Goal: Task Accomplishment & Management: Use online tool/utility

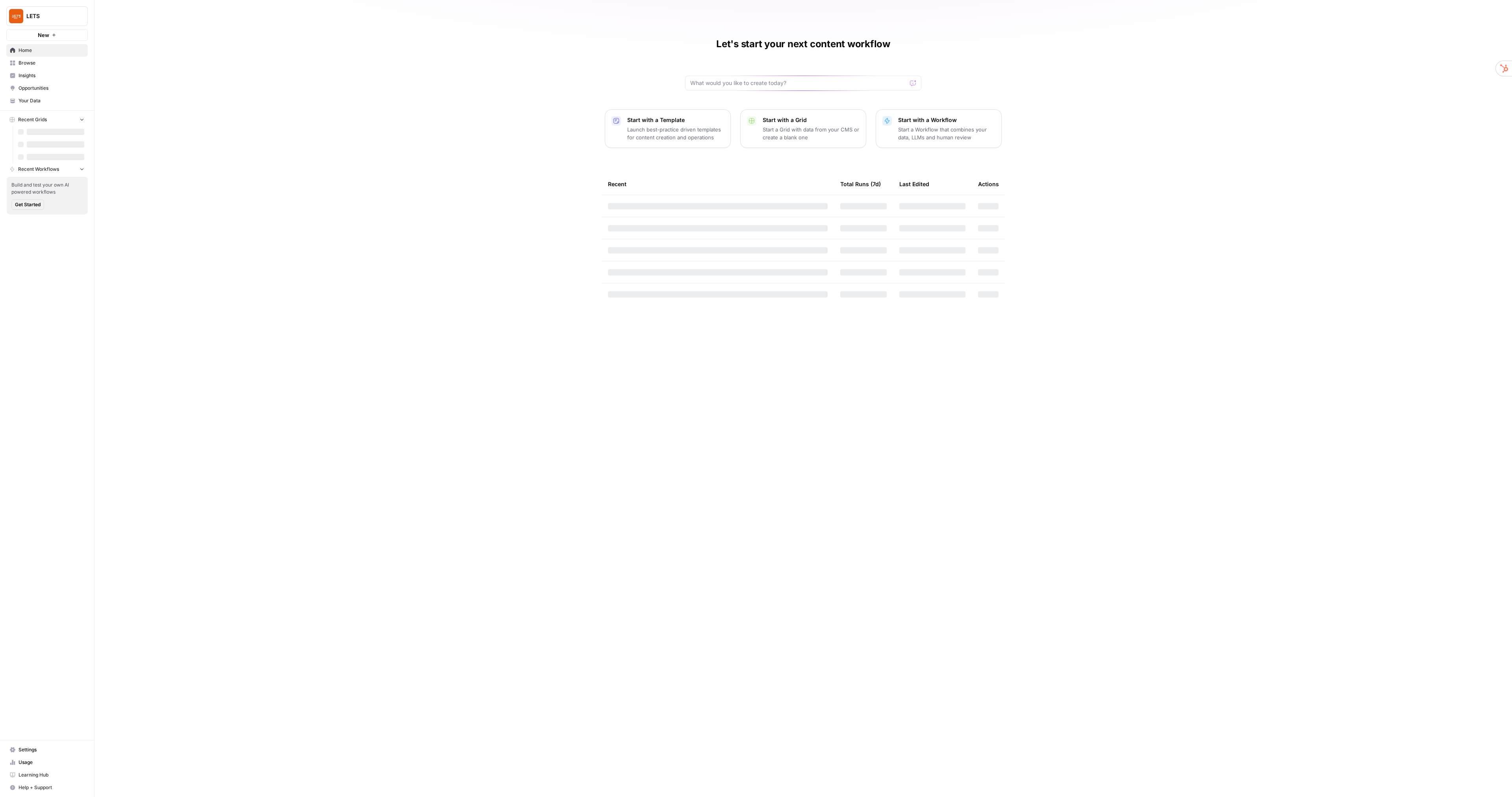
click at [42, 75] on span "Insights" at bounding box center [52, 76] width 66 height 7
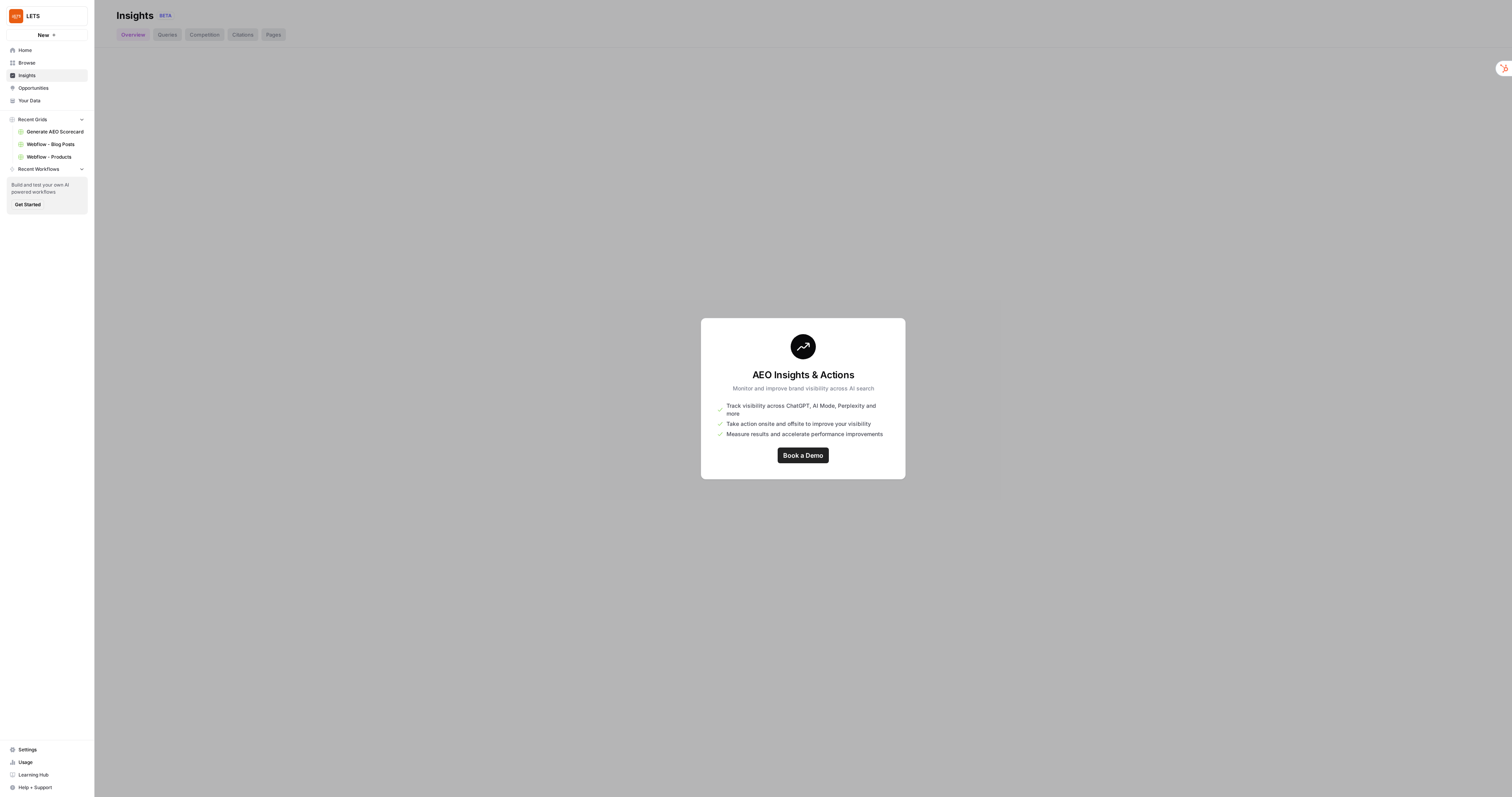
click at [33, 753] on span "Settings" at bounding box center [52, 750] width 66 height 7
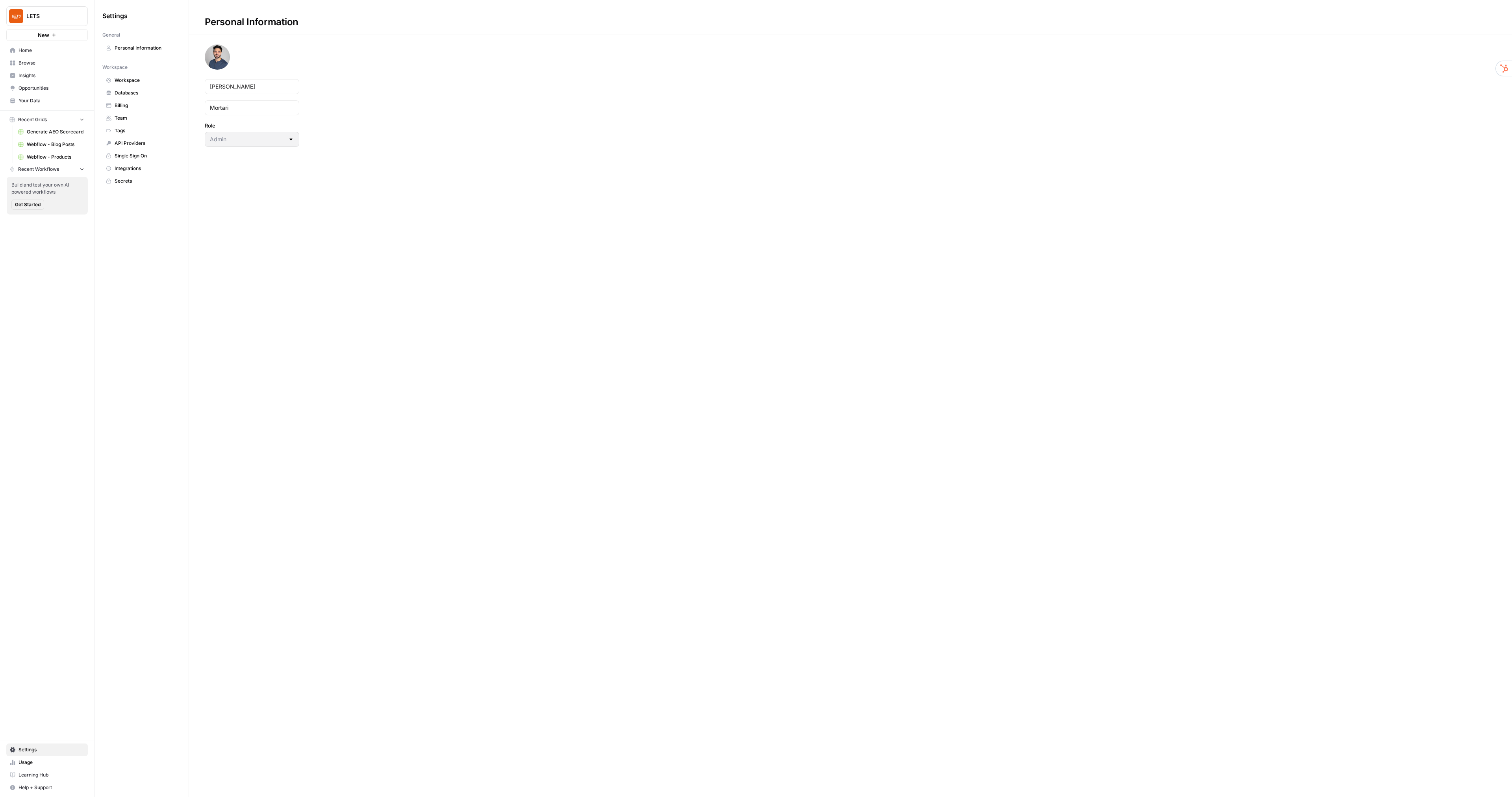
click at [34, 762] on span "Usage" at bounding box center [52, 762] width 66 height 7
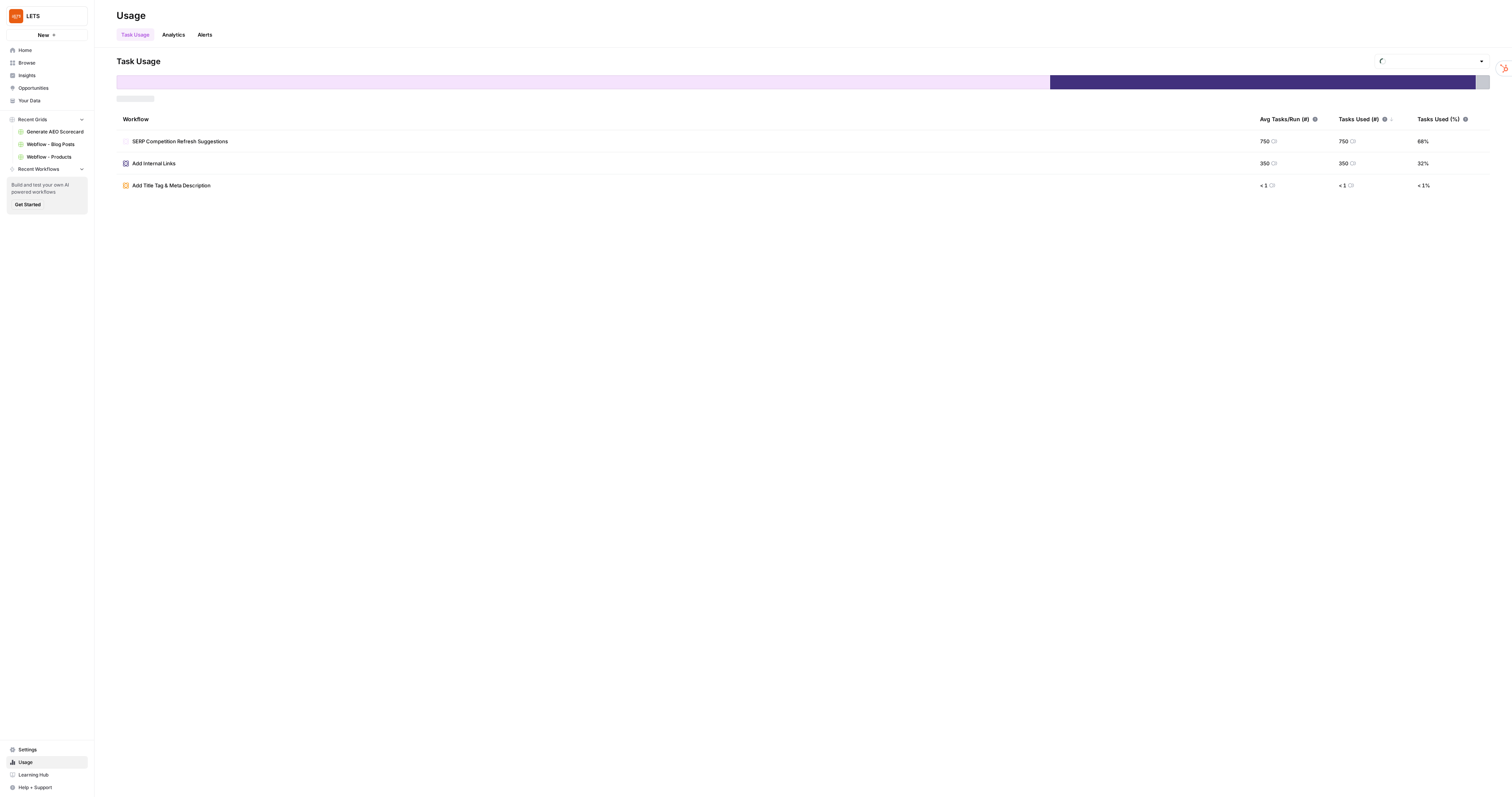
type input "October Tasks"
click at [52, 789] on span "Help + Support" at bounding box center [52, 788] width 66 height 7
click at [141, 785] on span "Chat & Support" at bounding box center [131, 784] width 53 height 7
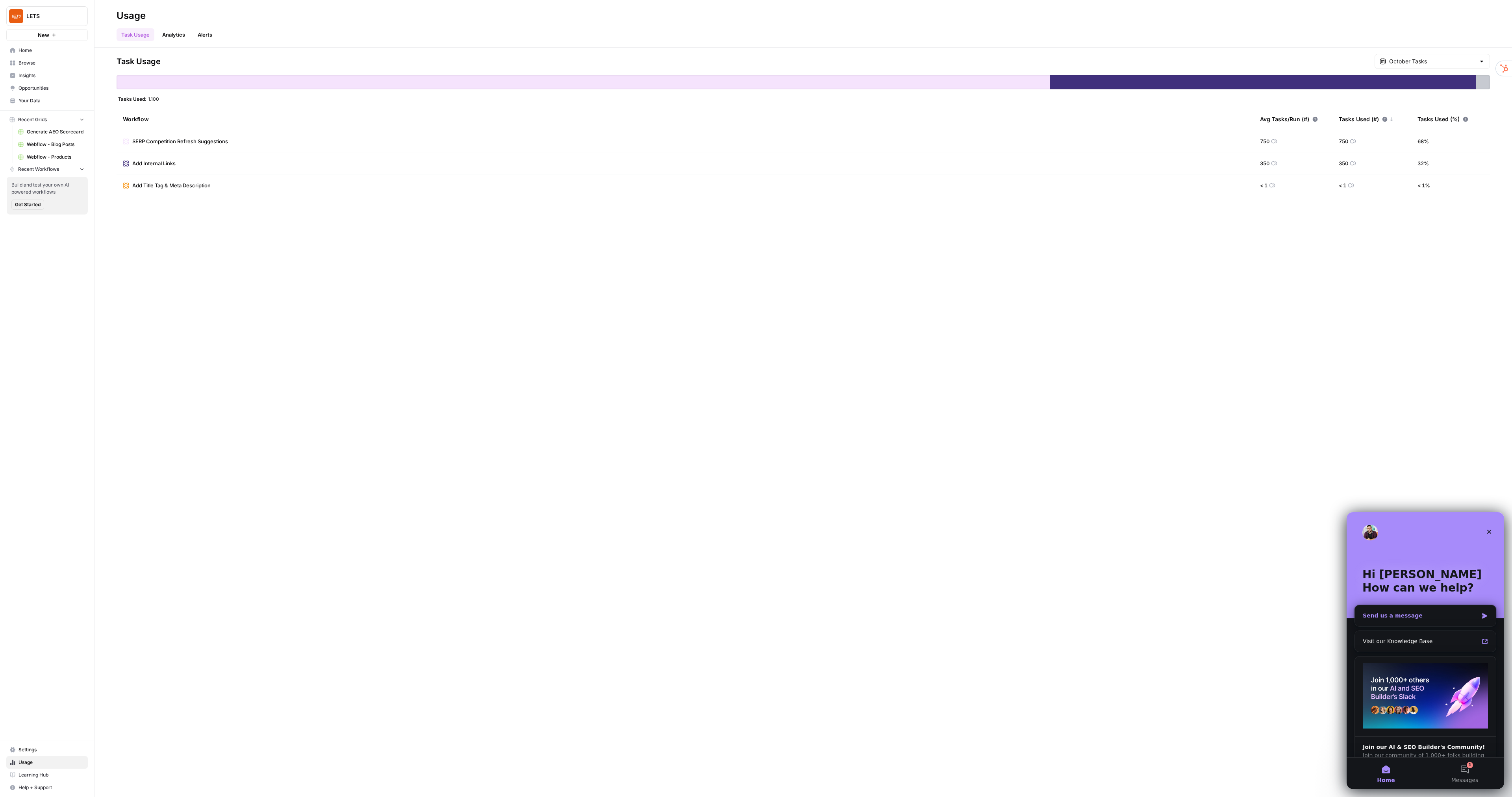
click at [1426, 613] on div "Send us a message" at bounding box center [1420, 616] width 116 height 8
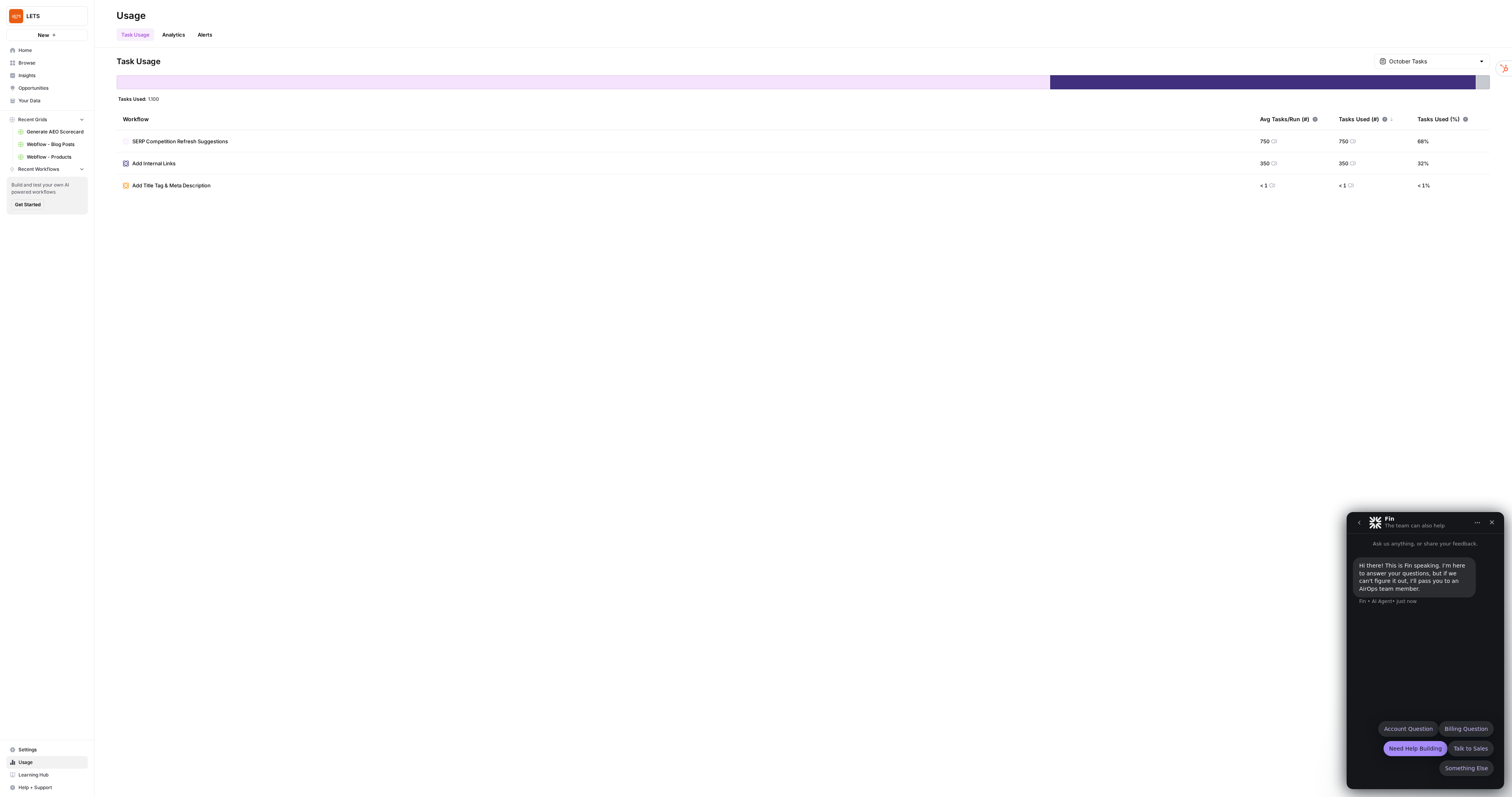
click at [1432, 751] on button "Need Help Building" at bounding box center [1416, 749] width 65 height 16
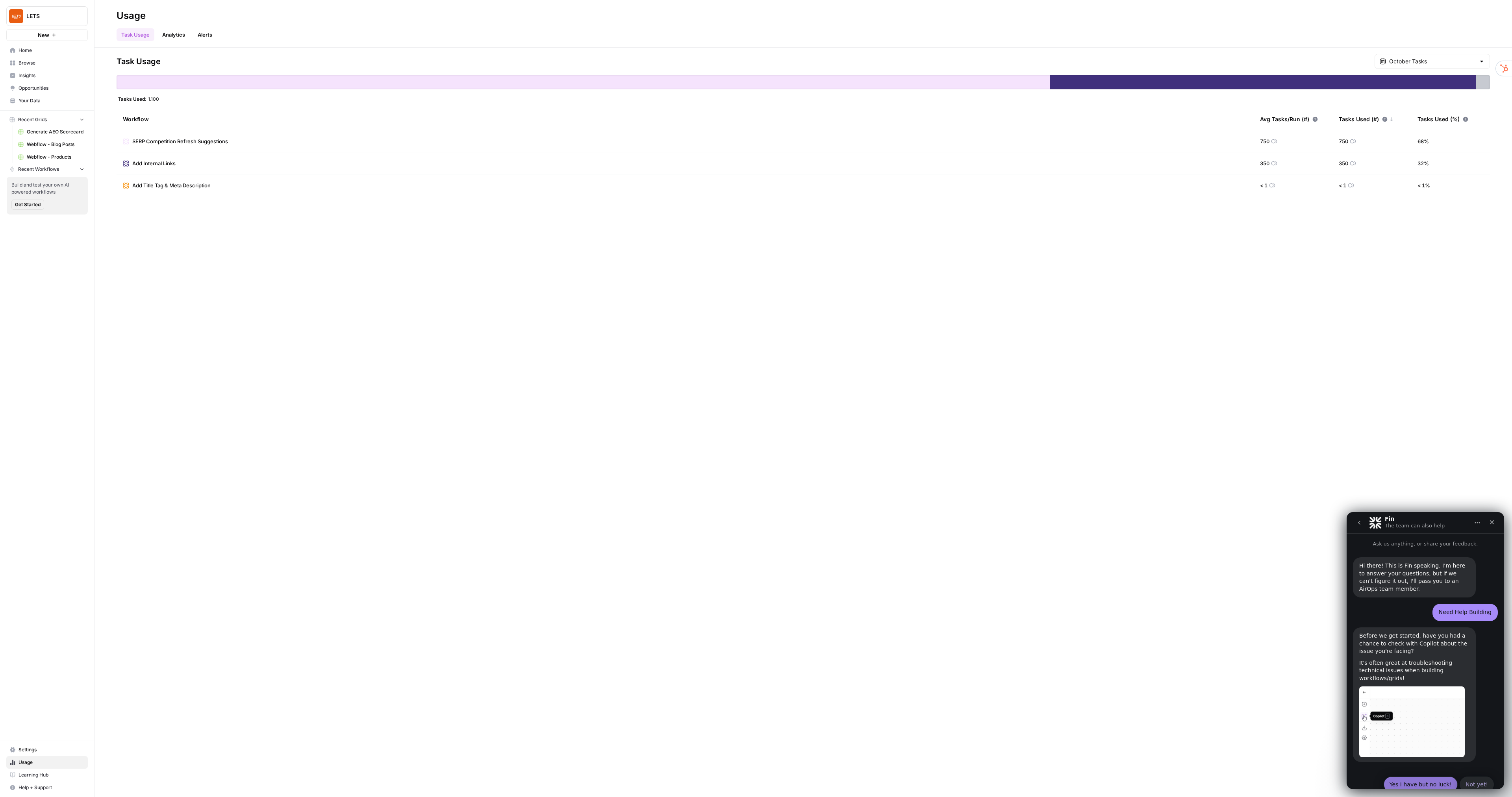
scroll to position [9, 0]
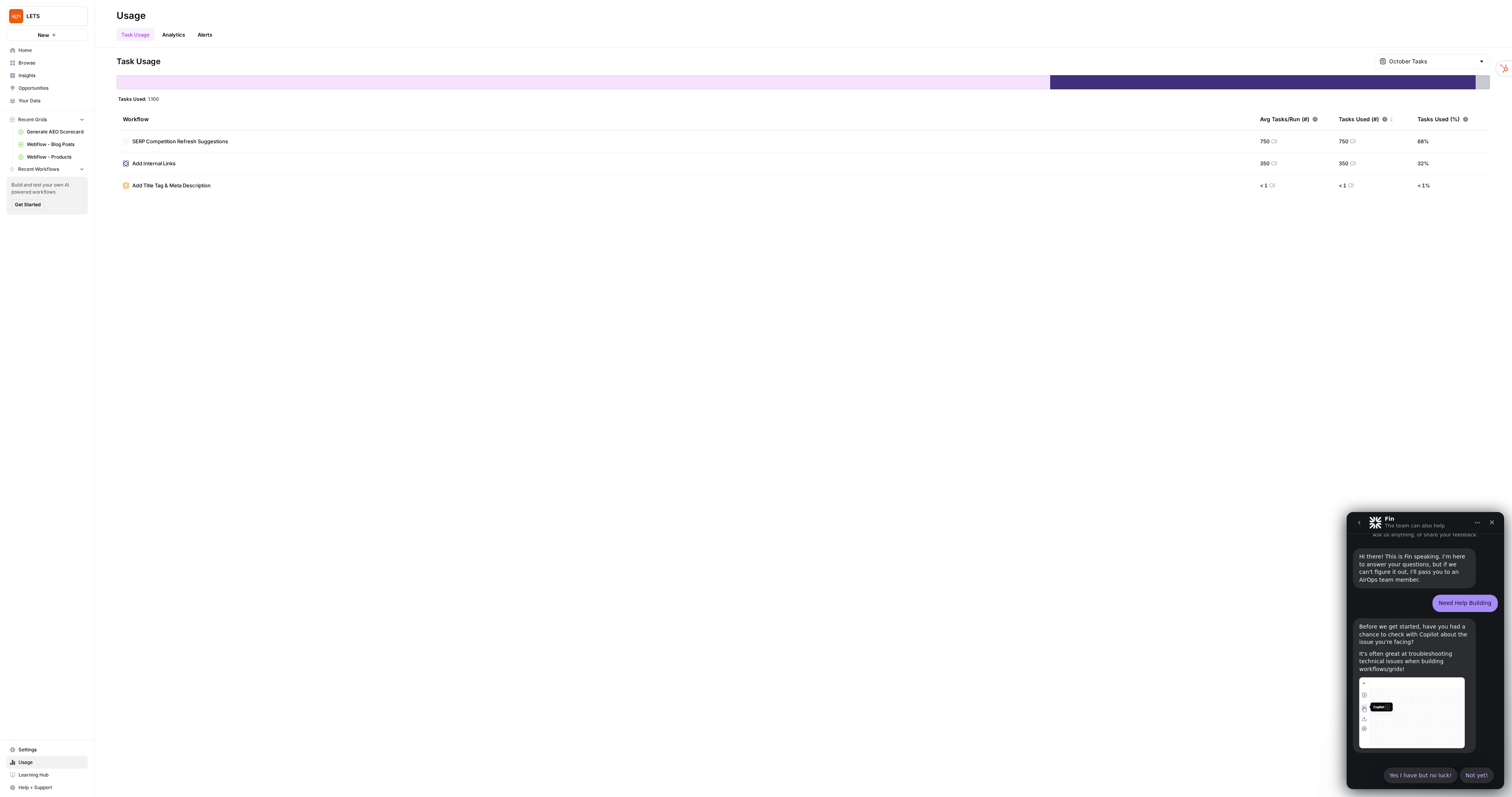
click at [46, 170] on span "Recent Workflows" at bounding box center [39, 169] width 41 height 7
click at [47, 171] on span "Recent Workflows" at bounding box center [39, 169] width 41 height 7
click at [24, 46] on link "Home" at bounding box center [47, 50] width 82 height 12
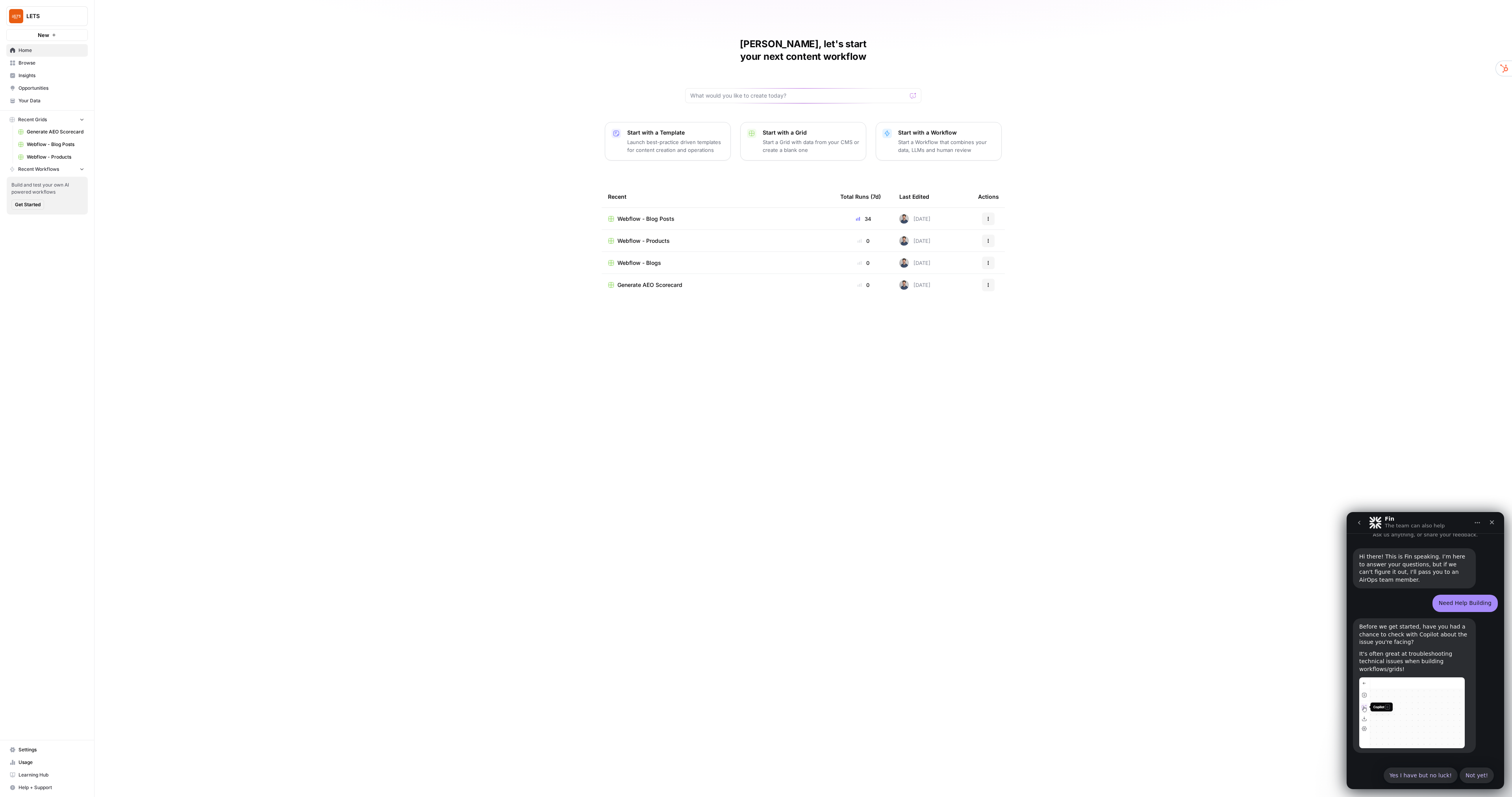
click at [708, 129] on p "Start with a Template" at bounding box center [676, 132] width 97 height 8
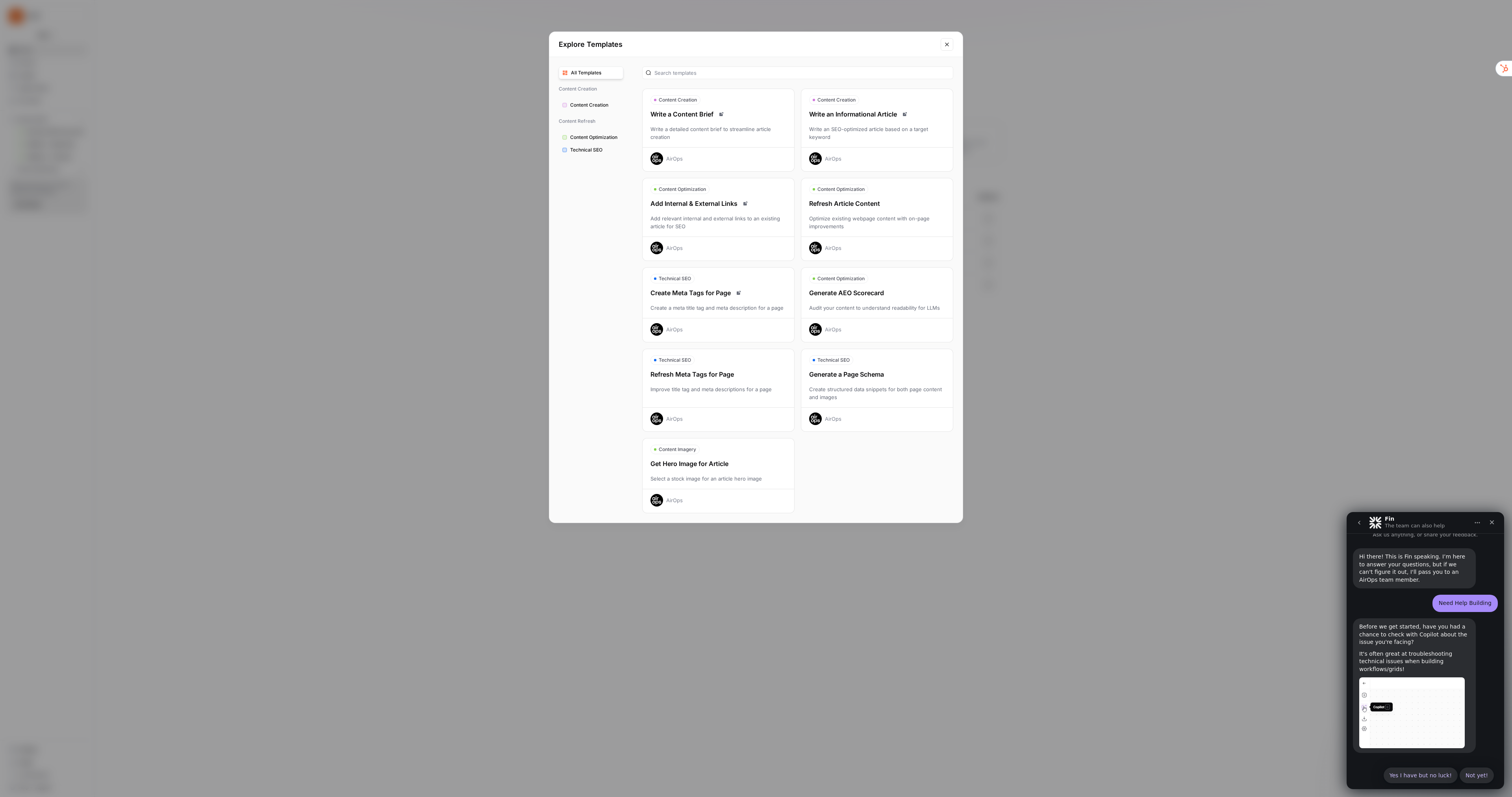
click at [605, 131] on button "Content Optimization" at bounding box center [591, 137] width 65 height 12
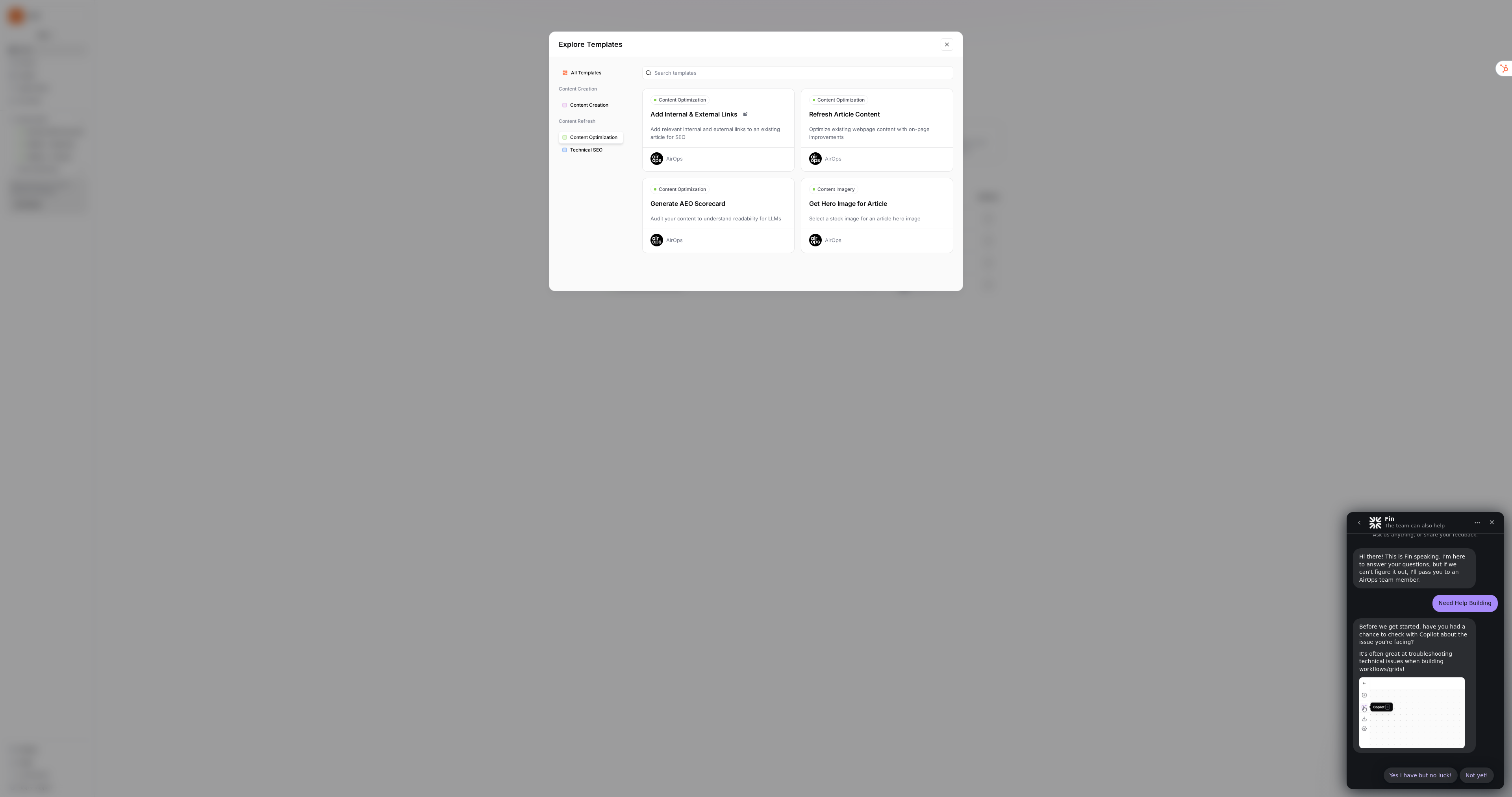
click at [583, 108] on span "Content Creation" at bounding box center [595, 105] width 50 height 7
click at [592, 138] on span "Content Optimization" at bounding box center [595, 137] width 50 height 7
click at [948, 41] on icon "Close modal" at bounding box center [947, 44] width 6 height 6
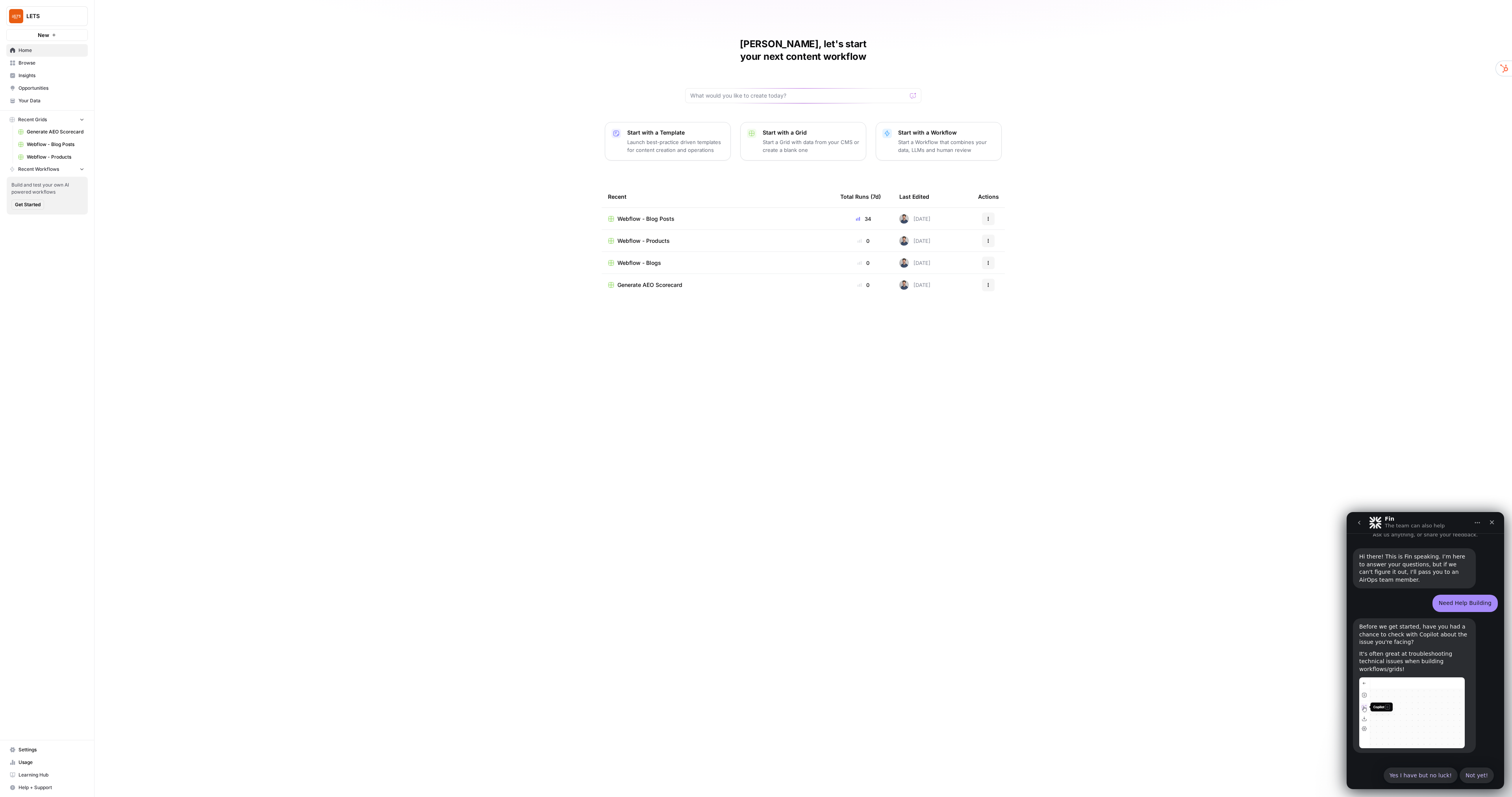
click at [966, 138] on p "Start a Workflow that combines your data, LLMs and human review" at bounding box center [946, 146] width 97 height 16
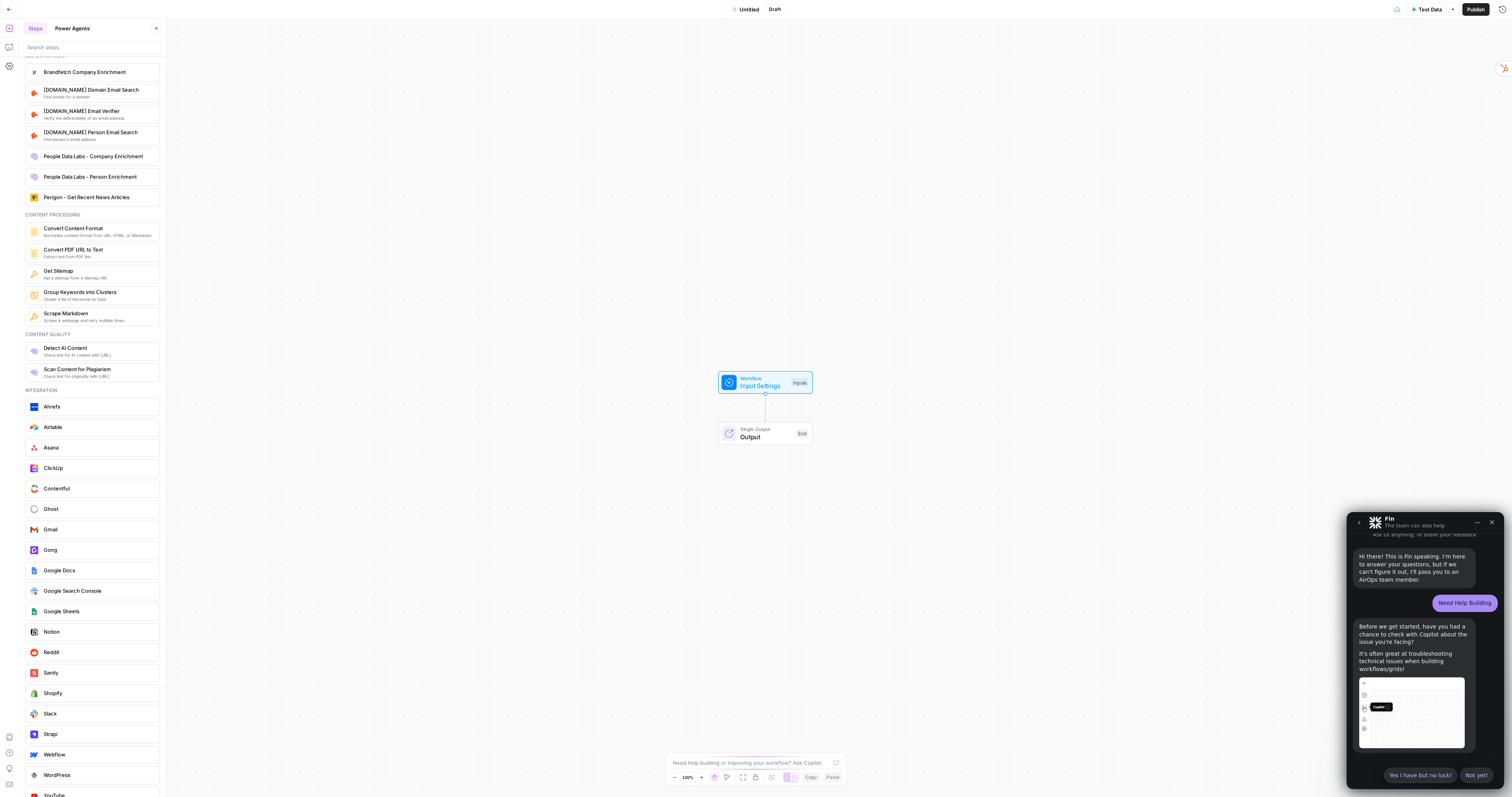
scroll to position [1142, 0]
click at [768, 384] on span "Input Settings" at bounding box center [764, 386] width 47 height 9
click at [780, 442] on div "Integration Webflow Integration Step 1 Copy step Delete step Add Note Test" at bounding box center [765, 433] width 147 height 23
click at [1441, 59] on input "Authentication" at bounding box center [1429, 60] width 128 height 8
click at [1405, 81] on span "Webflow" at bounding box center [1432, 79] width 131 height 8
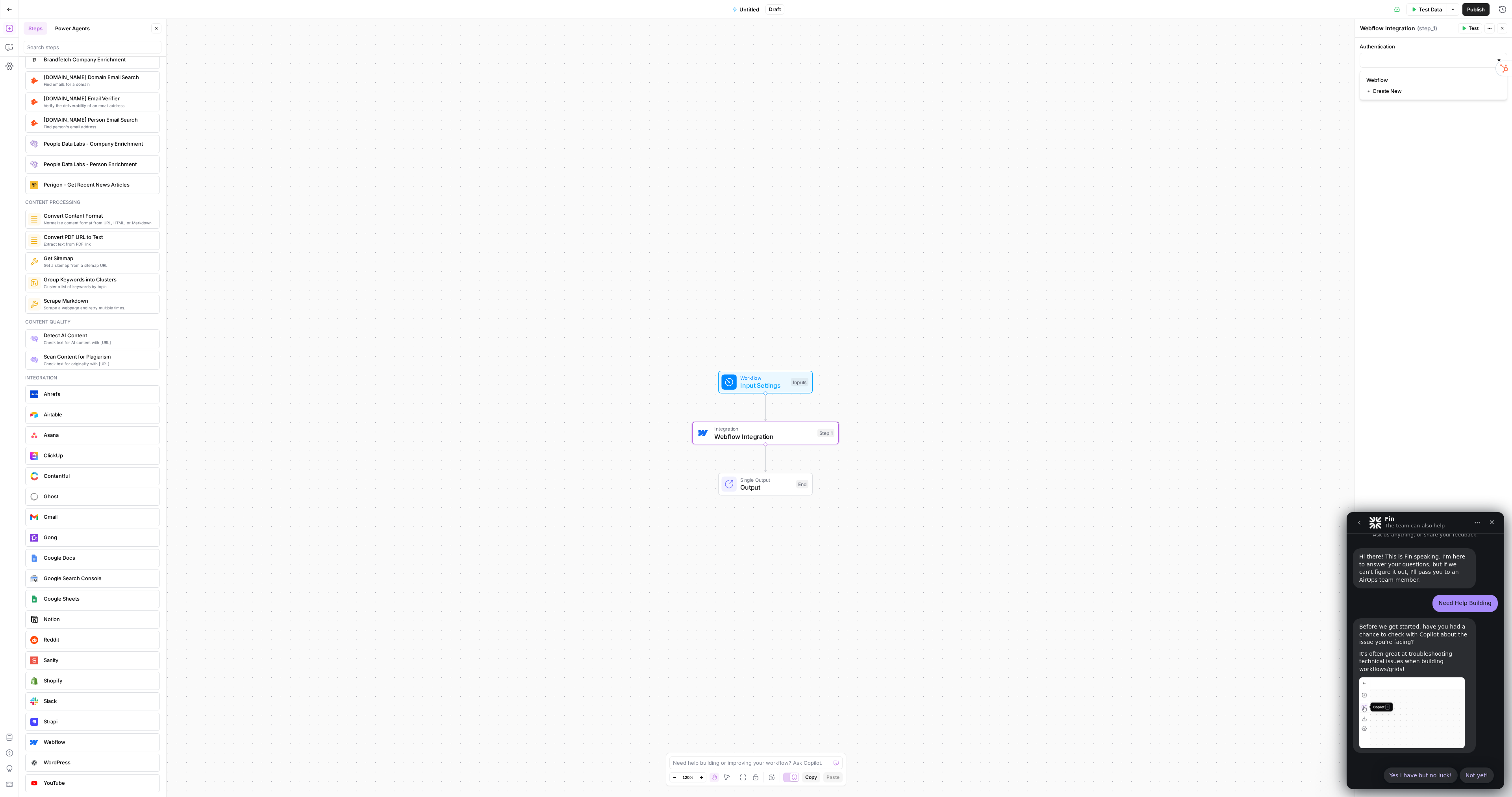
type input "Webflow"
click at [1398, 93] on input "Action" at bounding box center [1429, 92] width 128 height 8
click at [1434, 136] on span "List Collections Items" at bounding box center [1432, 133] width 131 height 8
type input "List Collections Items"
drag, startPoint x: 1452, startPoint y: 521, endPoint x: 1258, endPoint y: 332, distance: 270.8
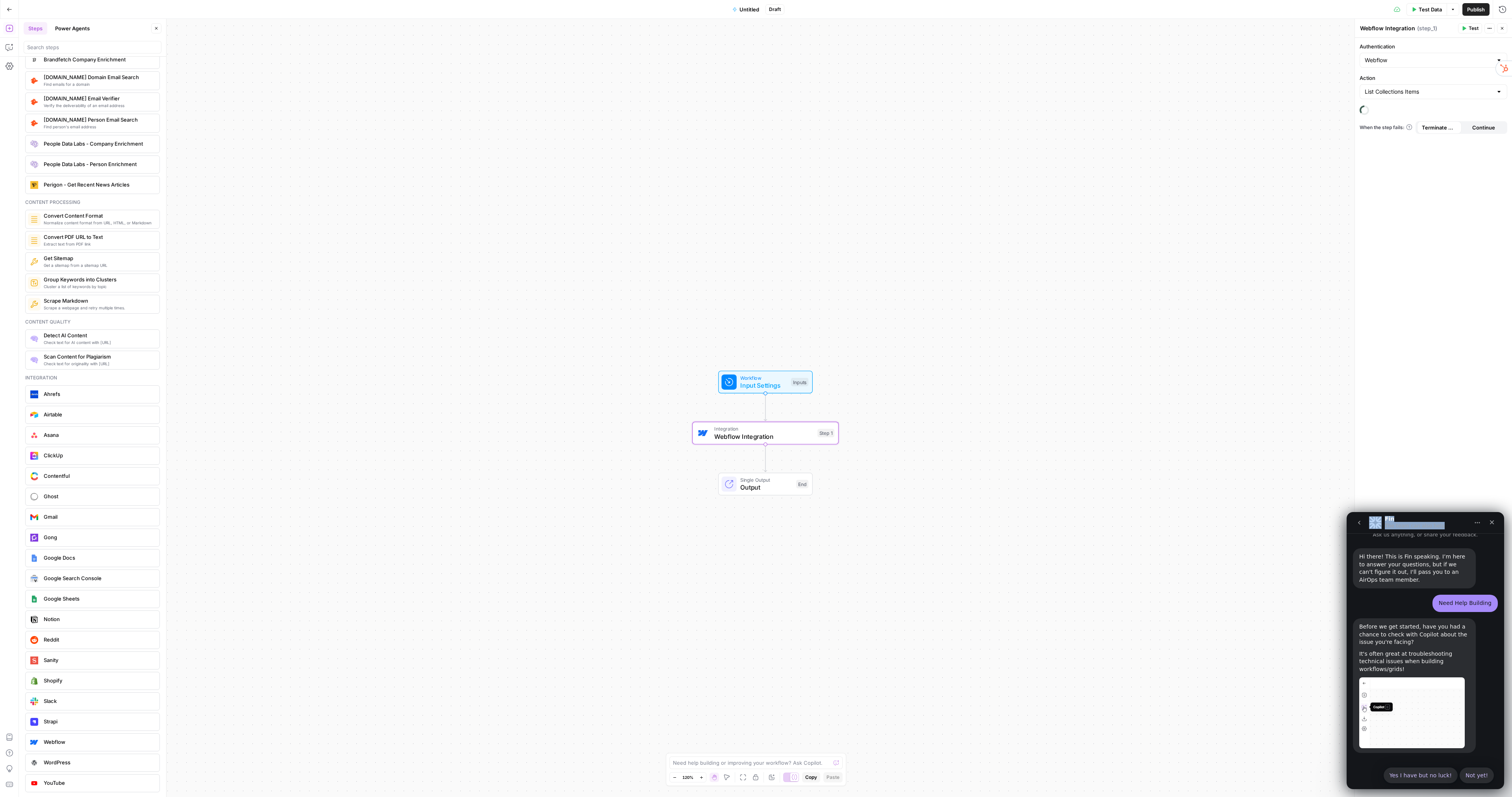
click at [1346, 512] on html "Fin The team can also help Ask us anything, or share your feedback. Hi there! T…" at bounding box center [1425, 651] width 157 height 277
click at [1450, 519] on div "Fin The team can also help" at bounding box center [1419, 522] width 100 height 13
click at [1492, 522] on icon "Close" at bounding box center [1491, 522] width 6 height 6
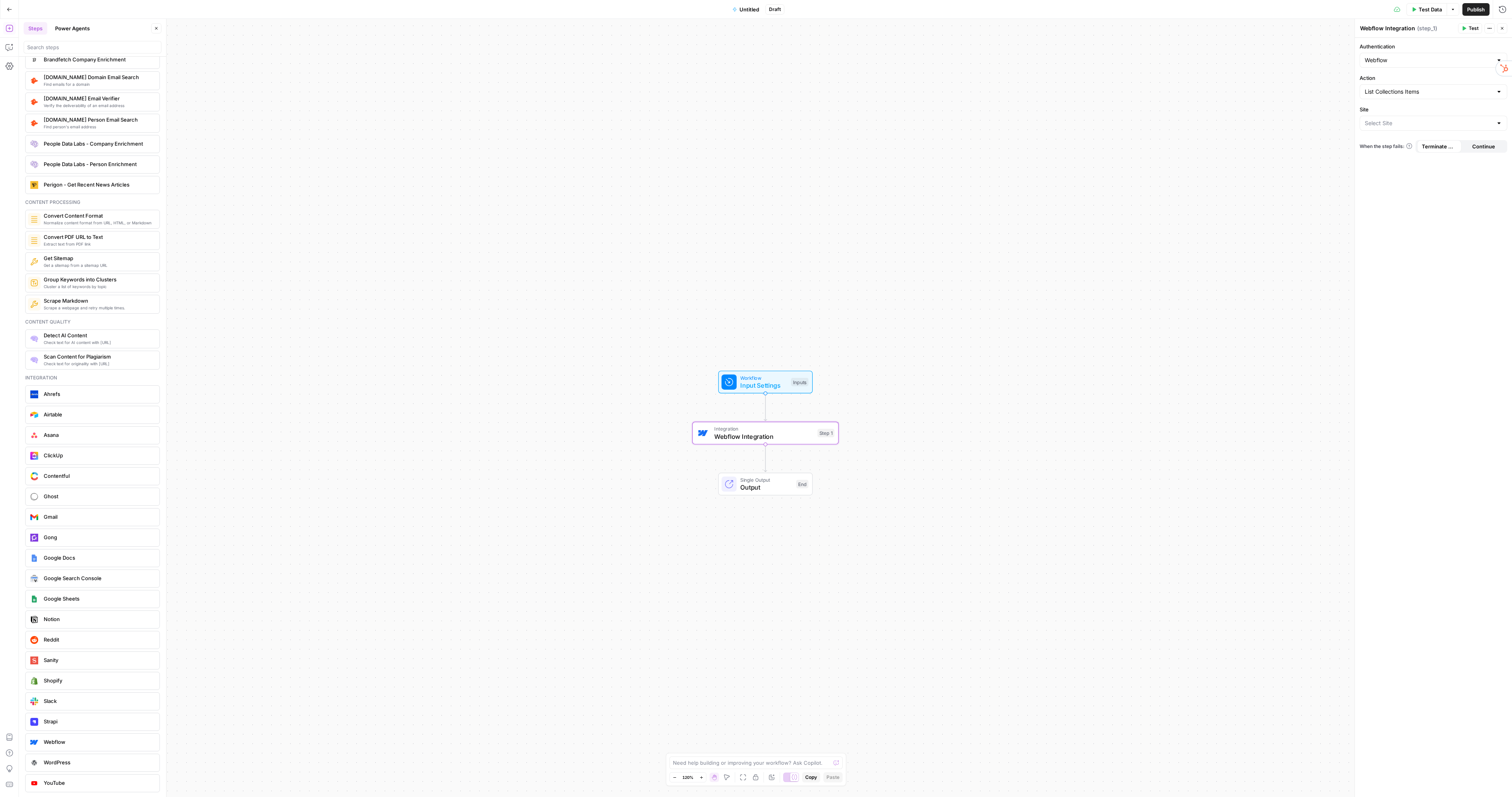
scroll to position [9, 0]
click at [1385, 122] on input "Site" at bounding box center [1429, 123] width 128 height 8
click at [1378, 141] on span "LETS" at bounding box center [1432, 143] width 131 height 8
type input "LETS"
click at [1416, 156] on input "Collection" at bounding box center [1429, 157] width 128 height 8
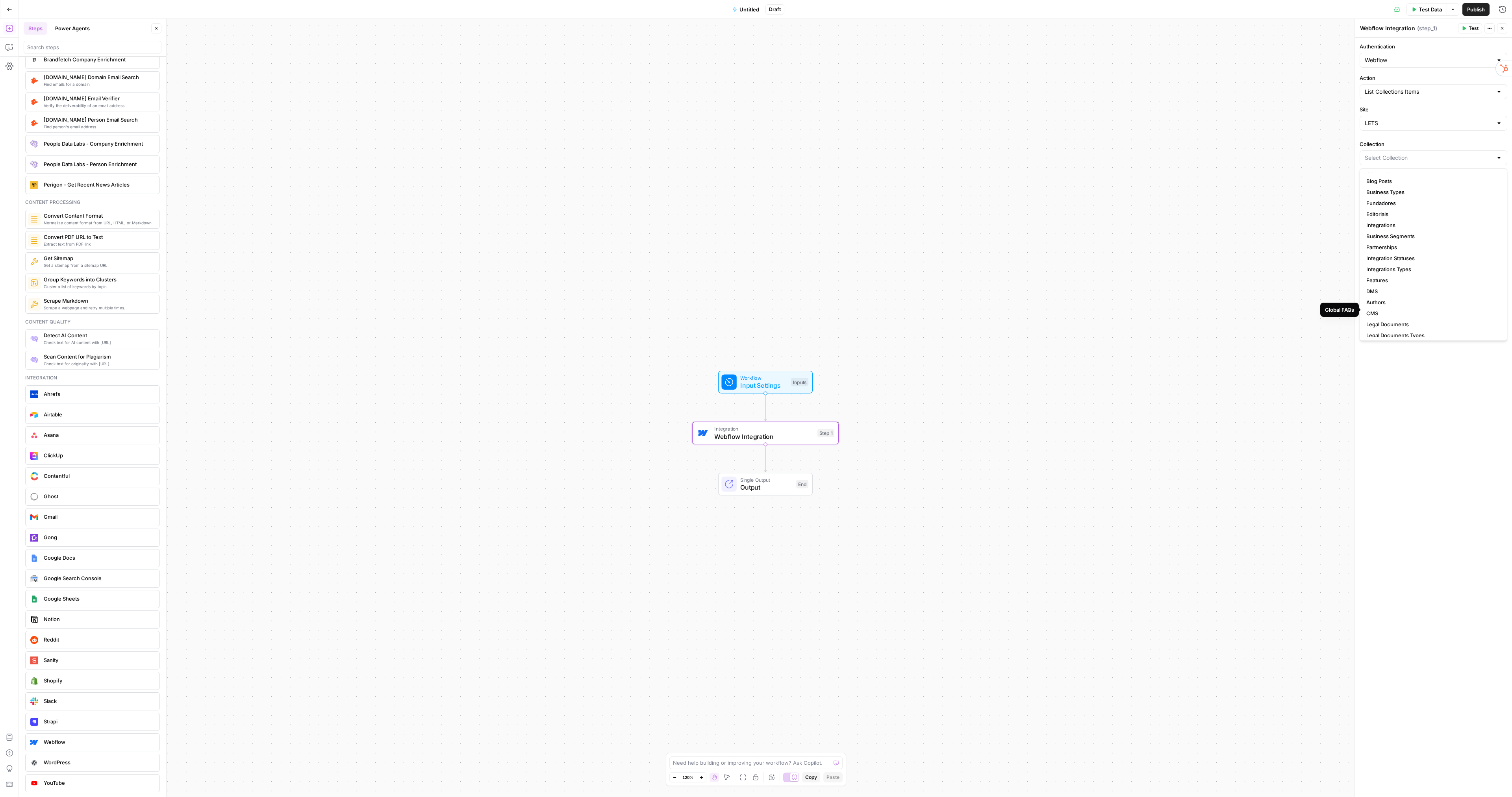
scroll to position [0, 0]
click at [1386, 198] on span "Blog Posts" at bounding box center [1432, 199] width 131 height 8
type input "Blog Posts"
click at [1388, 188] on div at bounding box center [1433, 193] width 147 height 15
click at [1481, 234] on span "Continue" at bounding box center [1483, 232] width 23 height 8
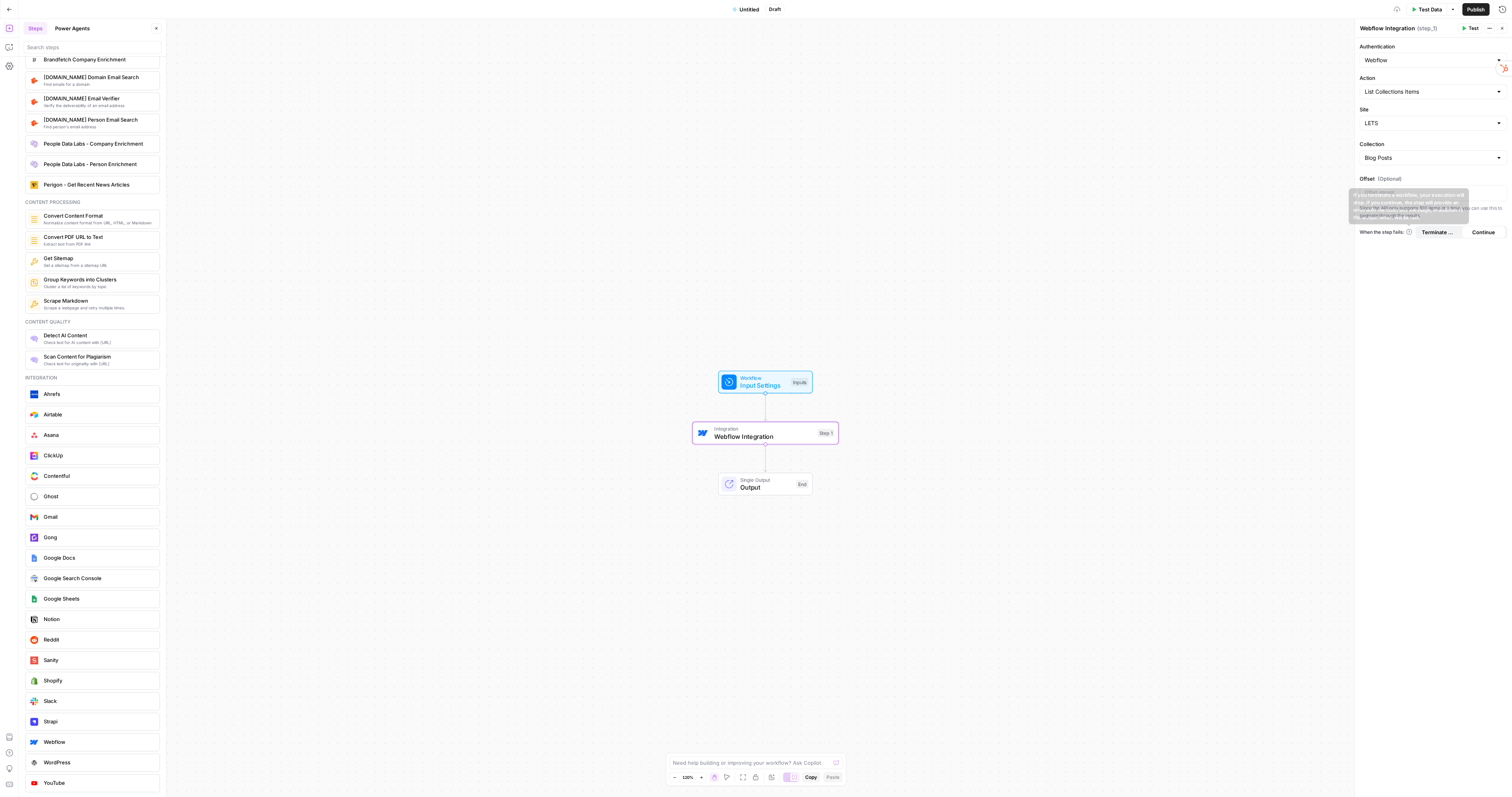
click at [1432, 229] on span "Terminate Workflow" at bounding box center [1439, 232] width 35 height 8
click at [1470, 29] on span "Test" at bounding box center [1473, 28] width 10 height 7
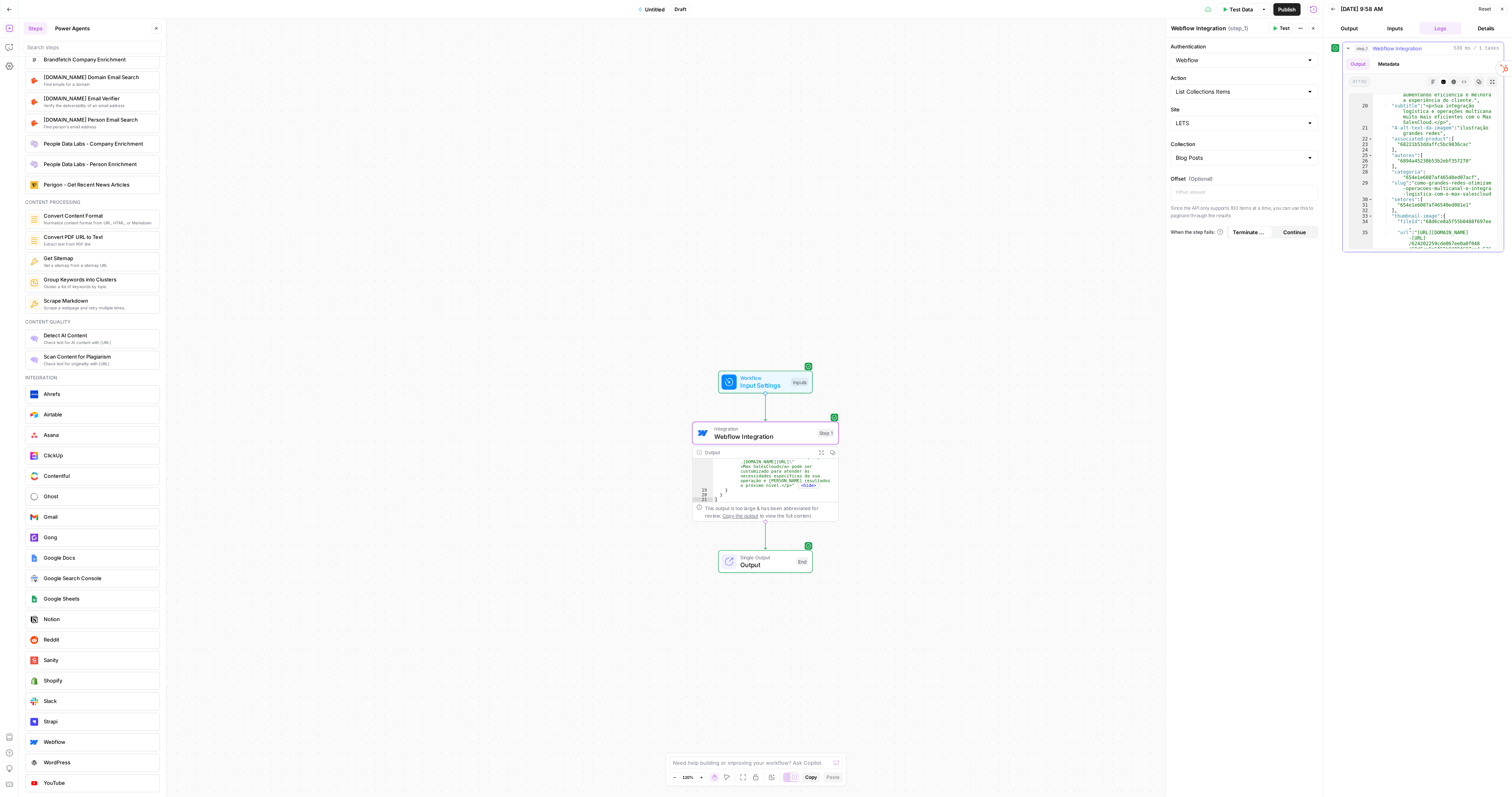
scroll to position [170, 0]
click at [1487, 26] on button "Details" at bounding box center [1486, 28] width 42 height 12
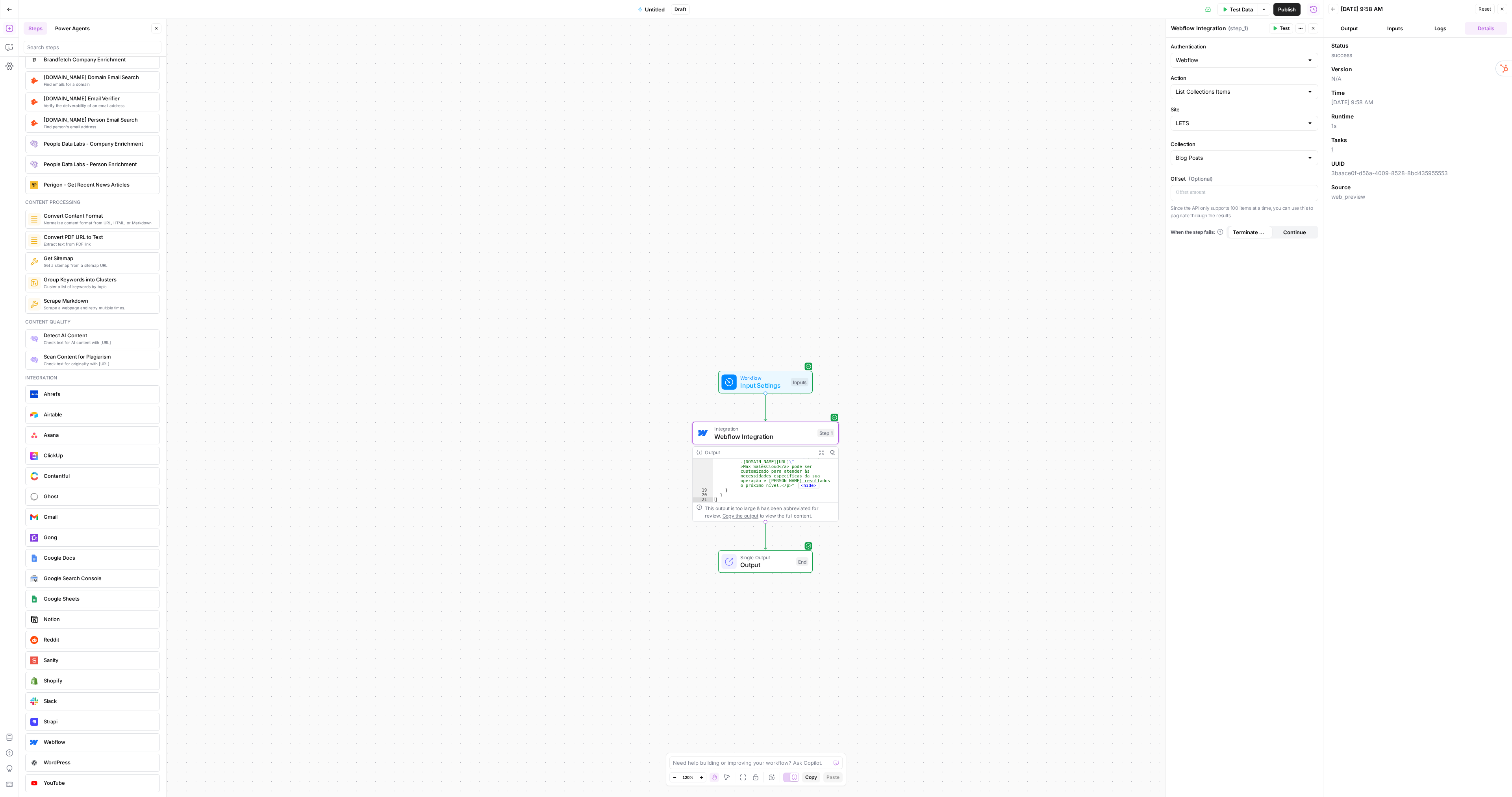
click at [1457, 26] on button "Logs" at bounding box center [1440, 28] width 42 height 12
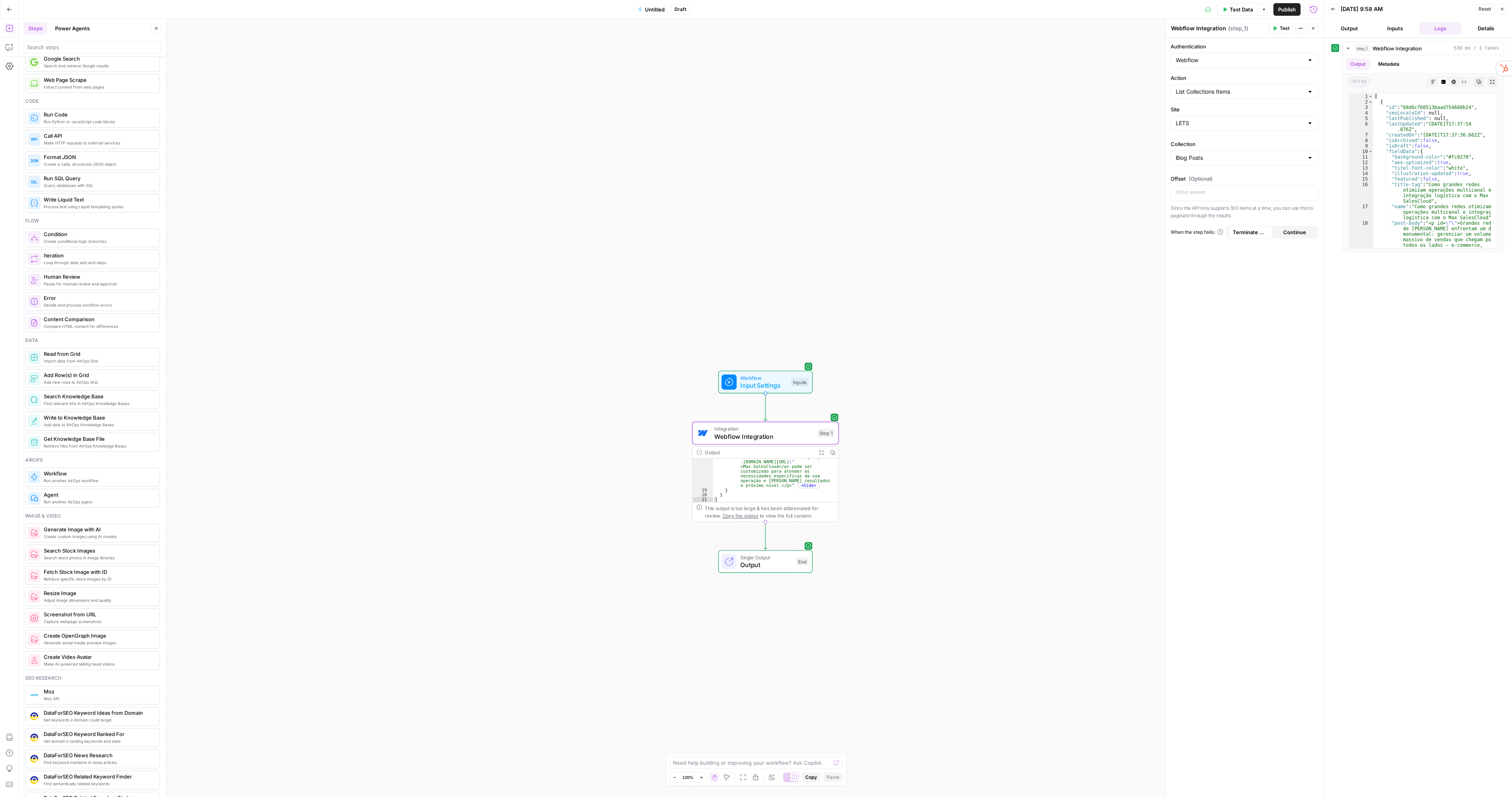
scroll to position [79, 0]
click at [8, 47] on icon "button" at bounding box center [9, 47] width 8 height 8
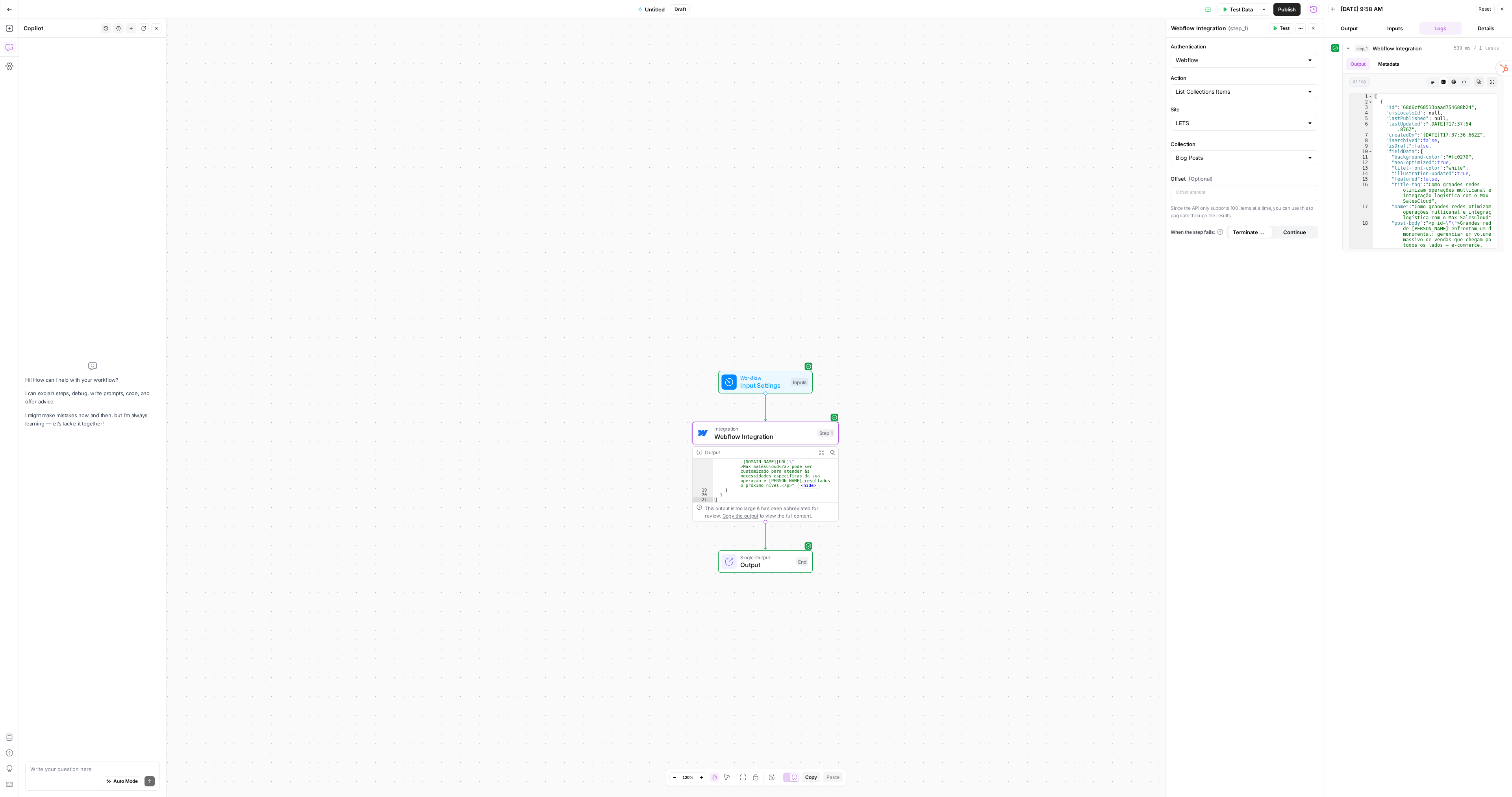
click at [89, 771] on textarea at bounding box center [93, 769] width 124 height 8
click at [78, 774] on div "Auto Mode Send" at bounding box center [93, 782] width 124 height 18
click at [13, 12] on button "Go Back" at bounding box center [9, 9] width 14 height 14
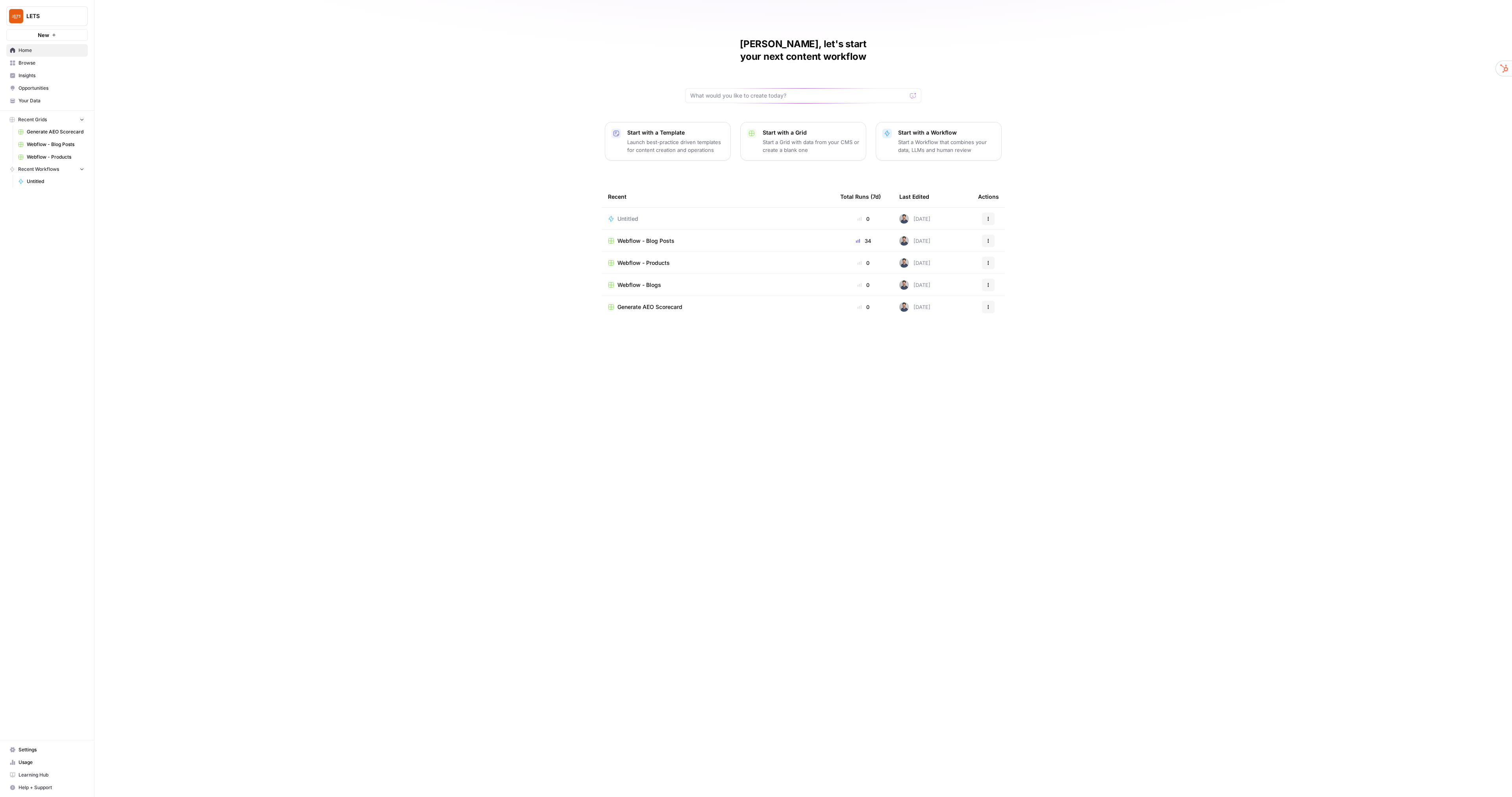
click at [990, 217] on icon "button" at bounding box center [988, 219] width 5 height 5
click at [1008, 242] on span "Delete" at bounding box center [1028, 242] width 63 height 8
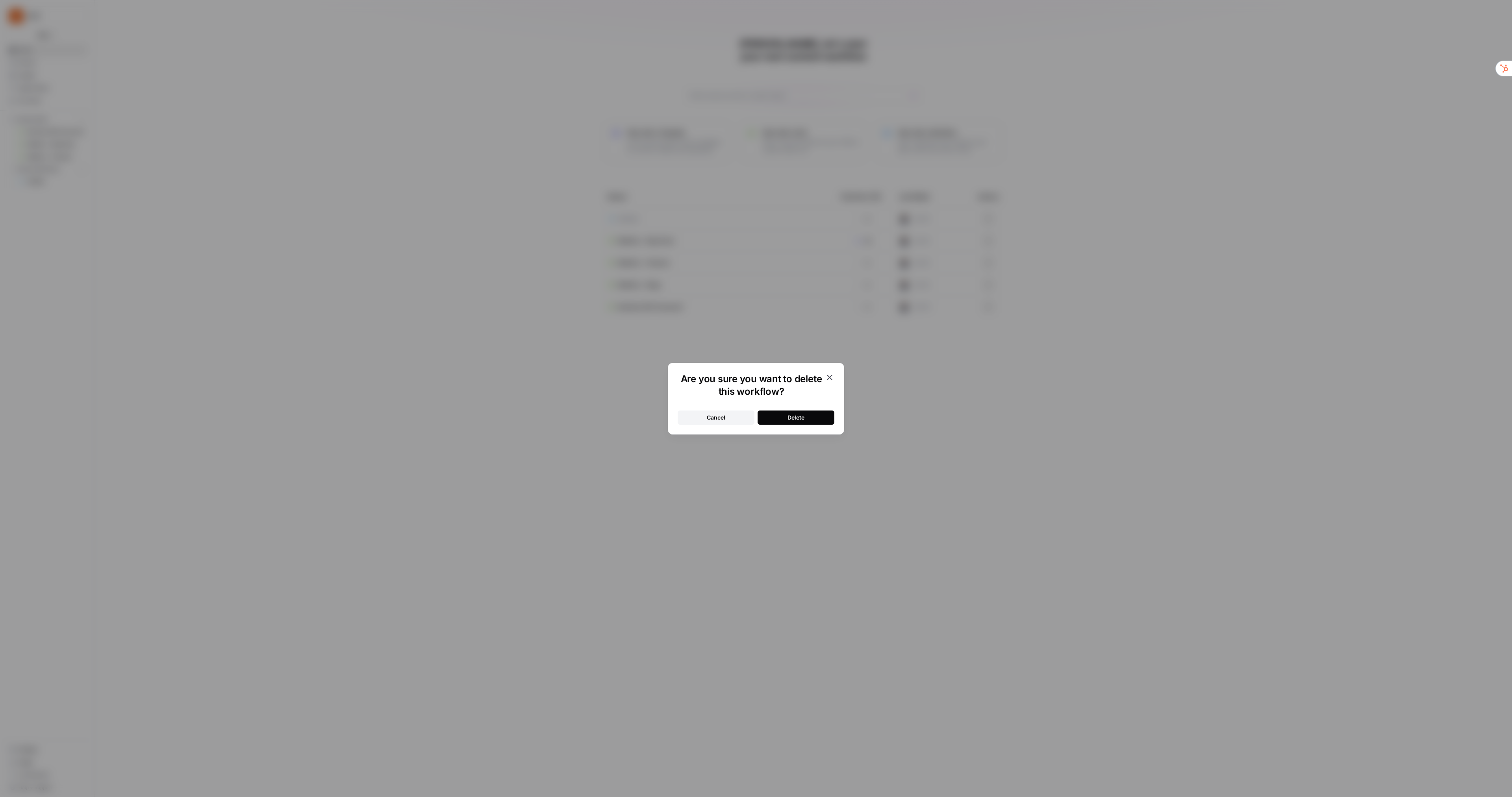
click at [788, 421] on button "Delete" at bounding box center [796, 418] width 77 height 14
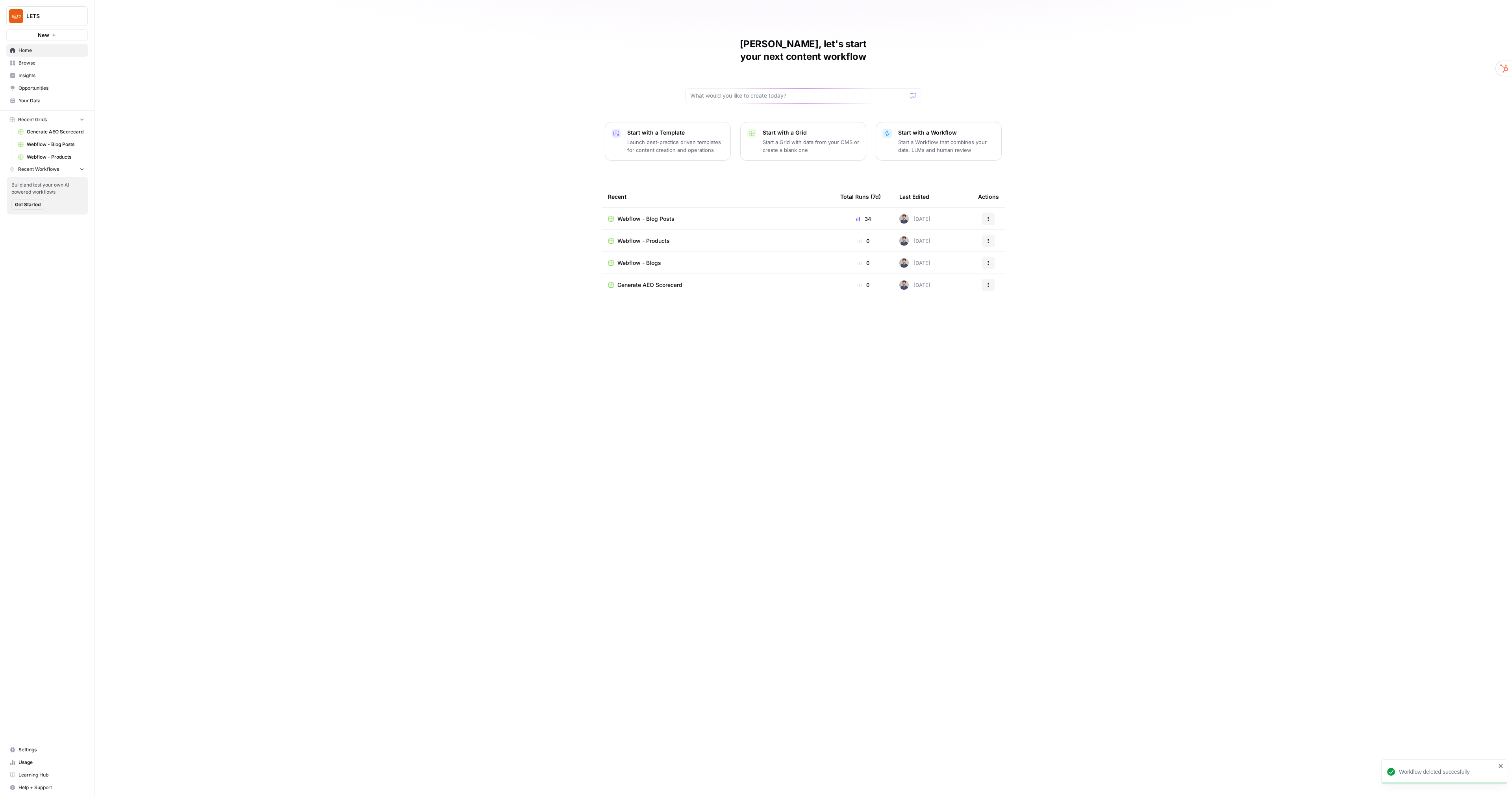
click at [53, 786] on span "Help + Support" at bounding box center [52, 788] width 66 height 7
click at [133, 783] on span "Chat & Support" at bounding box center [131, 784] width 53 height 7
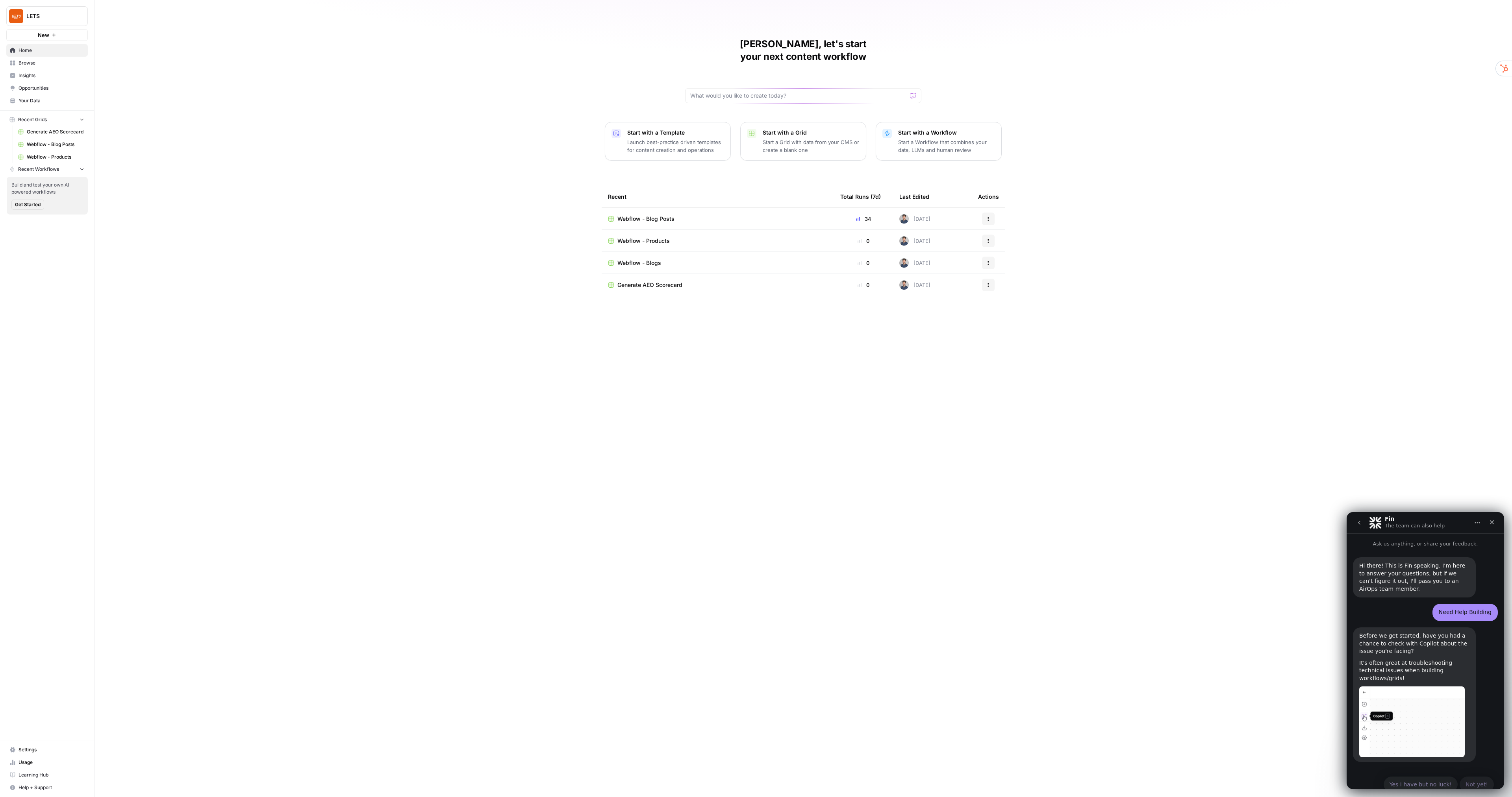
scroll to position [9, 0]
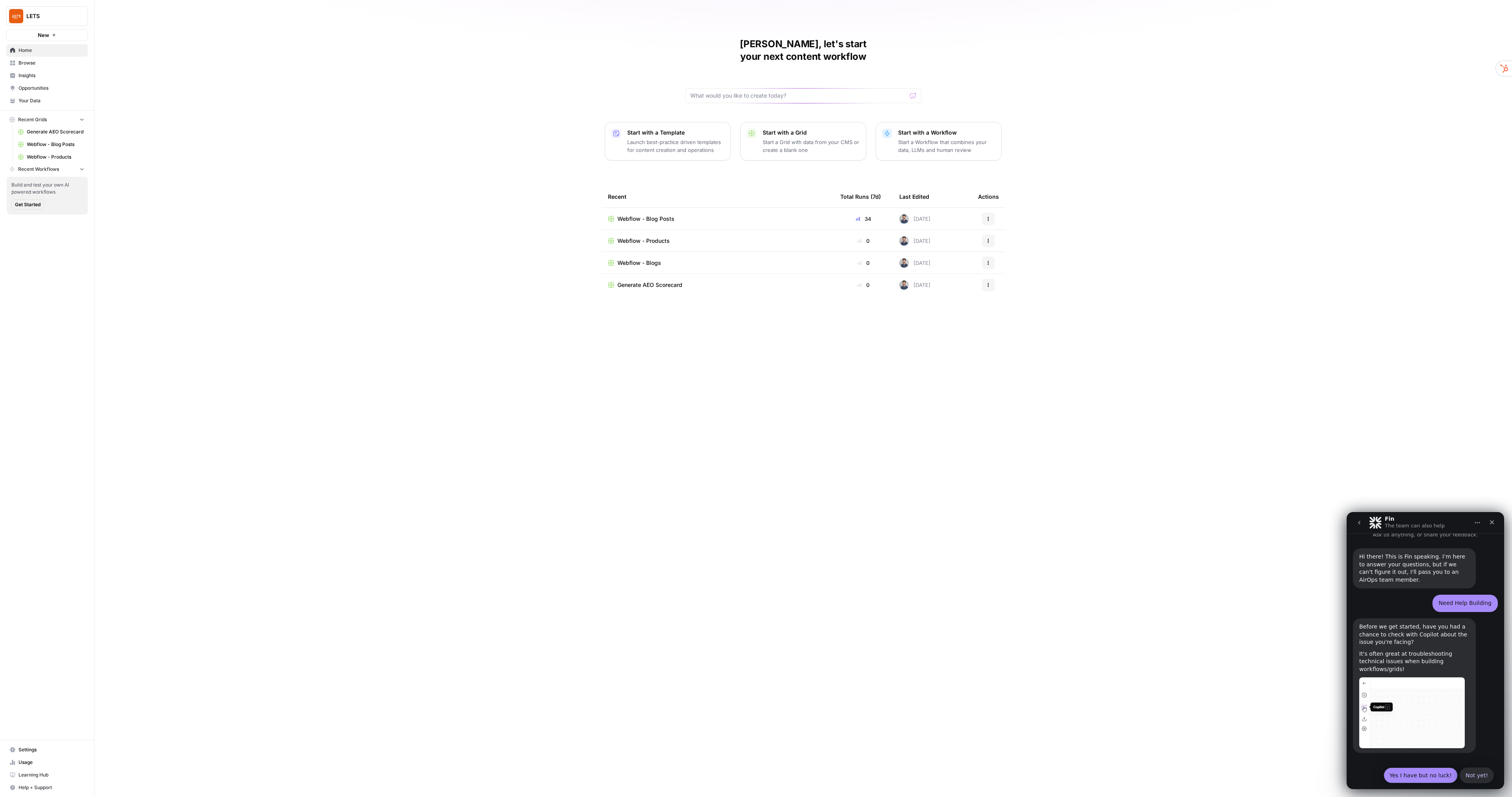
click at [1441, 768] on button "Yes I have but no luck!" at bounding box center [1420, 775] width 74 height 16
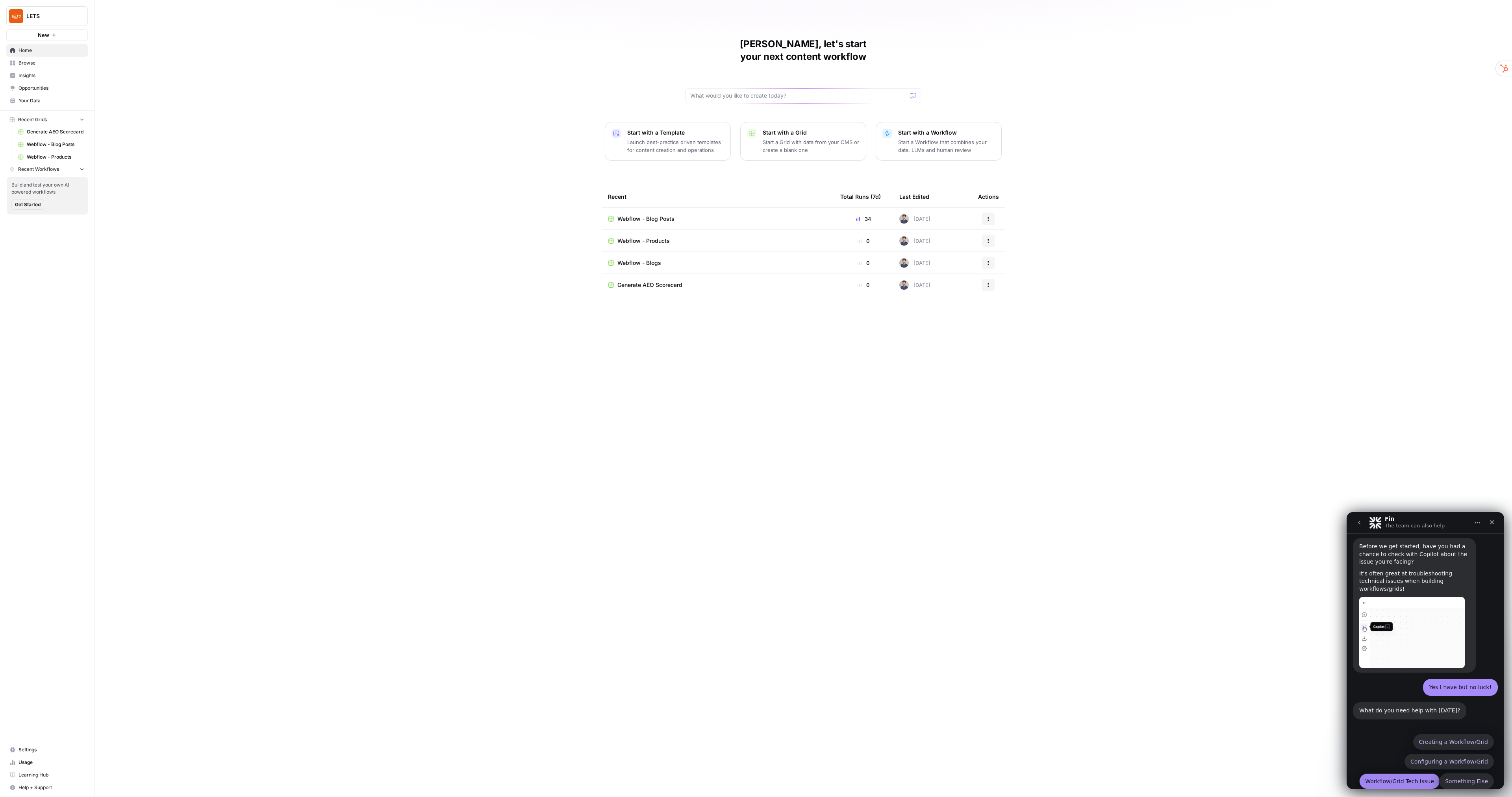
scroll to position [94, 0]
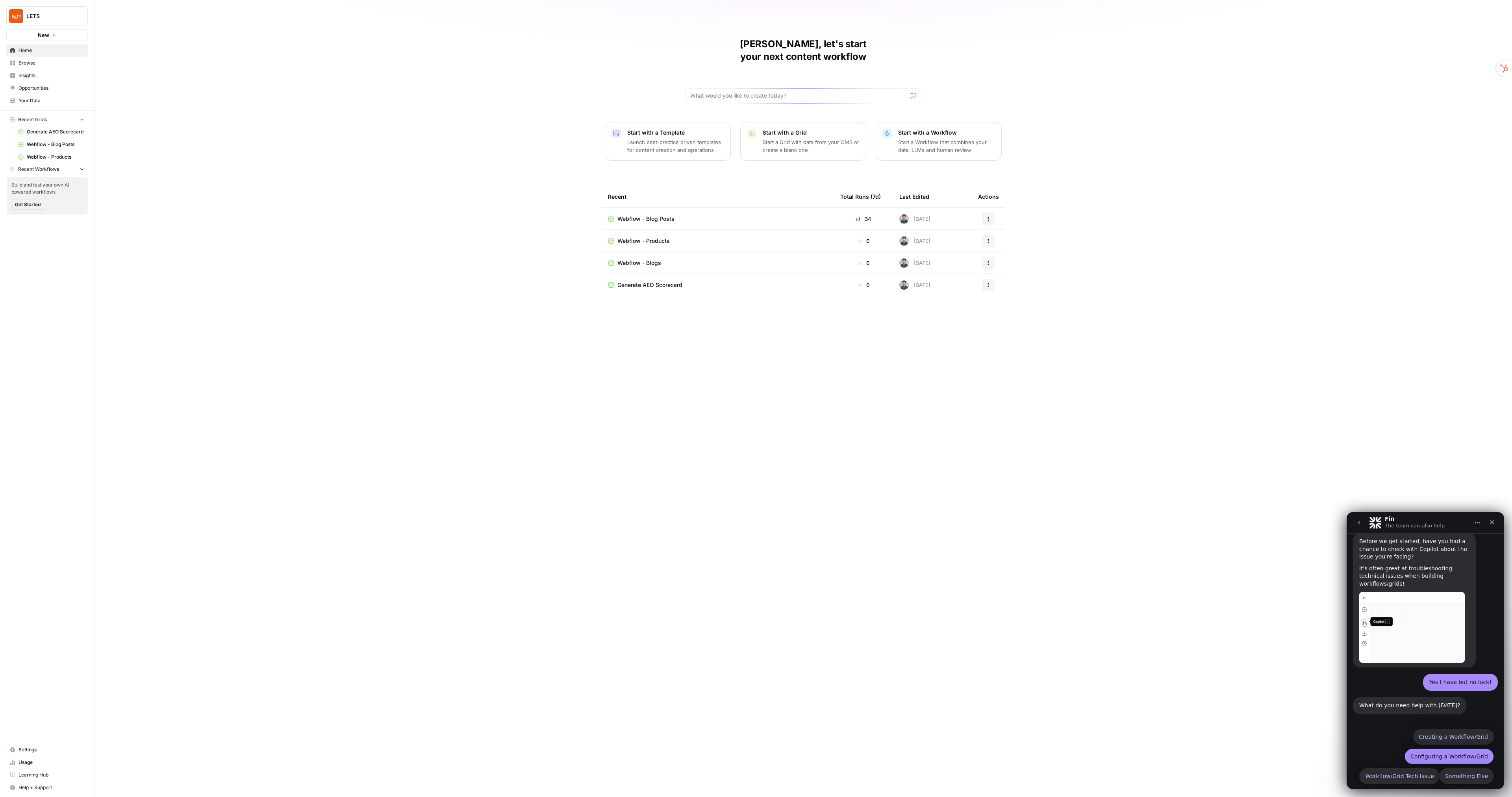
click at [1437, 749] on button "Configuring a Workflow/Grid" at bounding box center [1449, 757] width 89 height 16
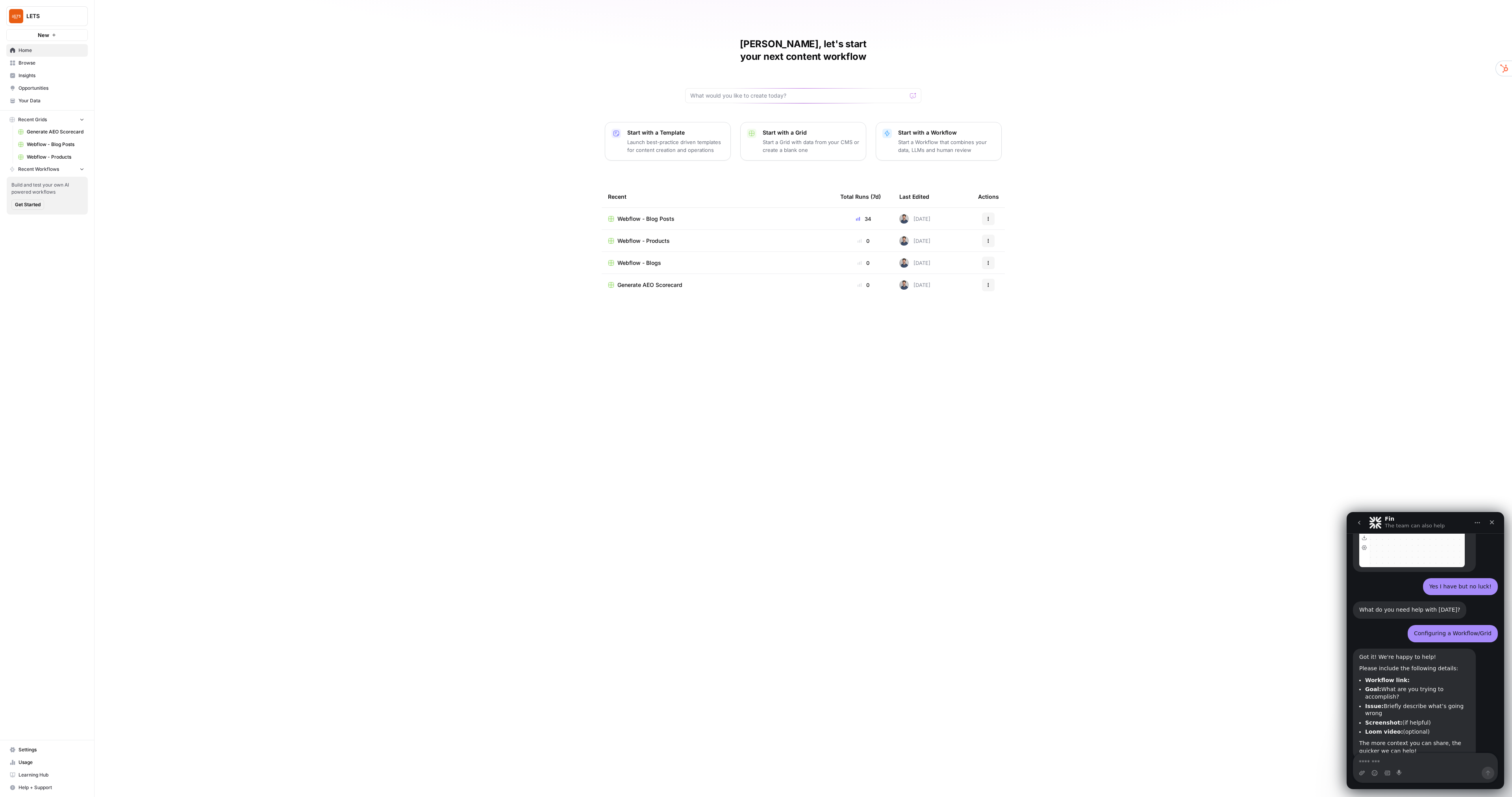
scroll to position [191, 0]
drag, startPoint x: 722, startPoint y: 374, endPoint x: 721, endPoint y: 407, distance: 33.0
drag, startPoint x: 721, startPoint y: 407, endPoint x: 437, endPoint y: 410, distance: 284.0
click at [437, 410] on div "[PERSON_NAME], let's start your next content workflow Start with a Template Lau…" at bounding box center [803, 398] width 1418 height 797
drag, startPoint x: 1364, startPoint y: 671, endPoint x: 1424, endPoint y: 707, distance: 70.0
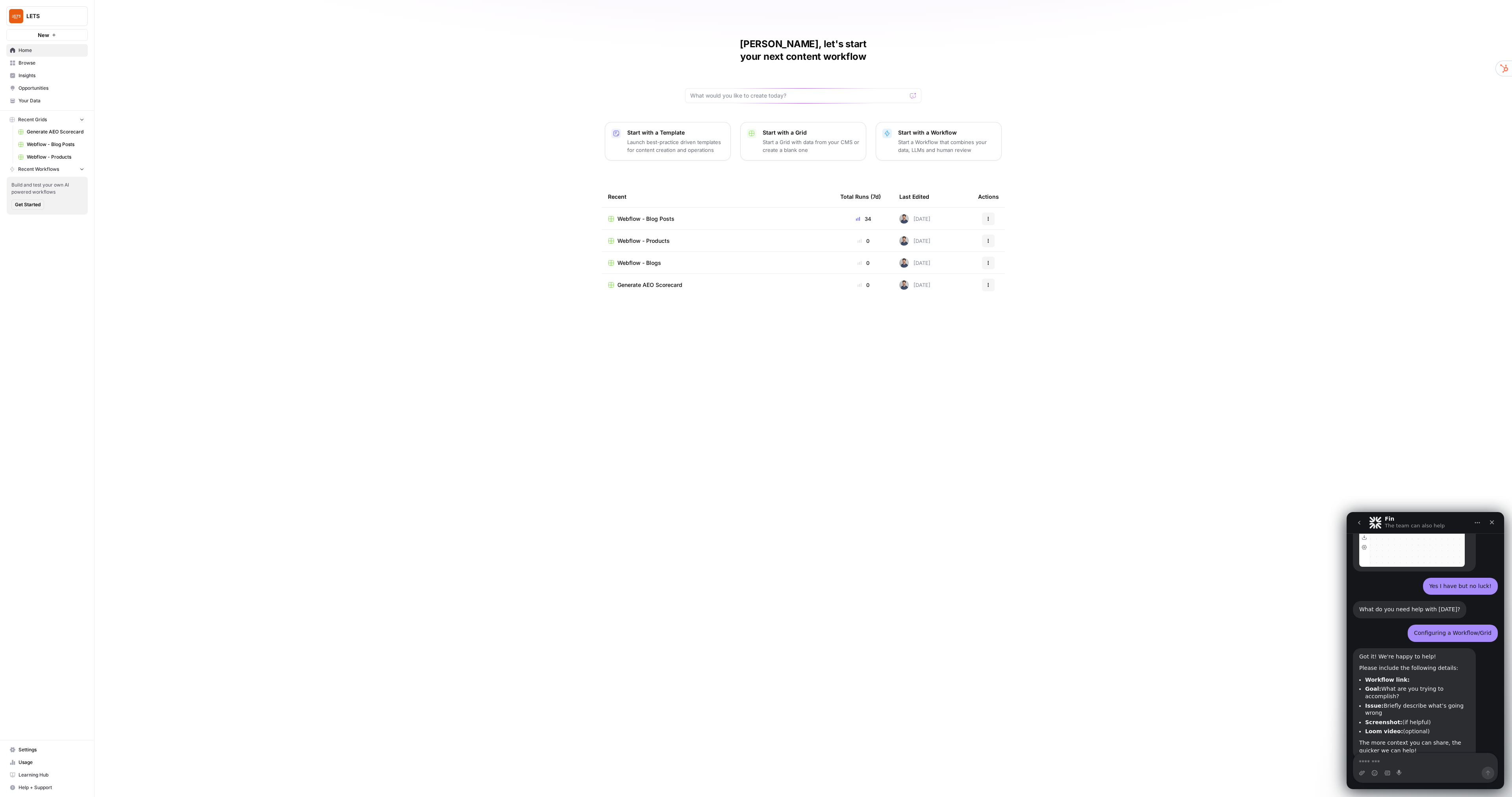
click at [1424, 707] on ul "Workflow link: Goal: What are you trying to accomplish? Issue: Briefly describe…" at bounding box center [1415, 705] width 110 height 59
click at [1448, 719] on li "Screenshot: (if helpful)" at bounding box center [1418, 722] width 104 height 8
click at [659, 215] on span "Webflow - Blog Posts" at bounding box center [646, 218] width 57 height 8
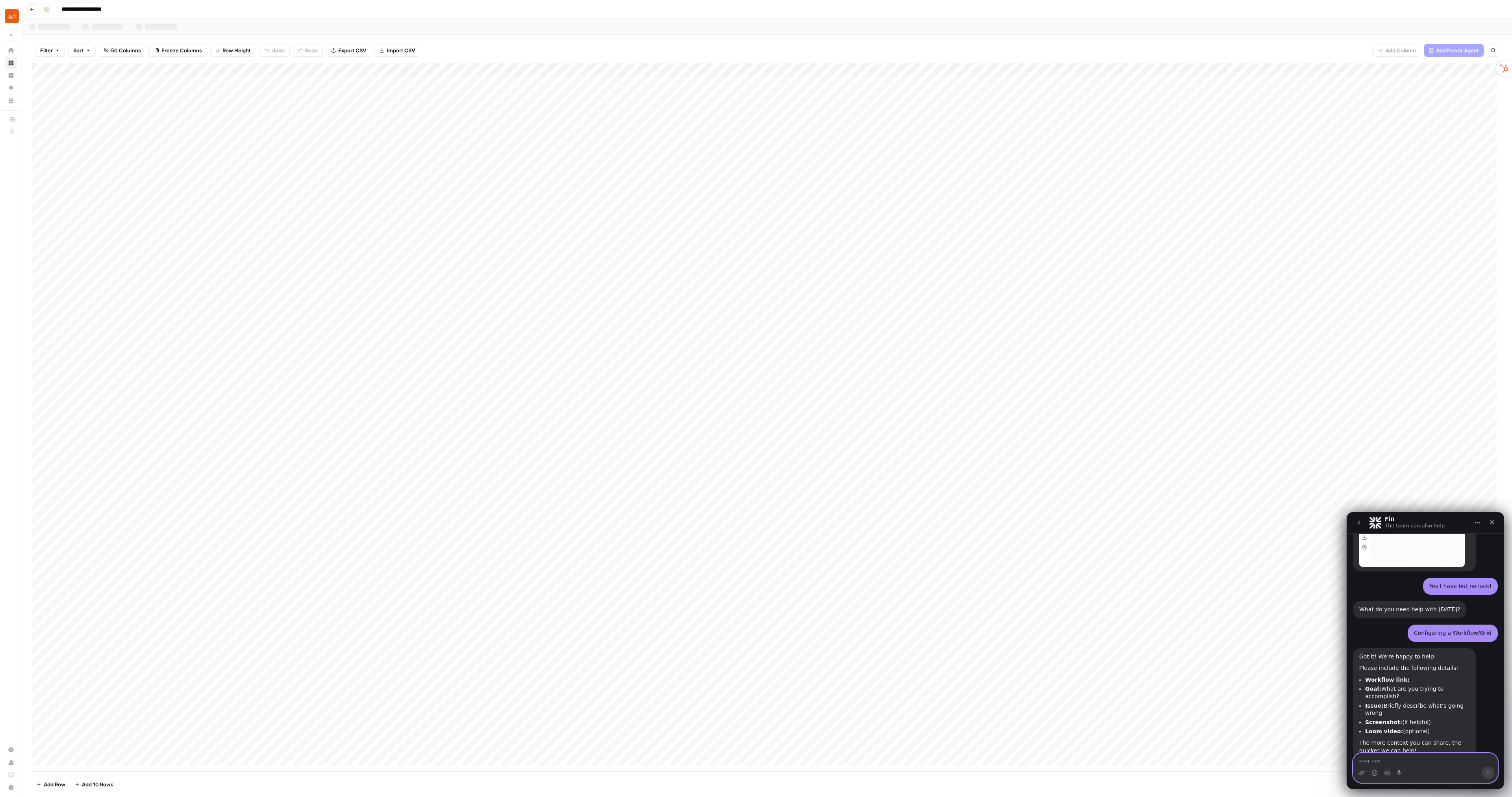
click at [1396, 761] on textarea "Message…" at bounding box center [1426, 760] width 144 height 13
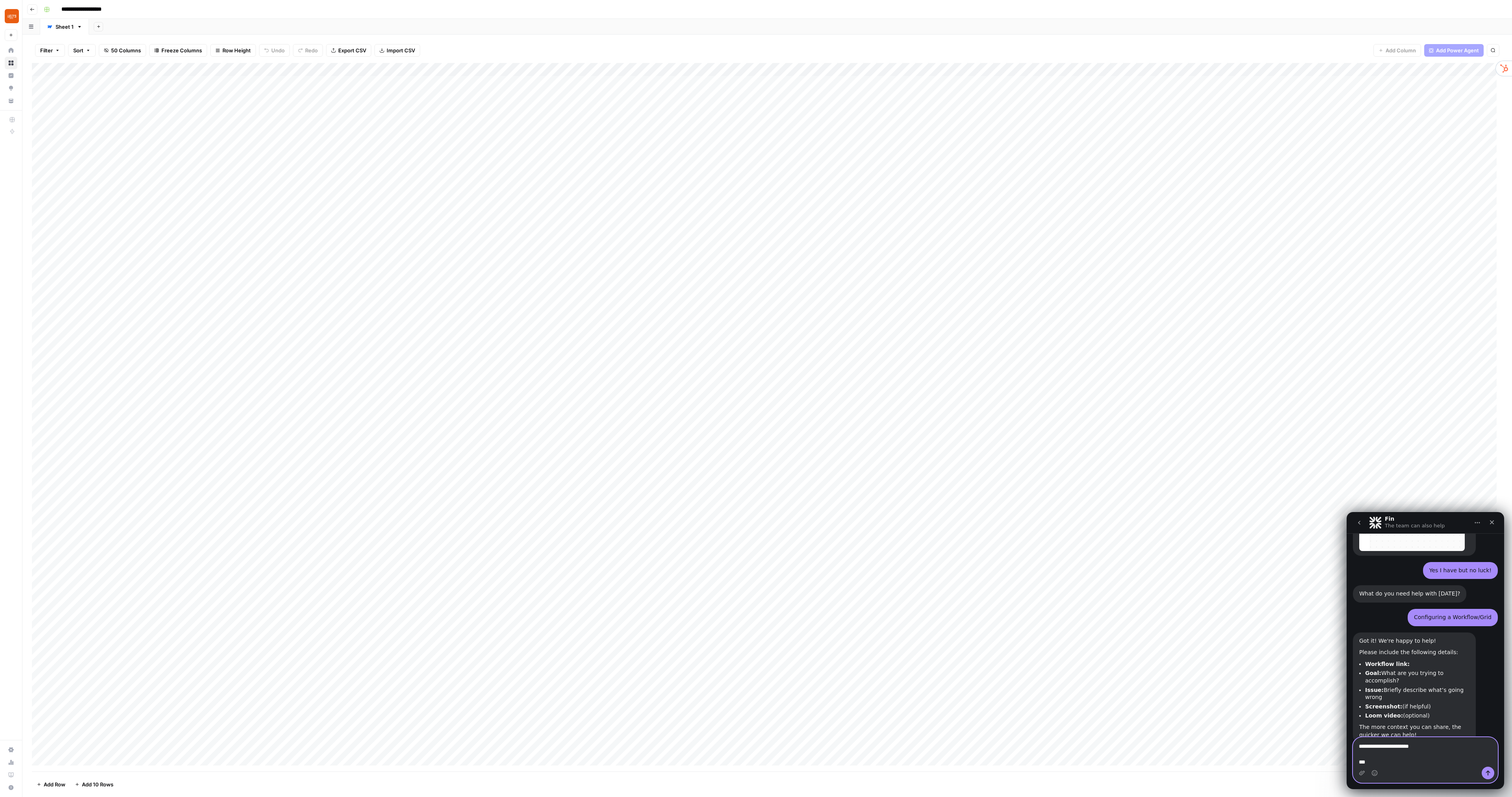
paste textarea "**********"
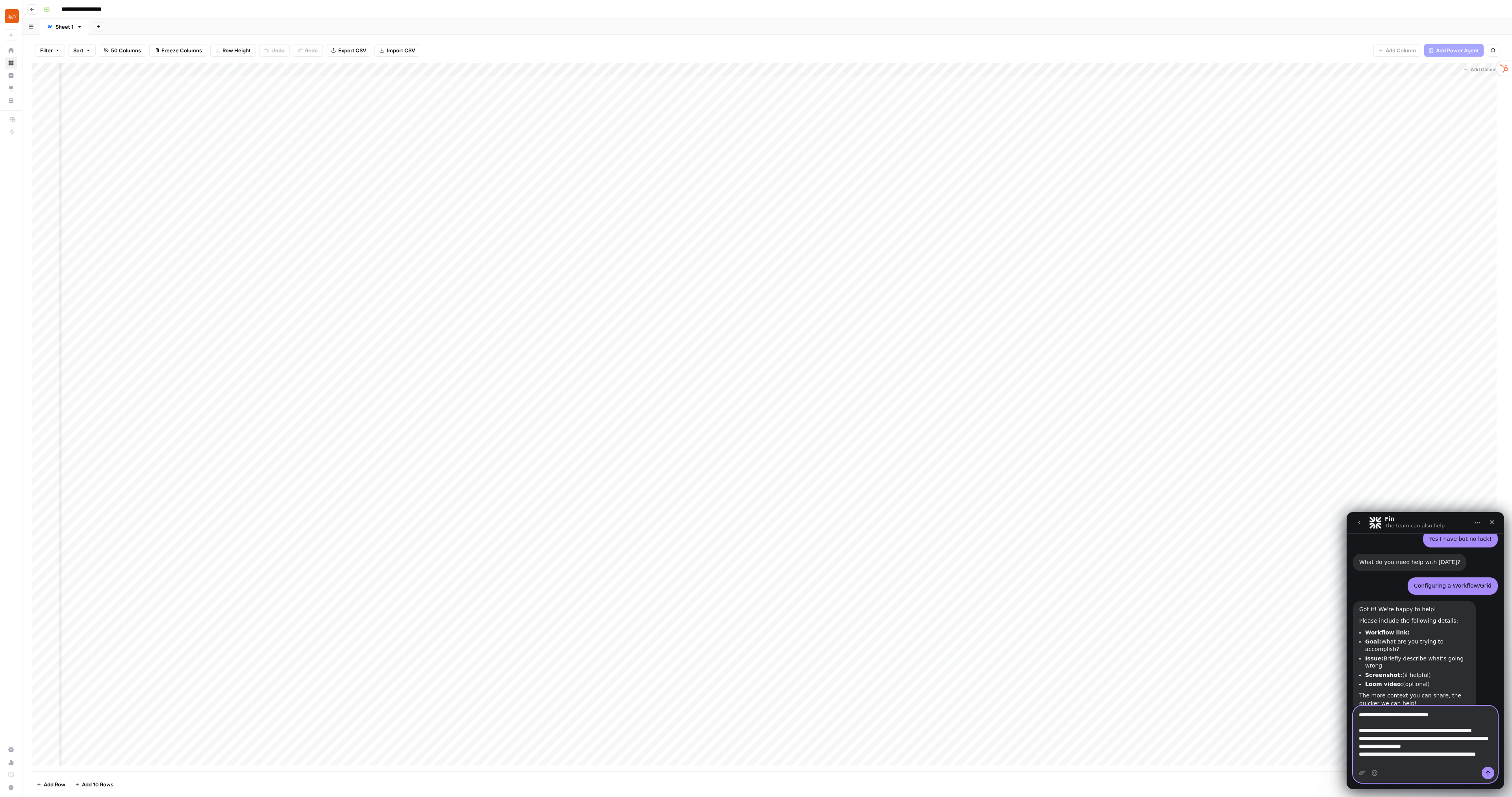
scroll to position [239, 0]
click at [1423, 758] on textarea "**********" at bounding box center [1426, 737] width 144 height 62
click at [1392, 761] on textarea "**********" at bounding box center [1426, 737] width 144 height 62
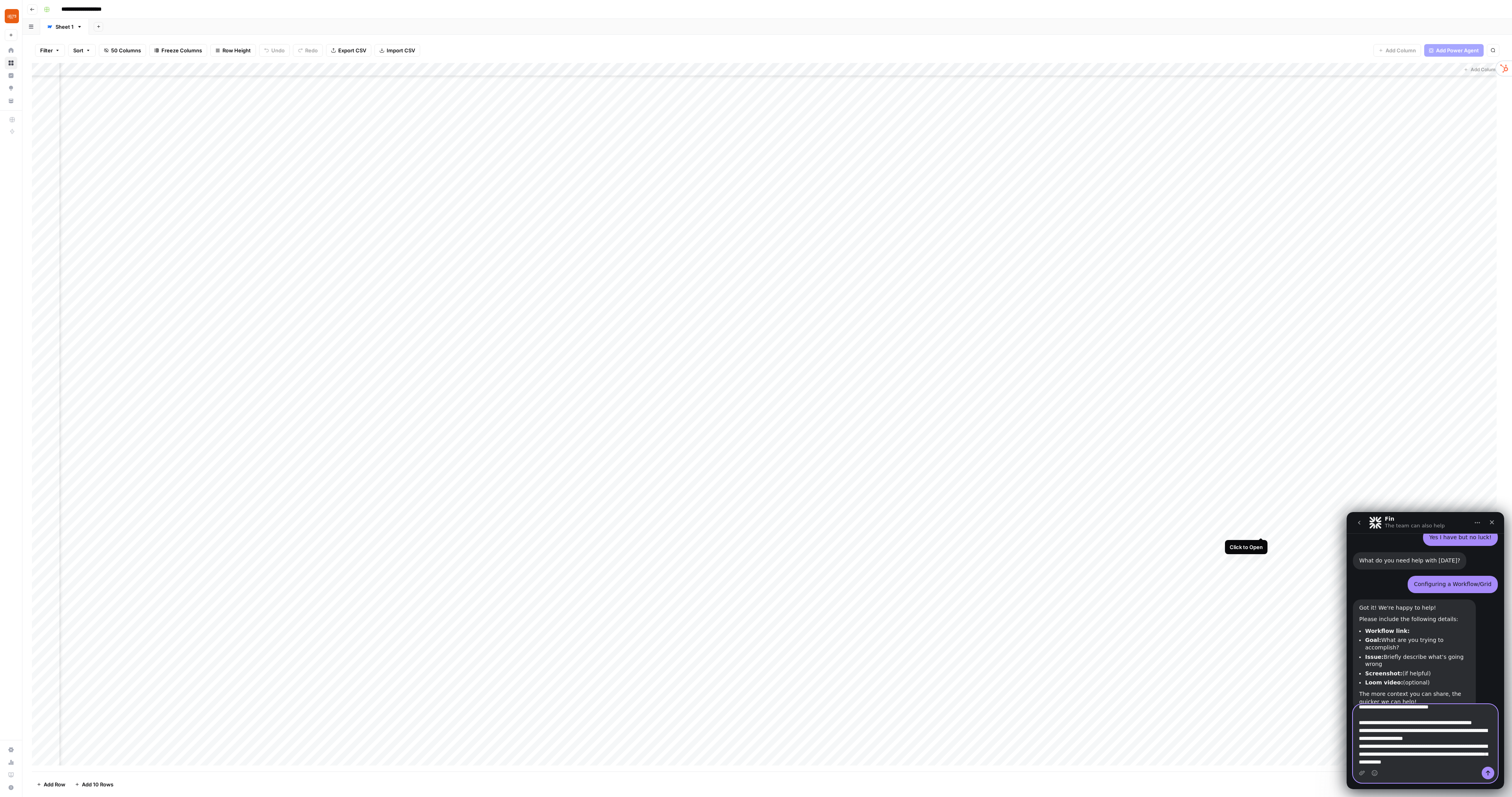
type textarea "**********"
click at [1259, 529] on div "Add Column" at bounding box center [767, 417] width 1471 height 709
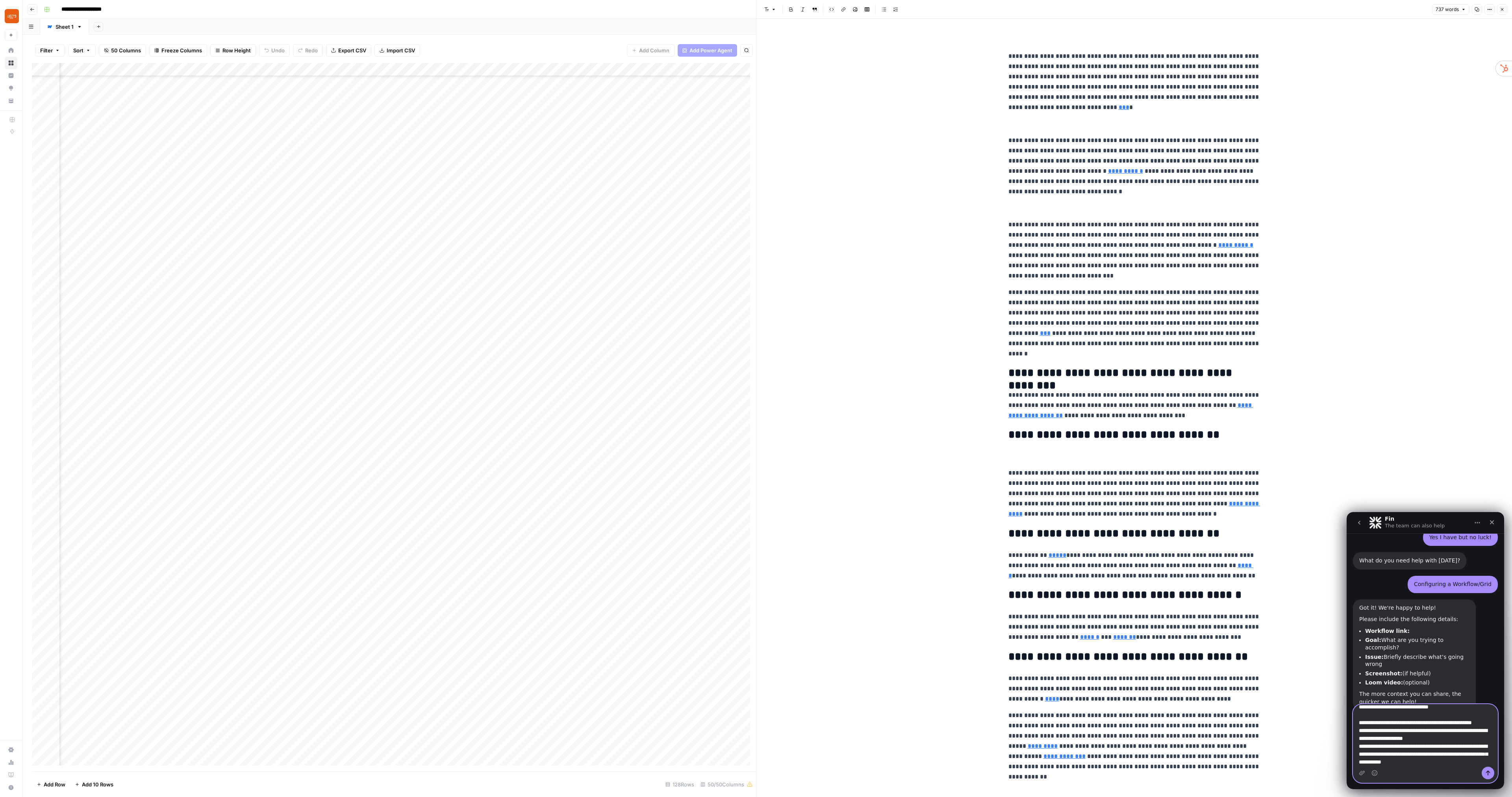
click at [1462, 756] on textarea "**********" at bounding box center [1426, 736] width 144 height 62
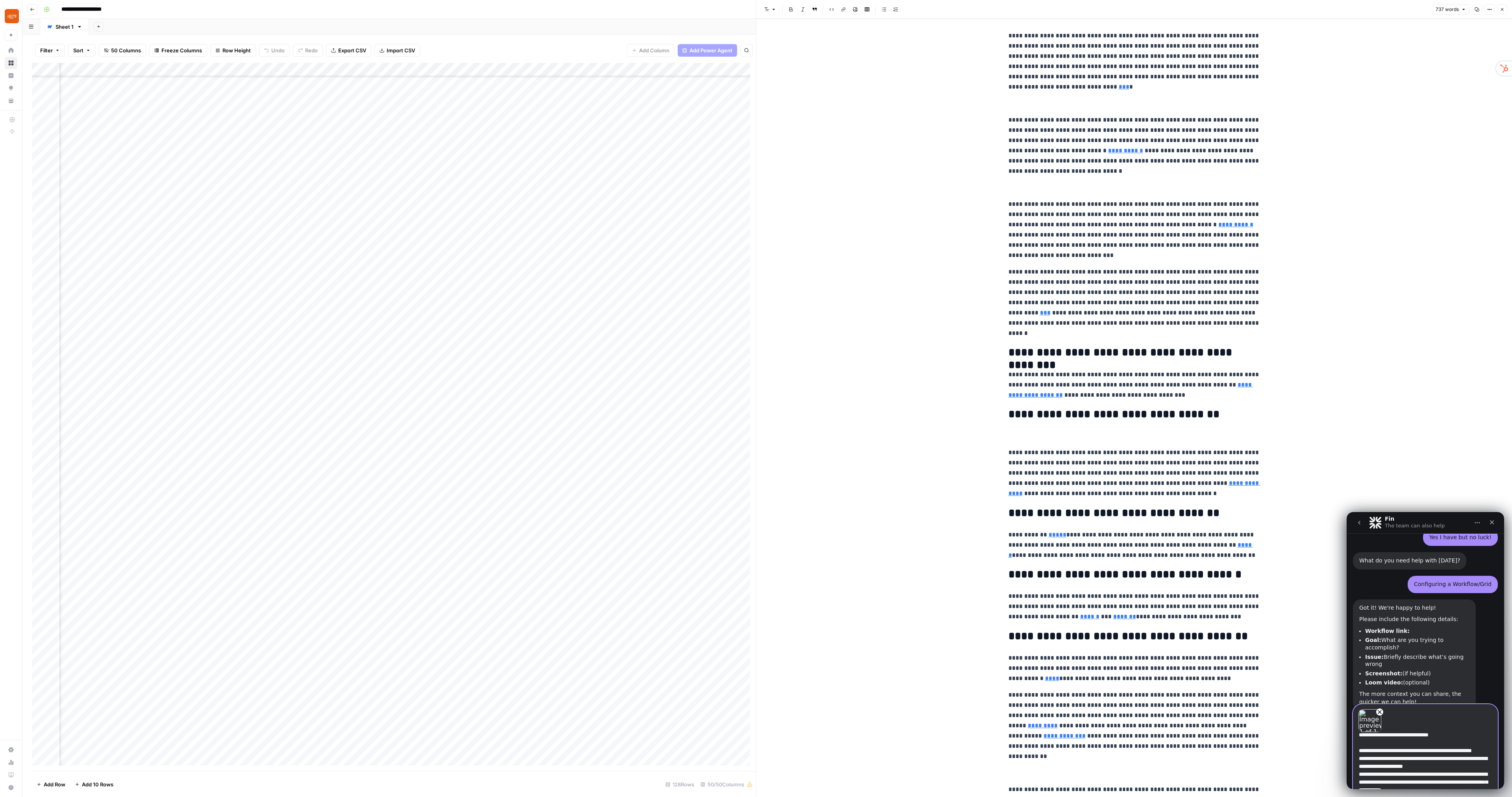
scroll to position [39, 0]
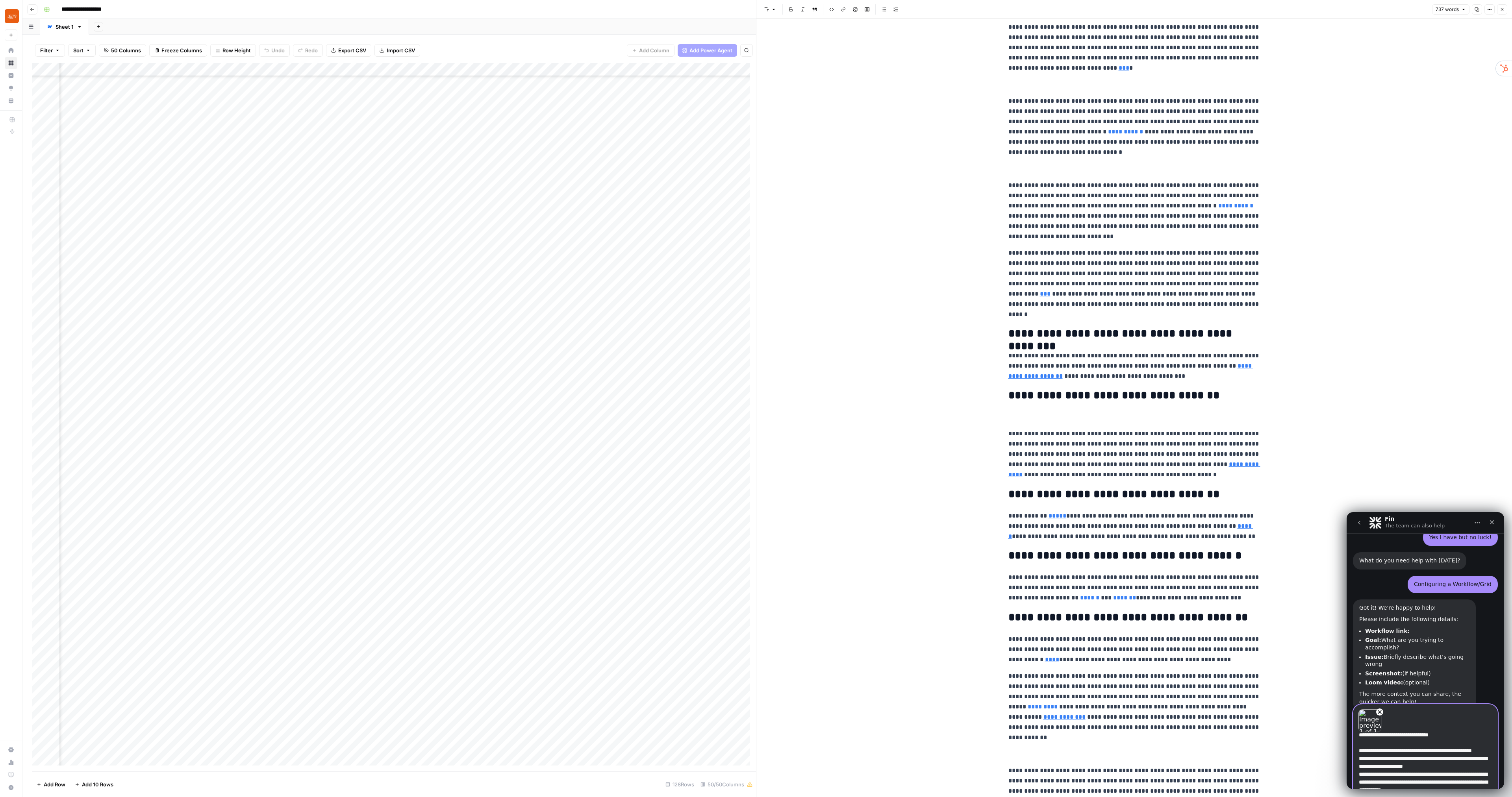
click at [1470, 781] on textarea "**********" at bounding box center [1426, 764] width 144 height 62
paste textarea "**********"
type textarea "**********"
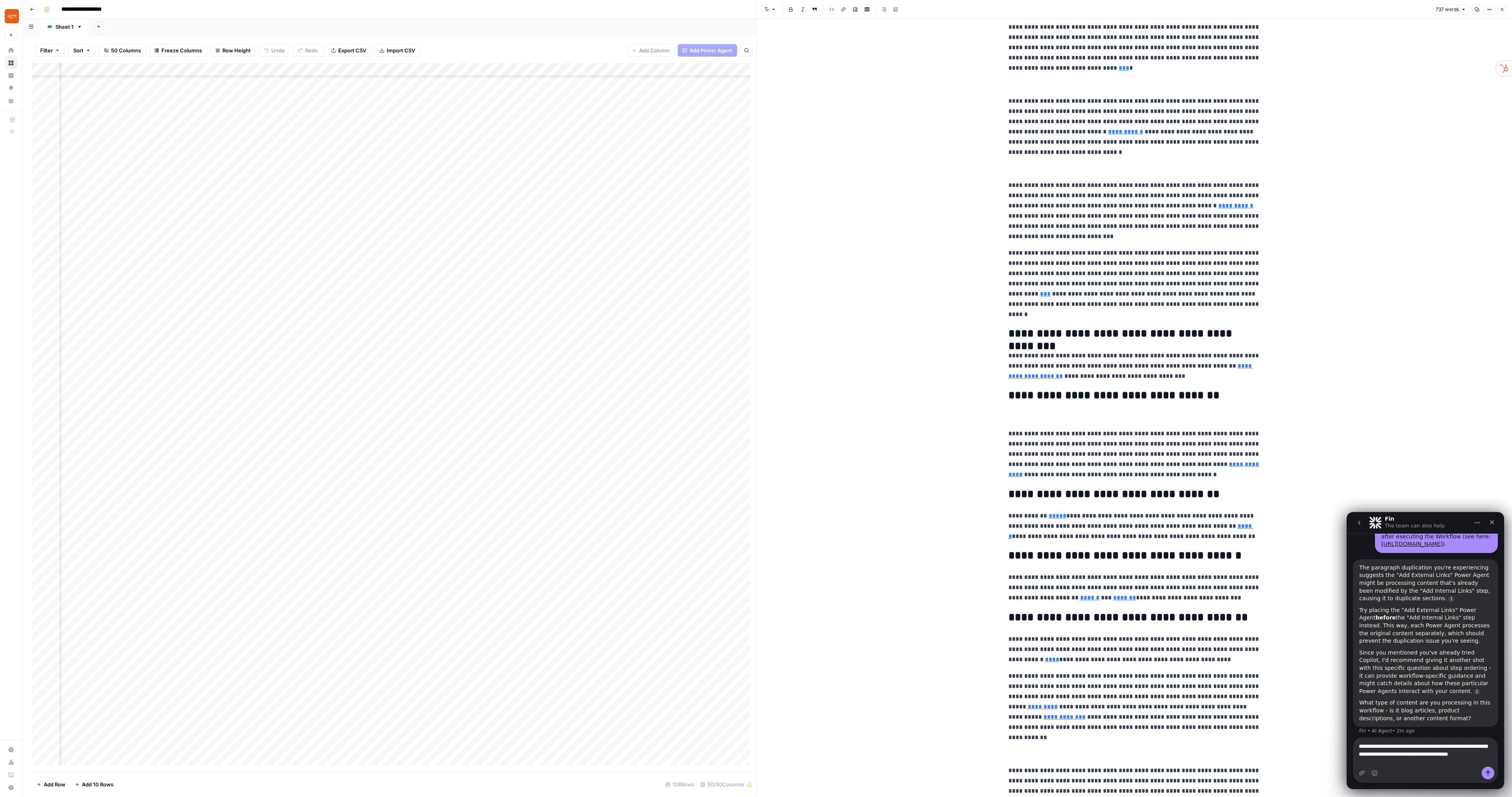
scroll to position [589, 0]
type textarea "**********"
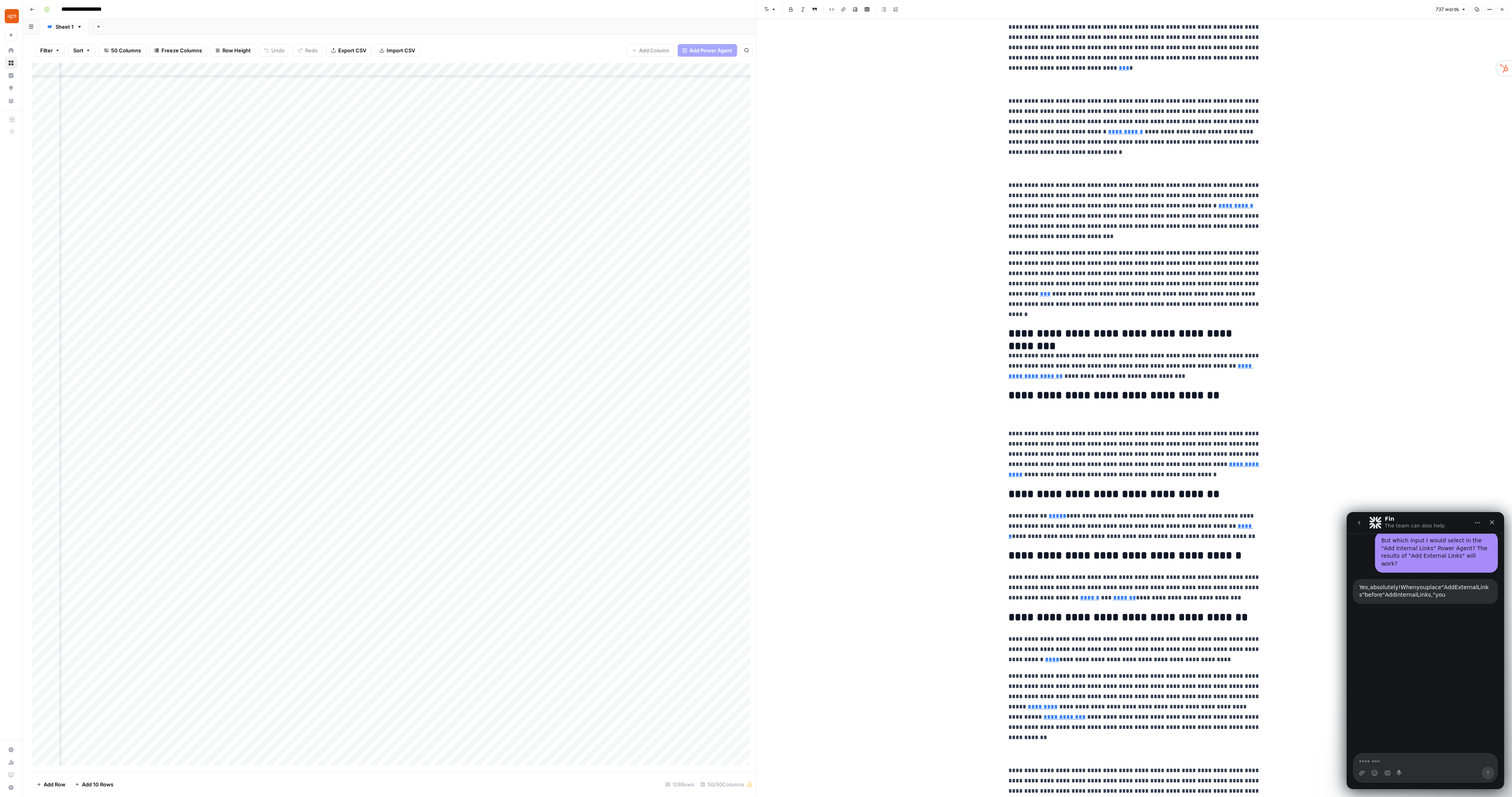
scroll to position [785, 0]
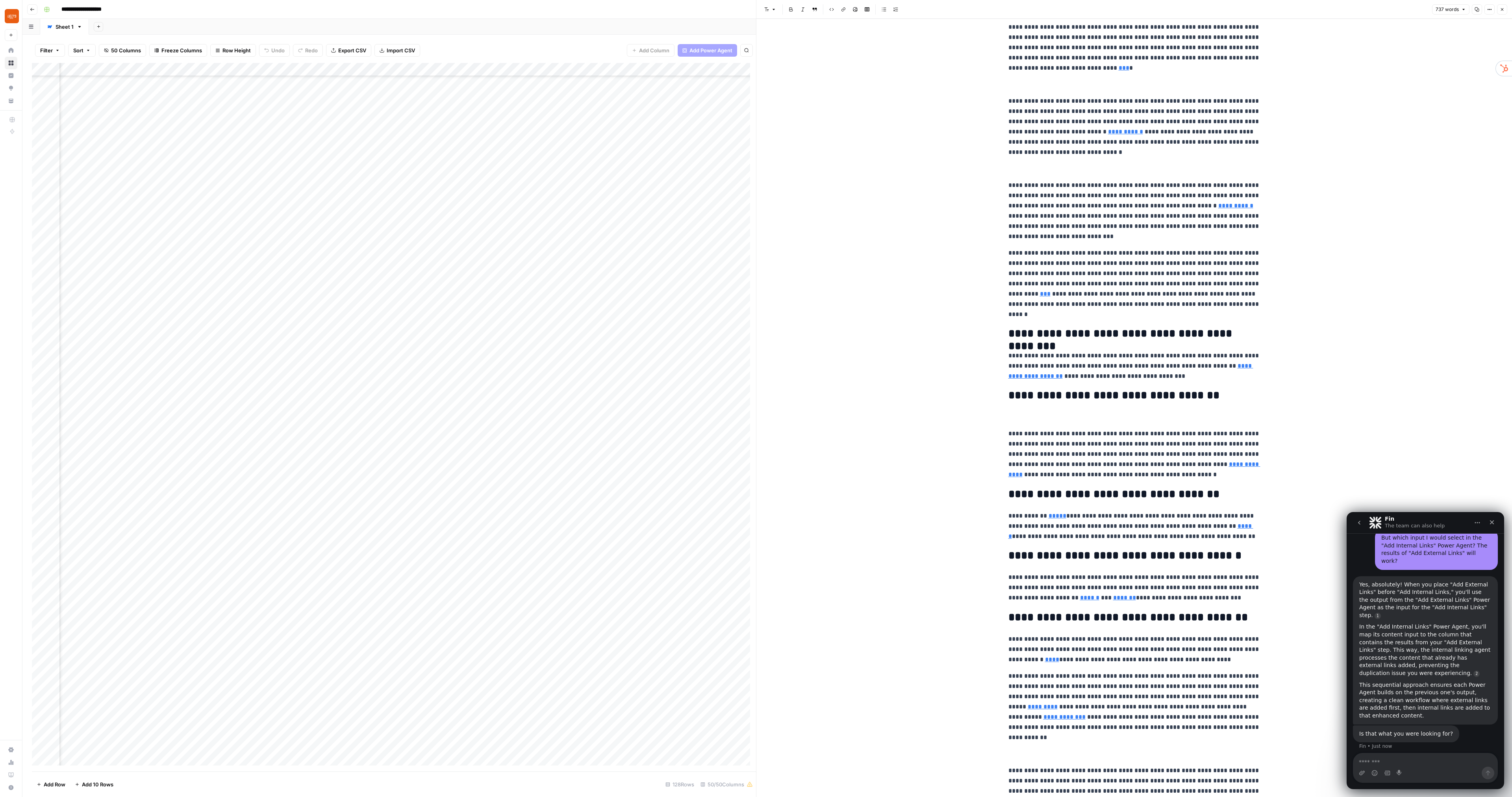
click at [1395, 761] on textarea "Message…" at bounding box center [1426, 760] width 144 height 13
type textarea "**********"
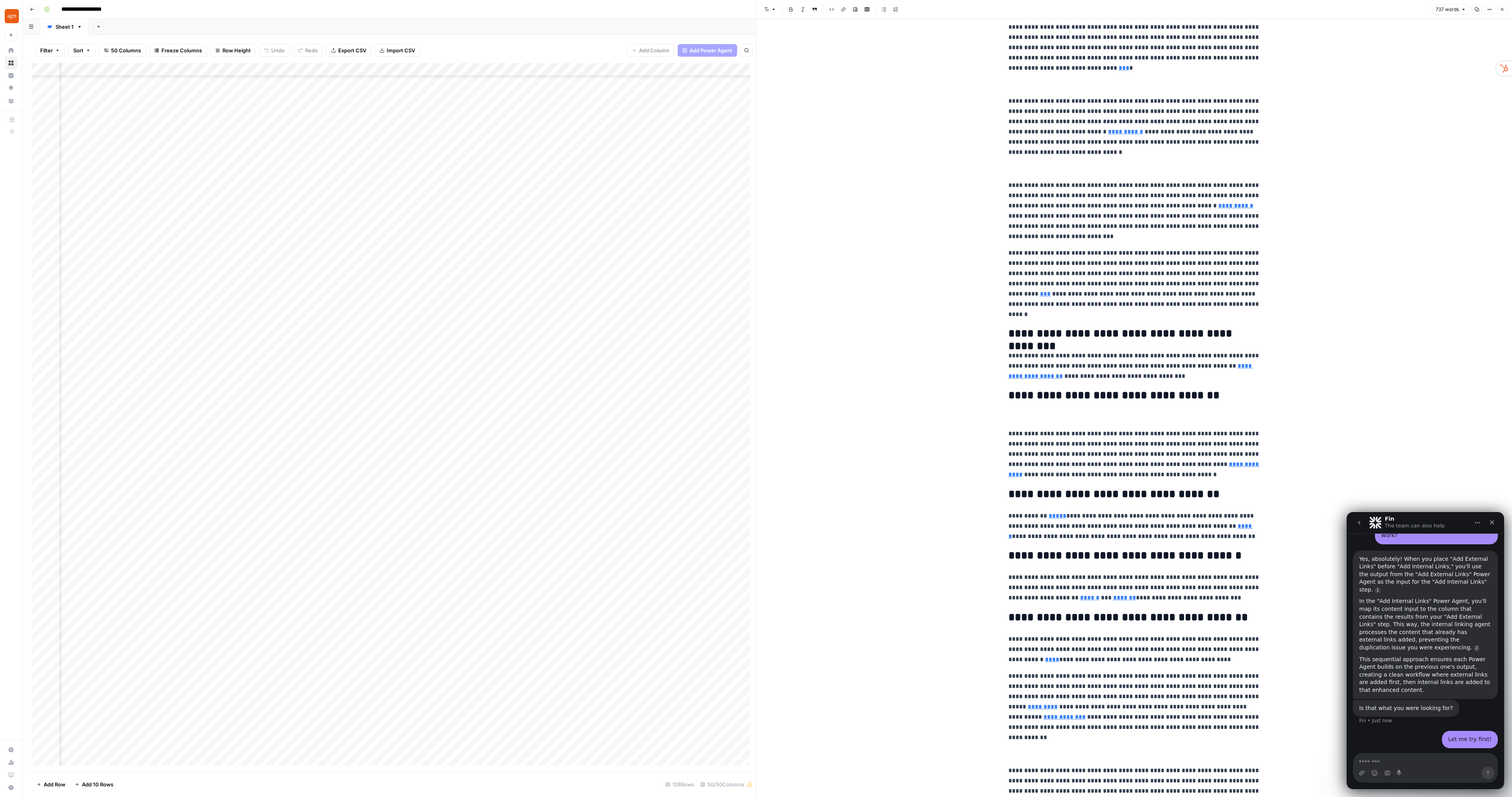
click at [1504, 10] on icon "button" at bounding box center [1502, 9] width 5 height 5
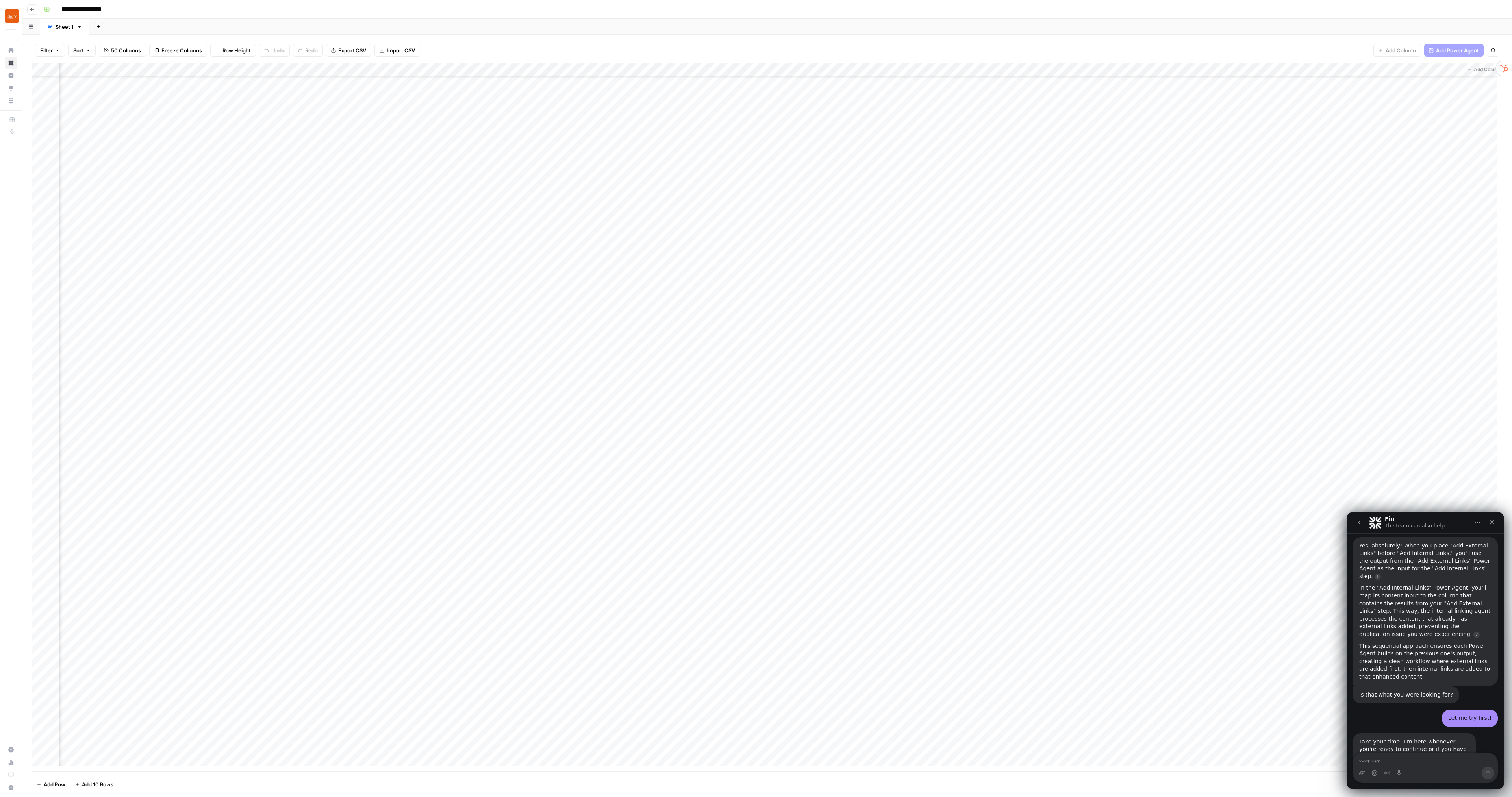
scroll to position [354, 3160]
drag, startPoint x: 758, startPoint y: 69, endPoint x: 1288, endPoint y: 79, distance: 530.1
click at [1288, 79] on div "Add Column" at bounding box center [767, 417] width 1471 height 709
drag, startPoint x: 739, startPoint y: 69, endPoint x: 1367, endPoint y: 69, distance: 628.0
click at [1367, 69] on div "Add Column" at bounding box center [767, 417] width 1471 height 709
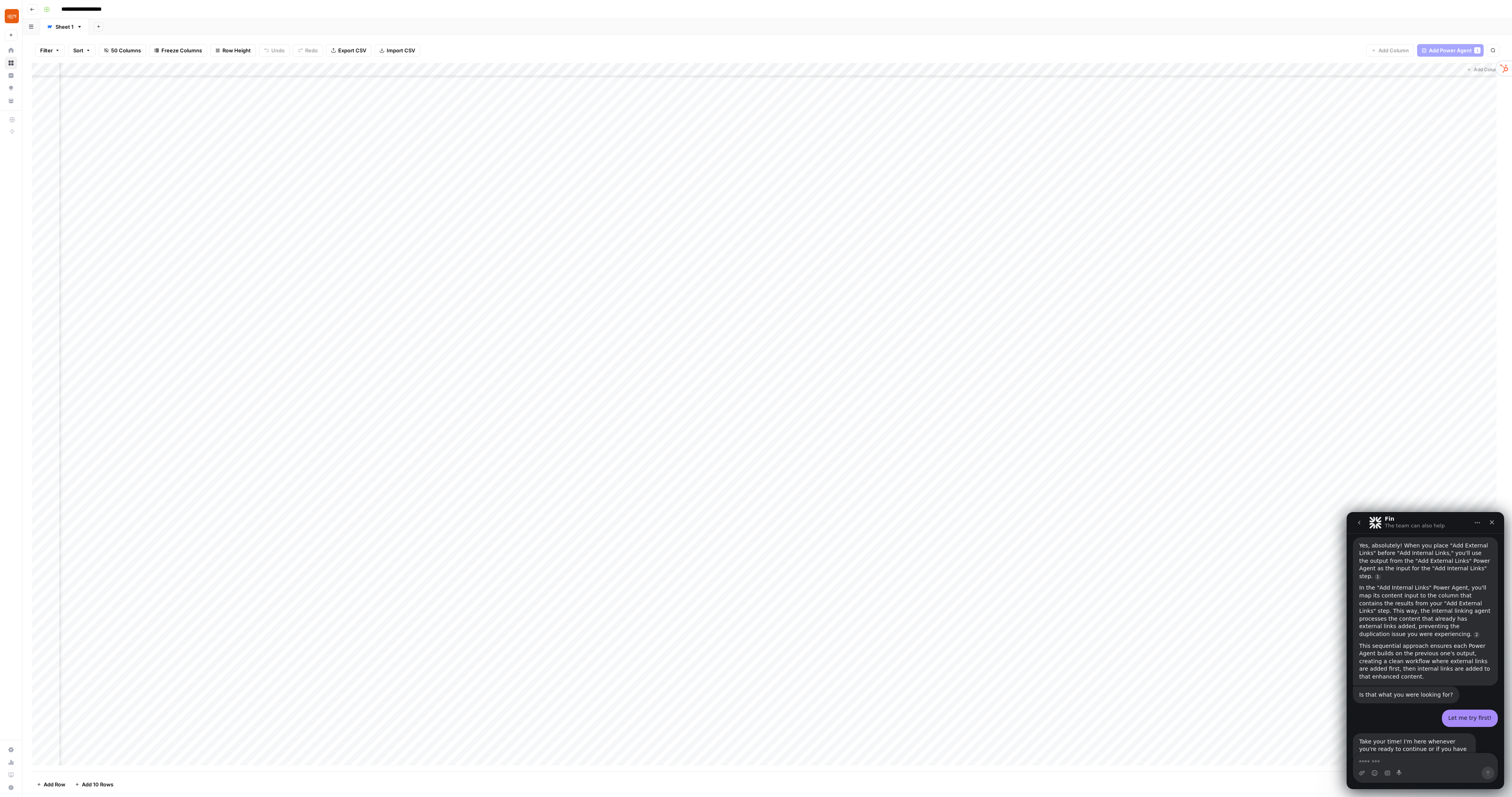
drag, startPoint x: 752, startPoint y: 69, endPoint x: 1366, endPoint y: 72, distance: 614.0
click at [1366, 72] on div "Add Column" at bounding box center [767, 417] width 1471 height 709
click at [711, 451] on div "Add Column" at bounding box center [767, 417] width 1471 height 709
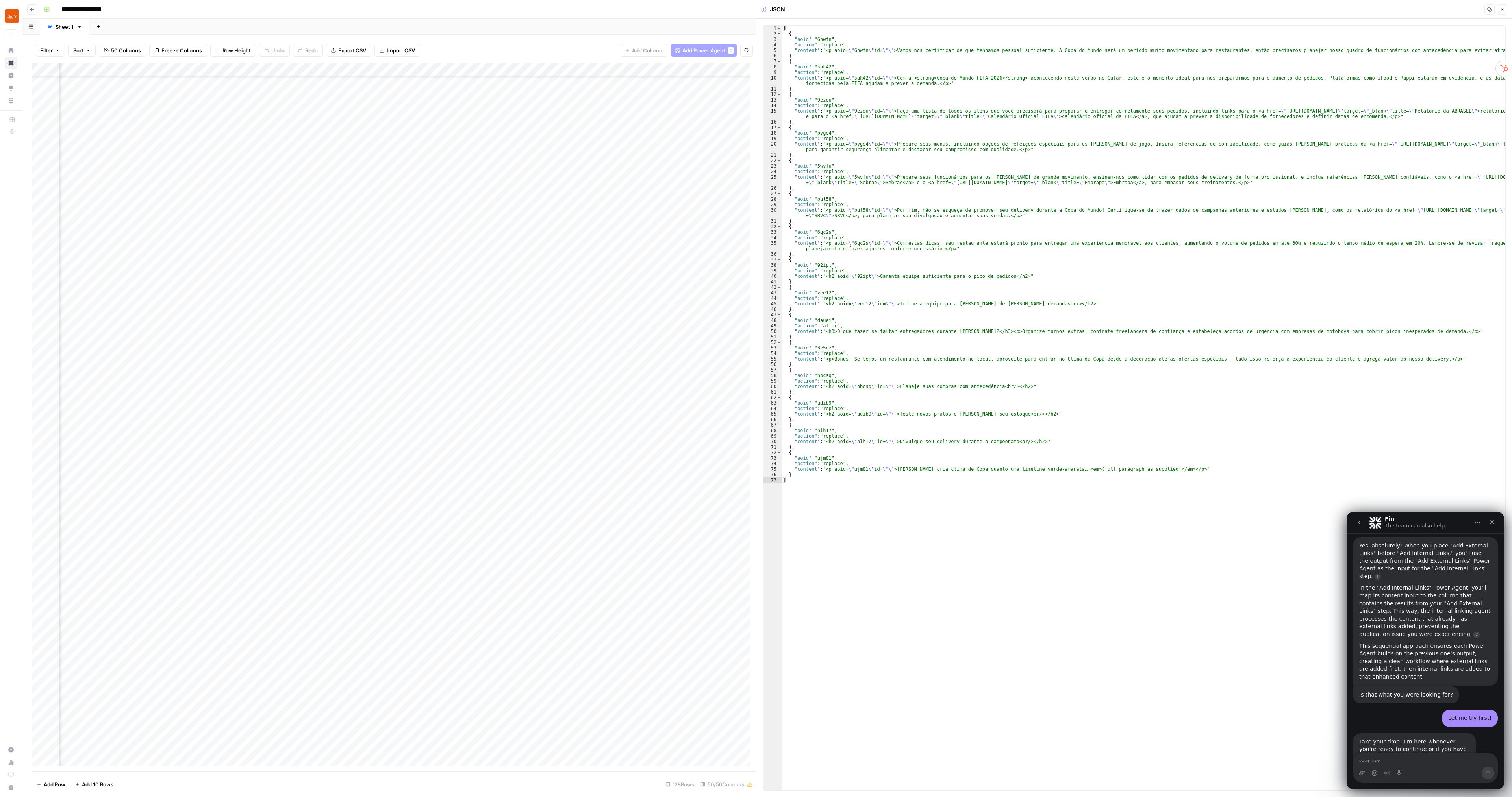
click at [1504, 7] on icon "button" at bounding box center [1502, 9] width 5 height 5
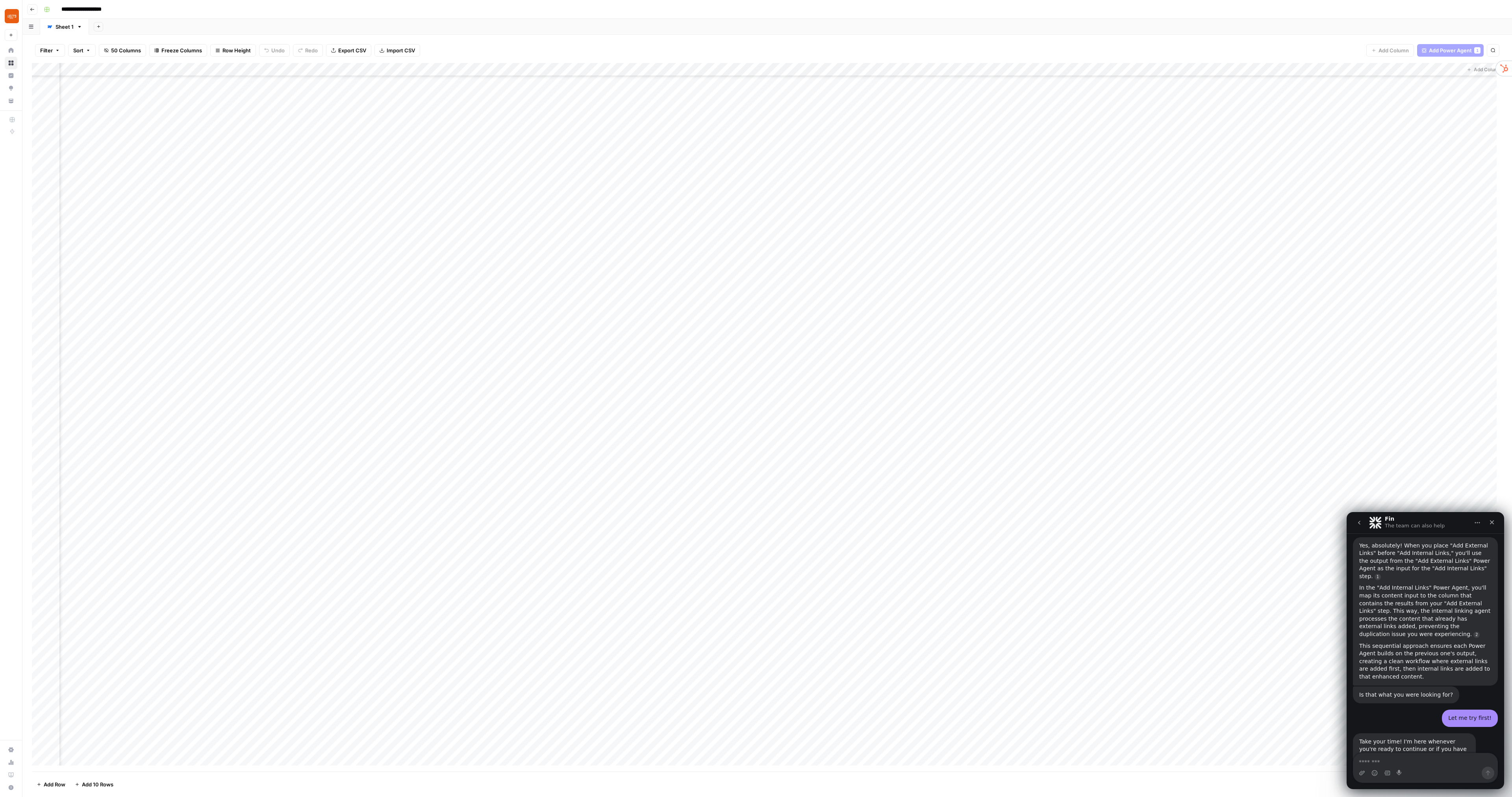
click at [810, 69] on div "Add Column" at bounding box center [767, 417] width 1471 height 709
click at [772, 133] on span "Configure Inputs" at bounding box center [770, 136] width 69 height 8
click at [1506, 8] on button "Close" at bounding box center [1502, 9] width 10 height 10
click at [632, 451] on div "Add Column" at bounding box center [767, 417] width 1471 height 709
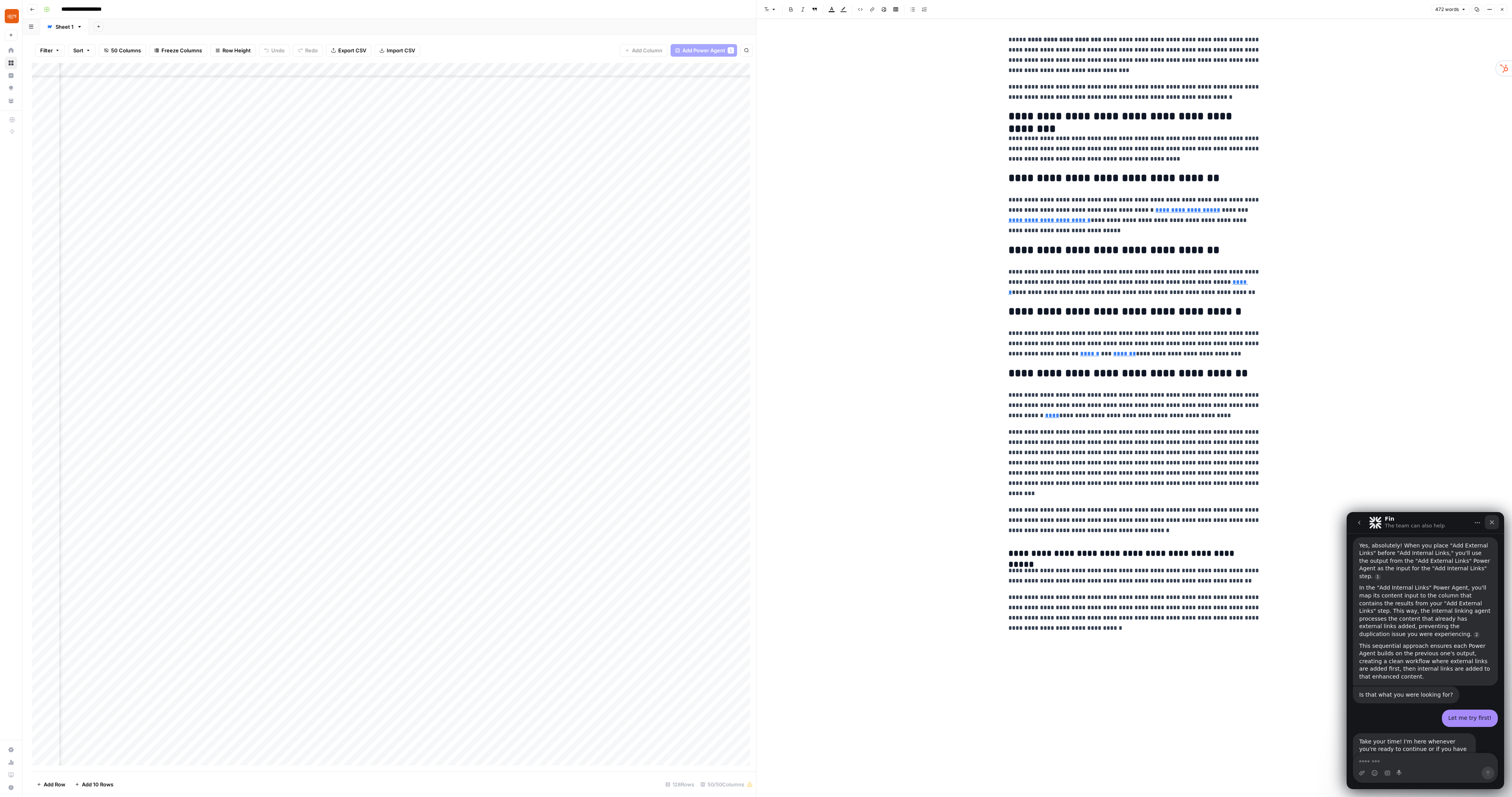
click at [1497, 521] on div "Close" at bounding box center [1492, 522] width 14 height 14
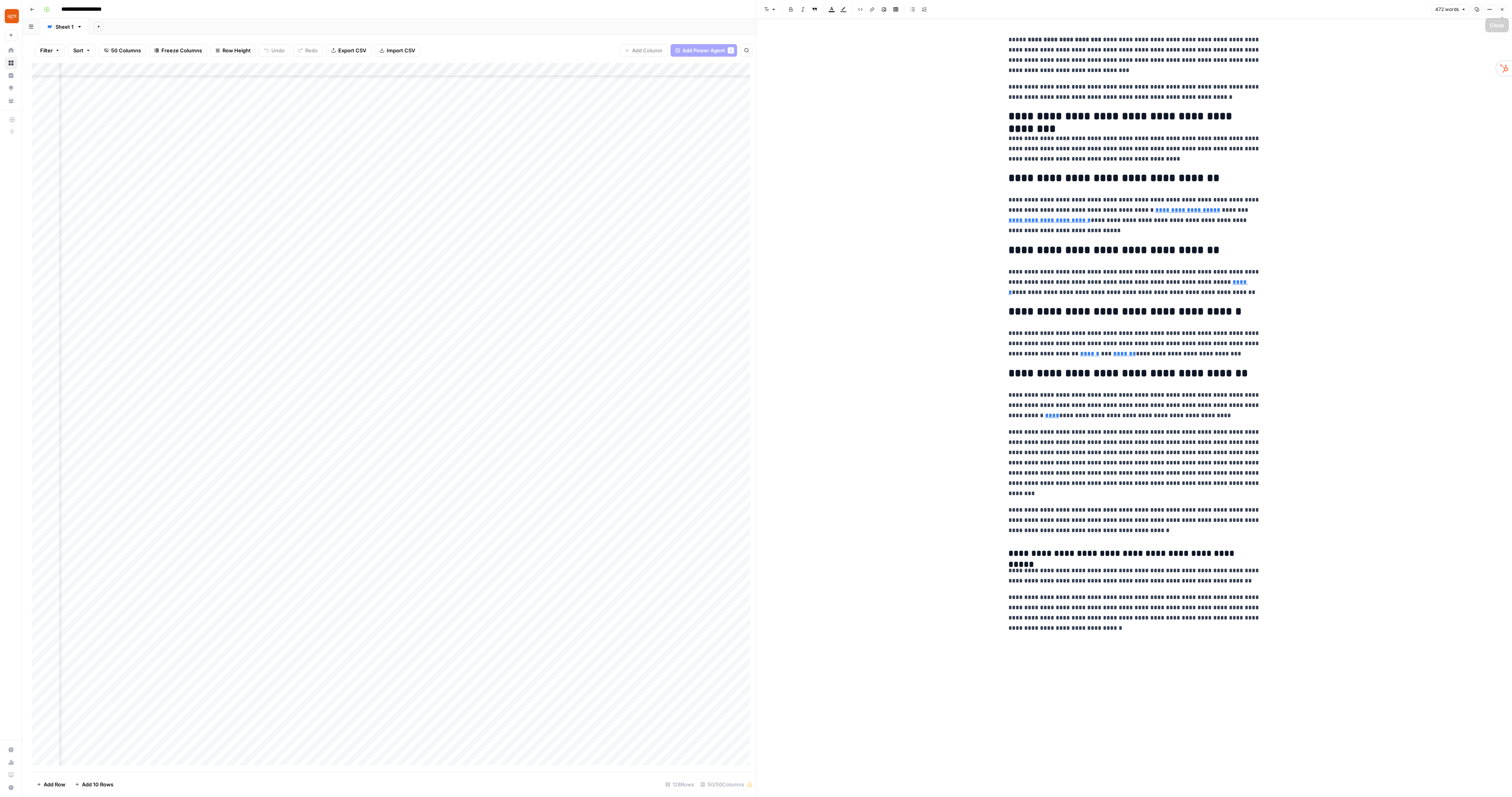
click at [1504, 13] on button "Close" at bounding box center [1502, 9] width 10 height 10
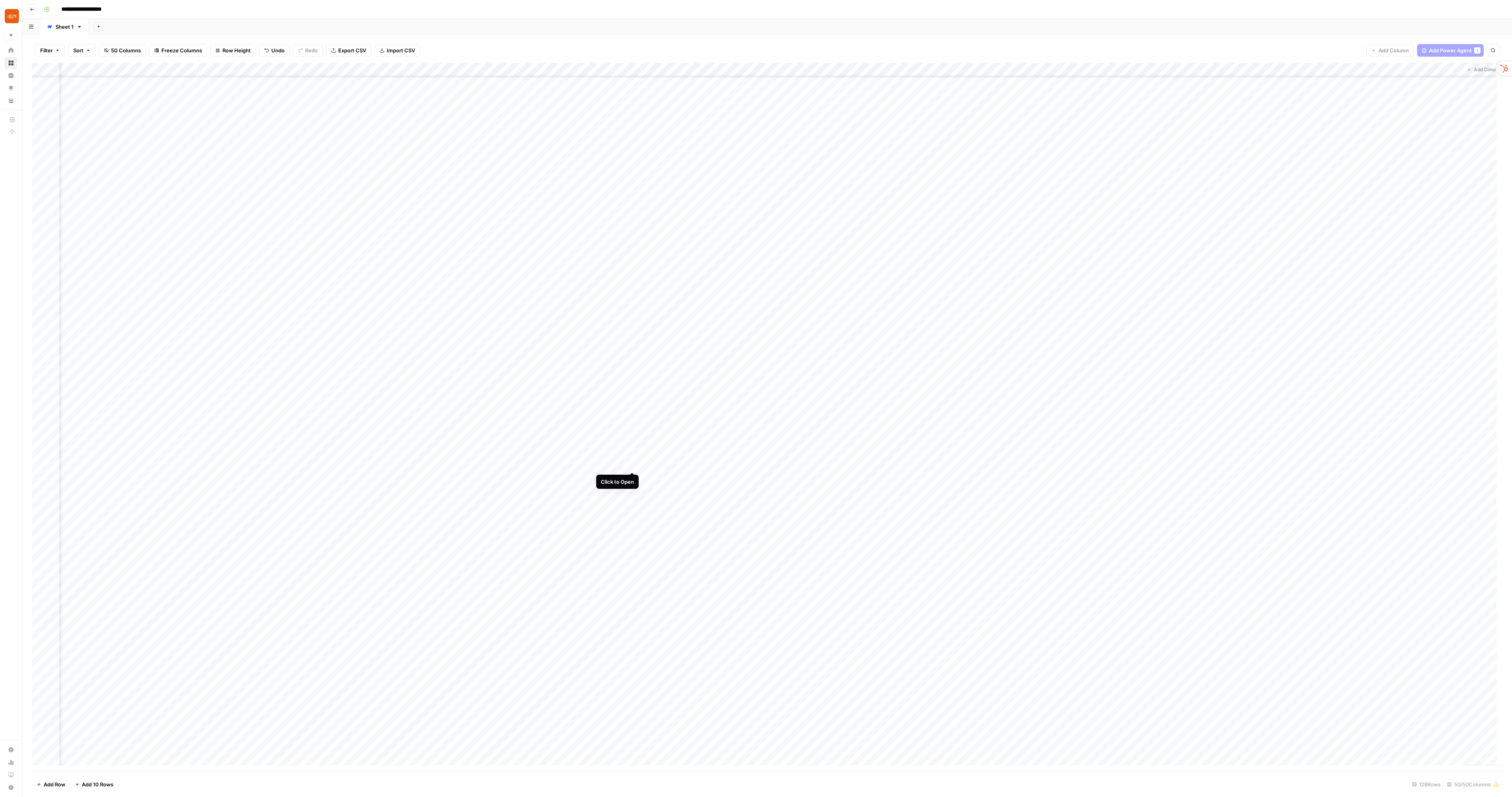
click at [633, 466] on div "Add Column" at bounding box center [767, 417] width 1471 height 709
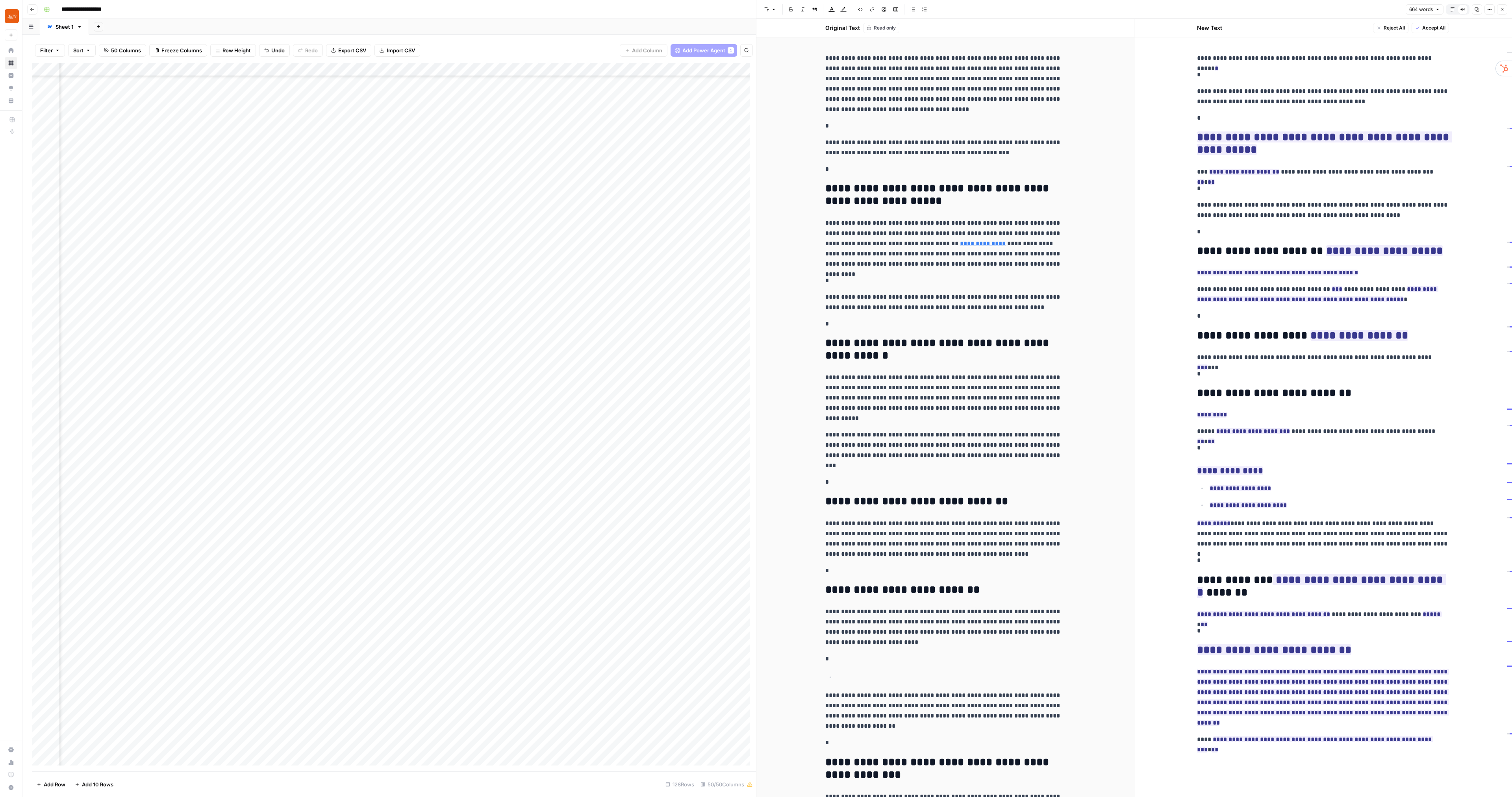
click at [1506, 9] on button "Close" at bounding box center [1502, 9] width 10 height 10
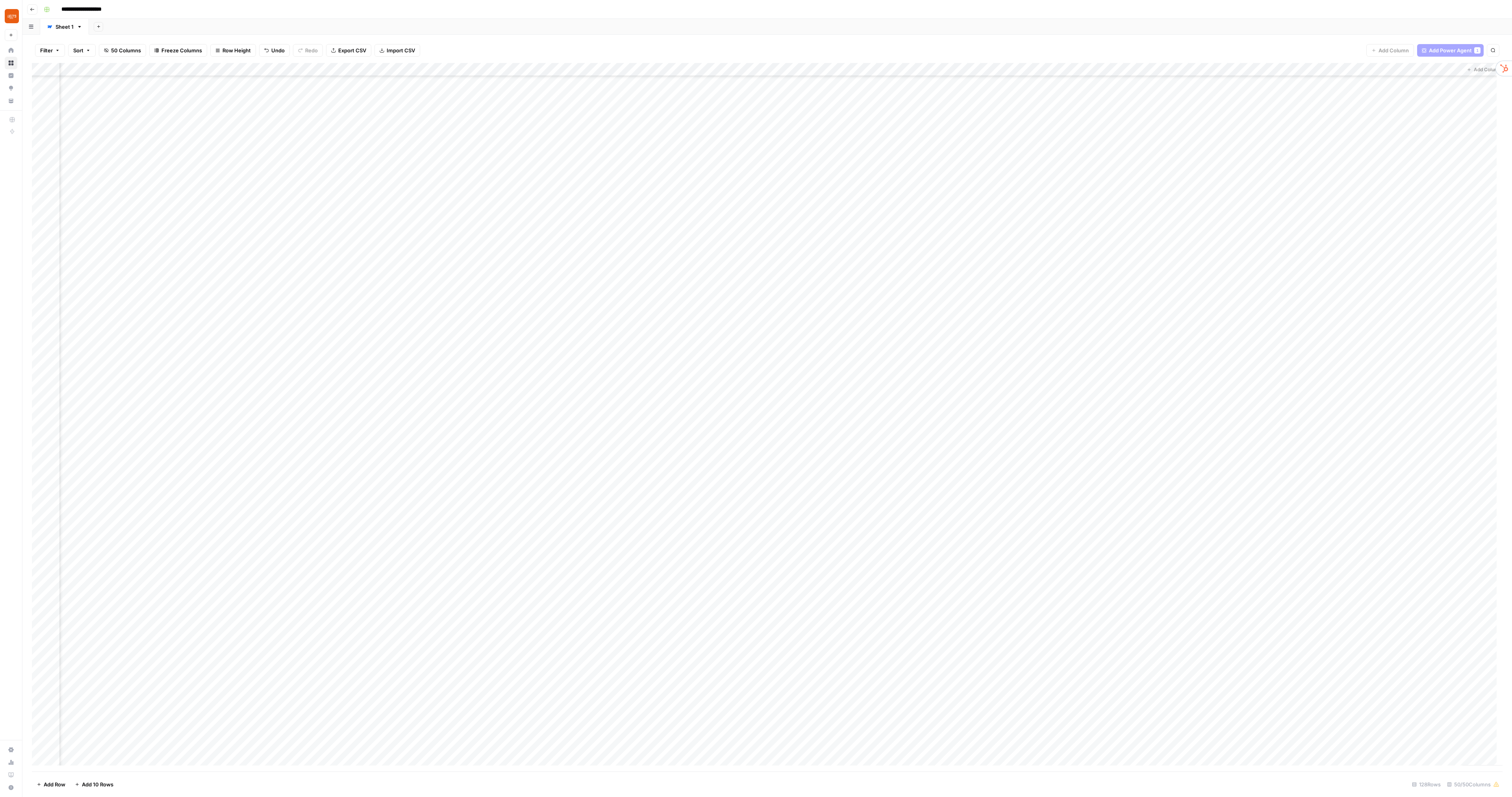
click at [810, 69] on div "Add Column" at bounding box center [767, 417] width 1471 height 709
click at [770, 132] on span "Configure Inputs" at bounding box center [770, 136] width 69 height 8
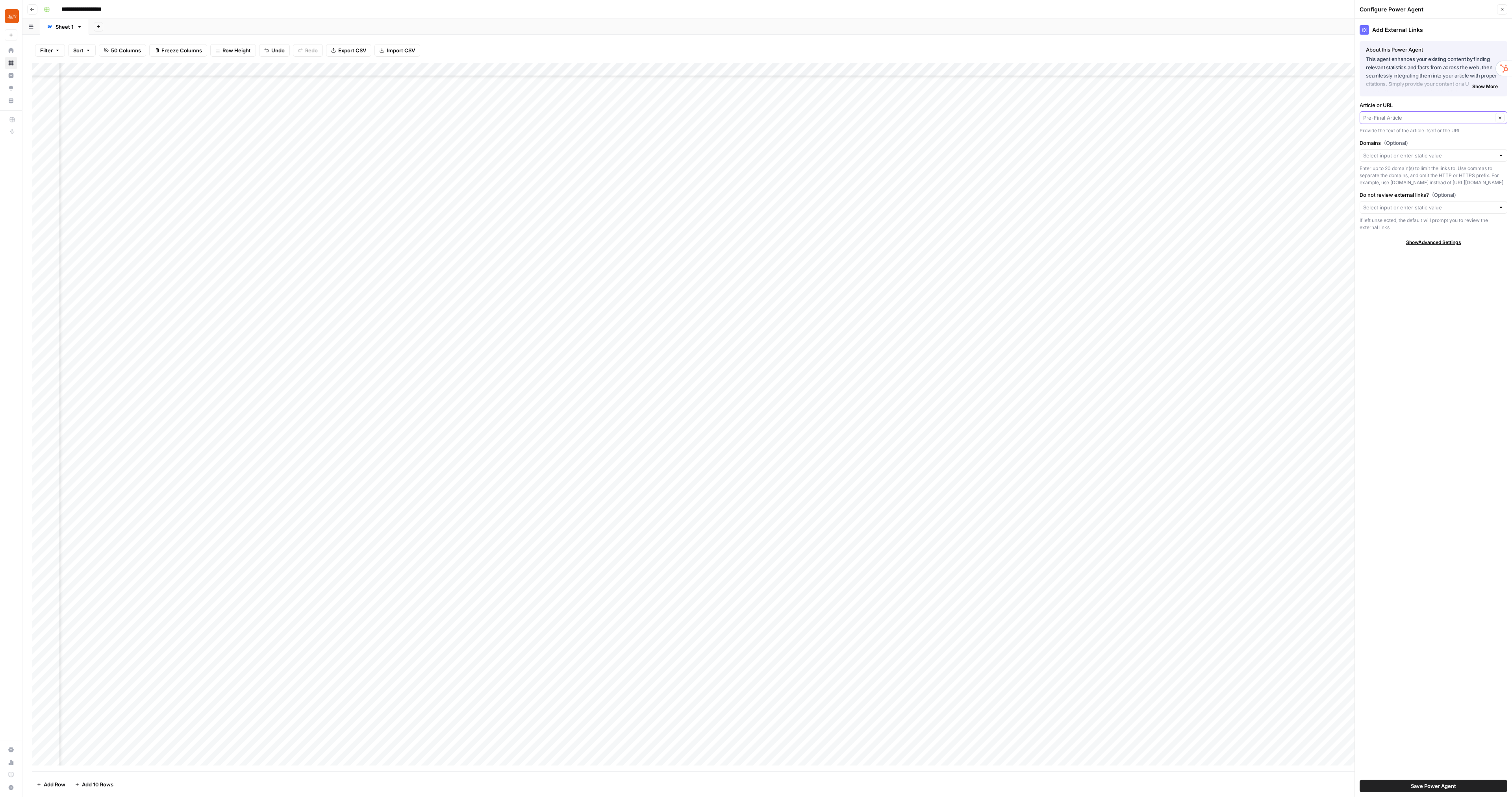
click at [1394, 119] on input "Article or URL" at bounding box center [1427, 117] width 130 height 8
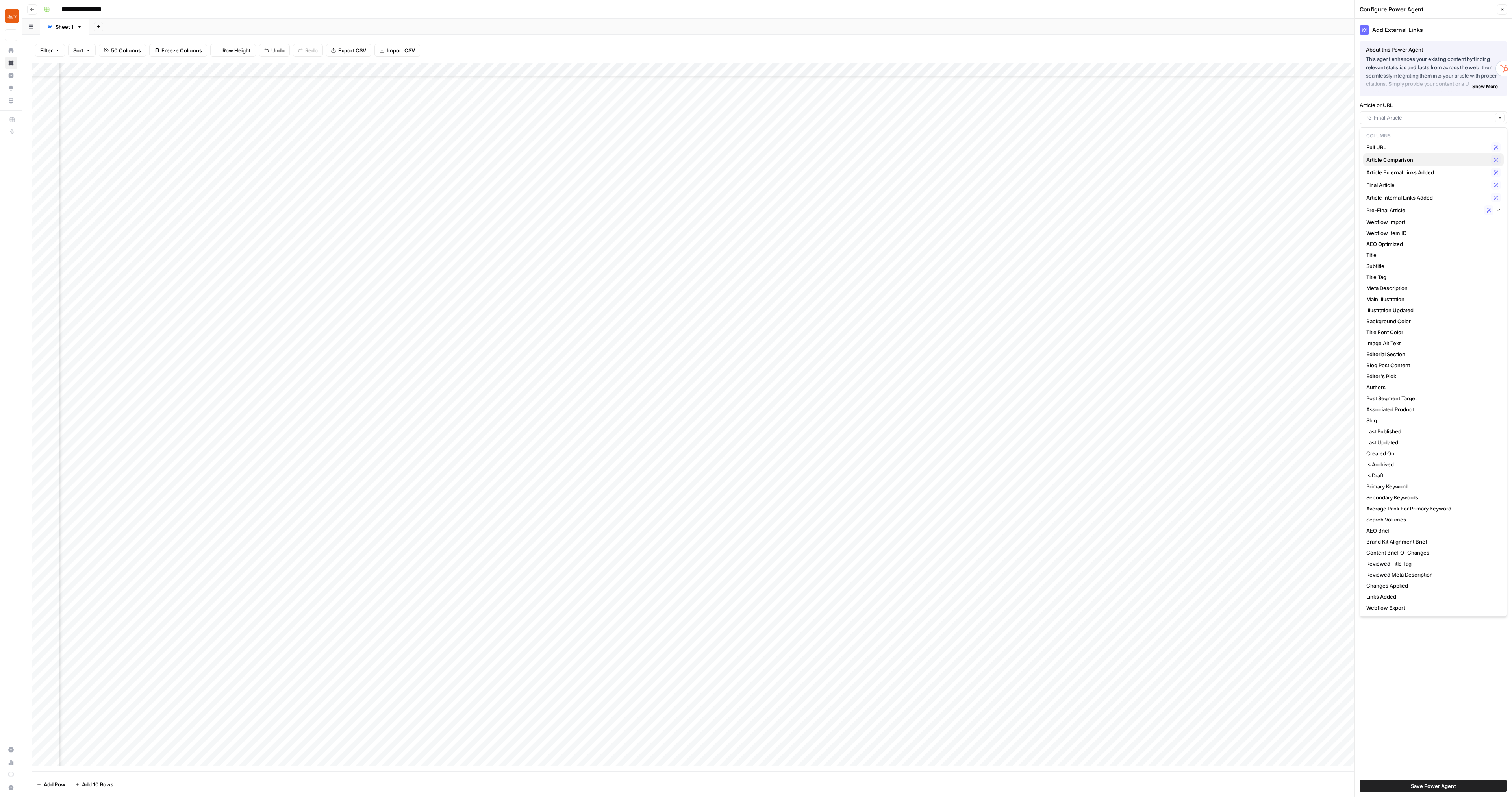
click at [1400, 160] on span "Article Comparison" at bounding box center [1427, 160] width 122 height 8
type input "Article Comparison"
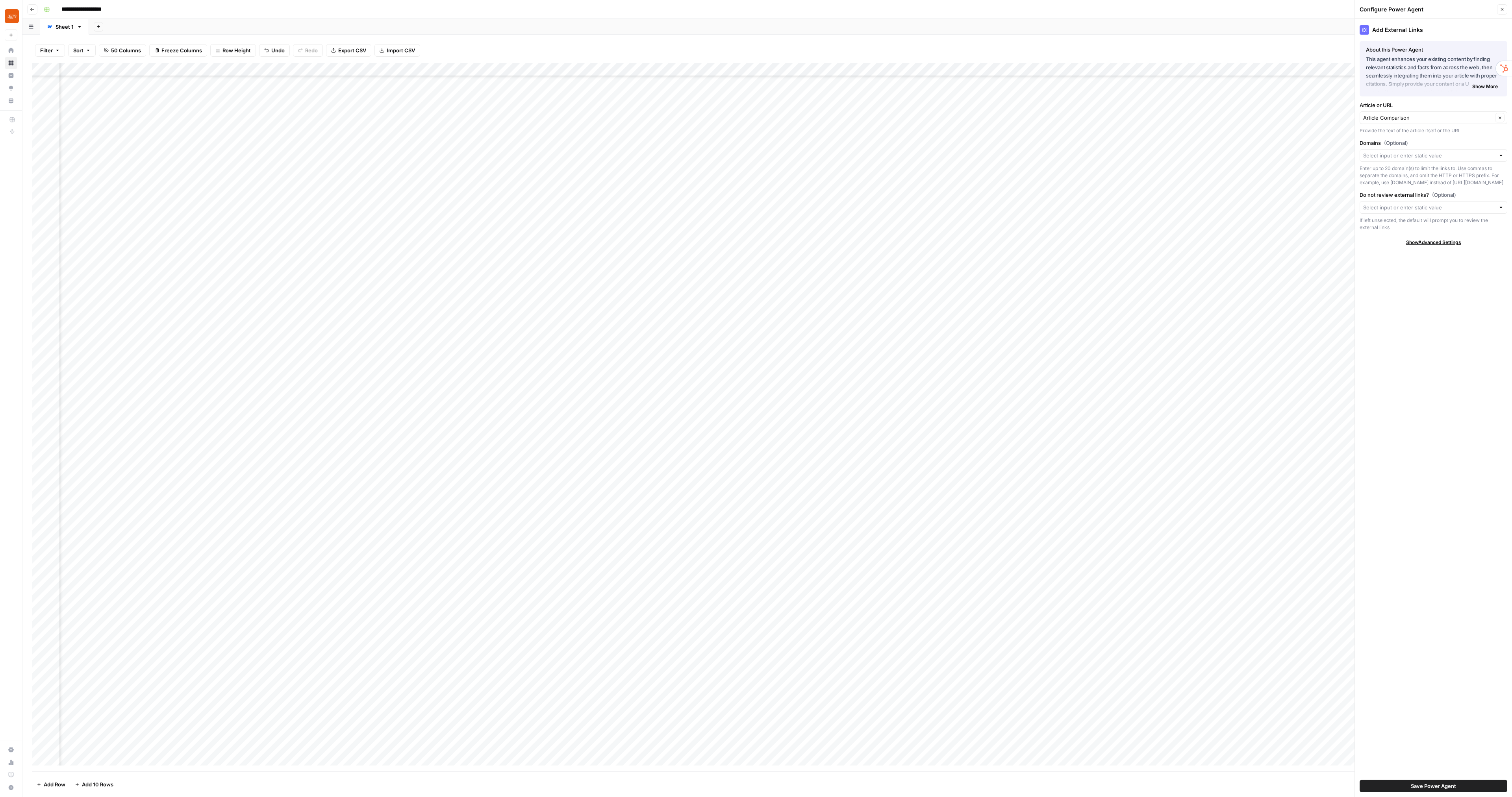
click at [1422, 784] on span "Save Power Agent" at bounding box center [1433, 786] width 45 height 8
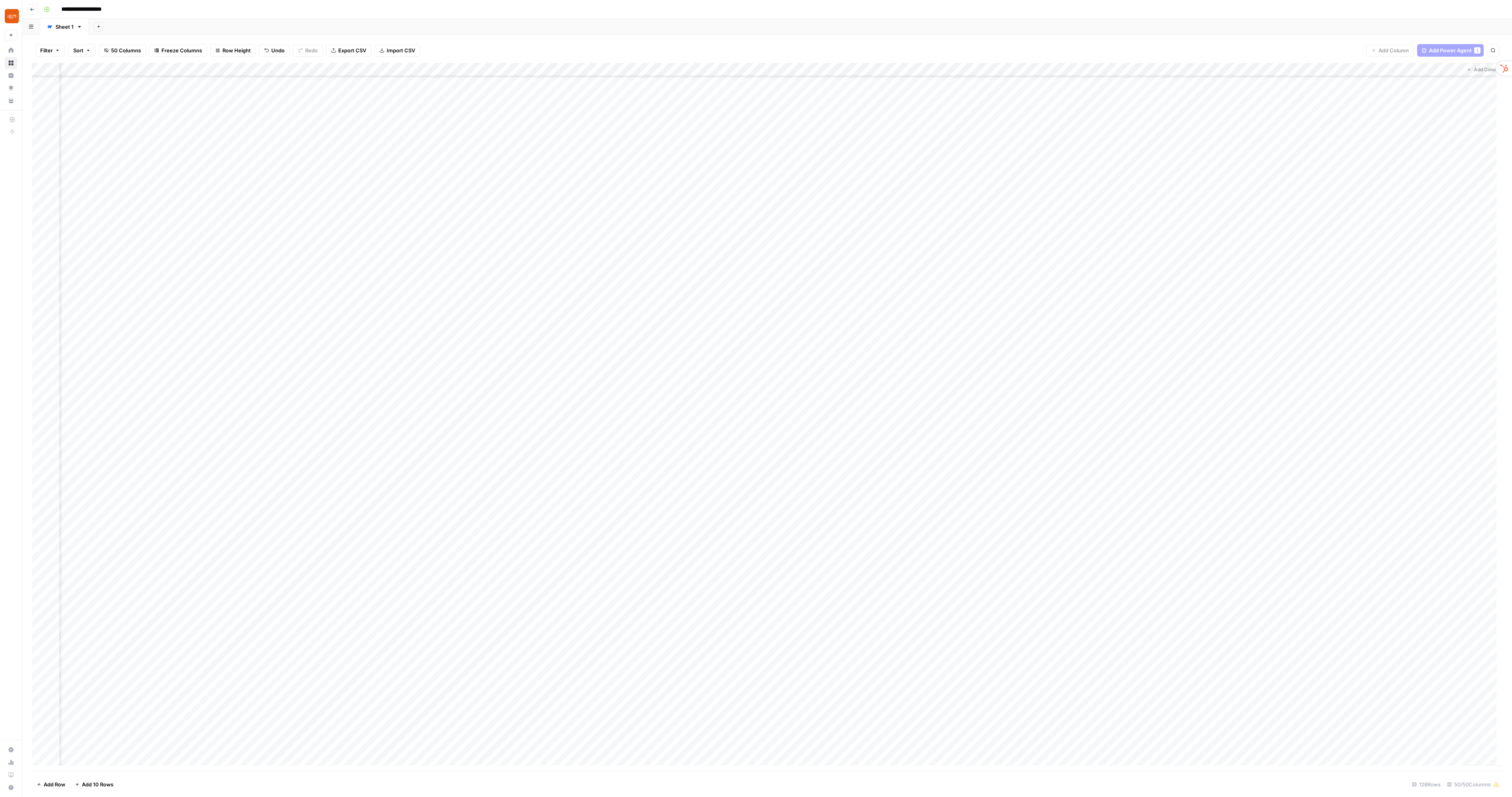
click at [1325, 70] on div "Add Column" at bounding box center [767, 417] width 1471 height 709
click at [1310, 87] on input "Pre-Final Article" at bounding box center [1336, 88] width 80 height 8
click at [1304, 88] on input "Pre-Final Article" at bounding box center [1336, 88] width 80 height 8
drag, startPoint x: 1332, startPoint y: 90, endPoint x: 1221, endPoint y: 89, distance: 111.0
click at [1221, 89] on body "**********" at bounding box center [756, 398] width 1512 height 797
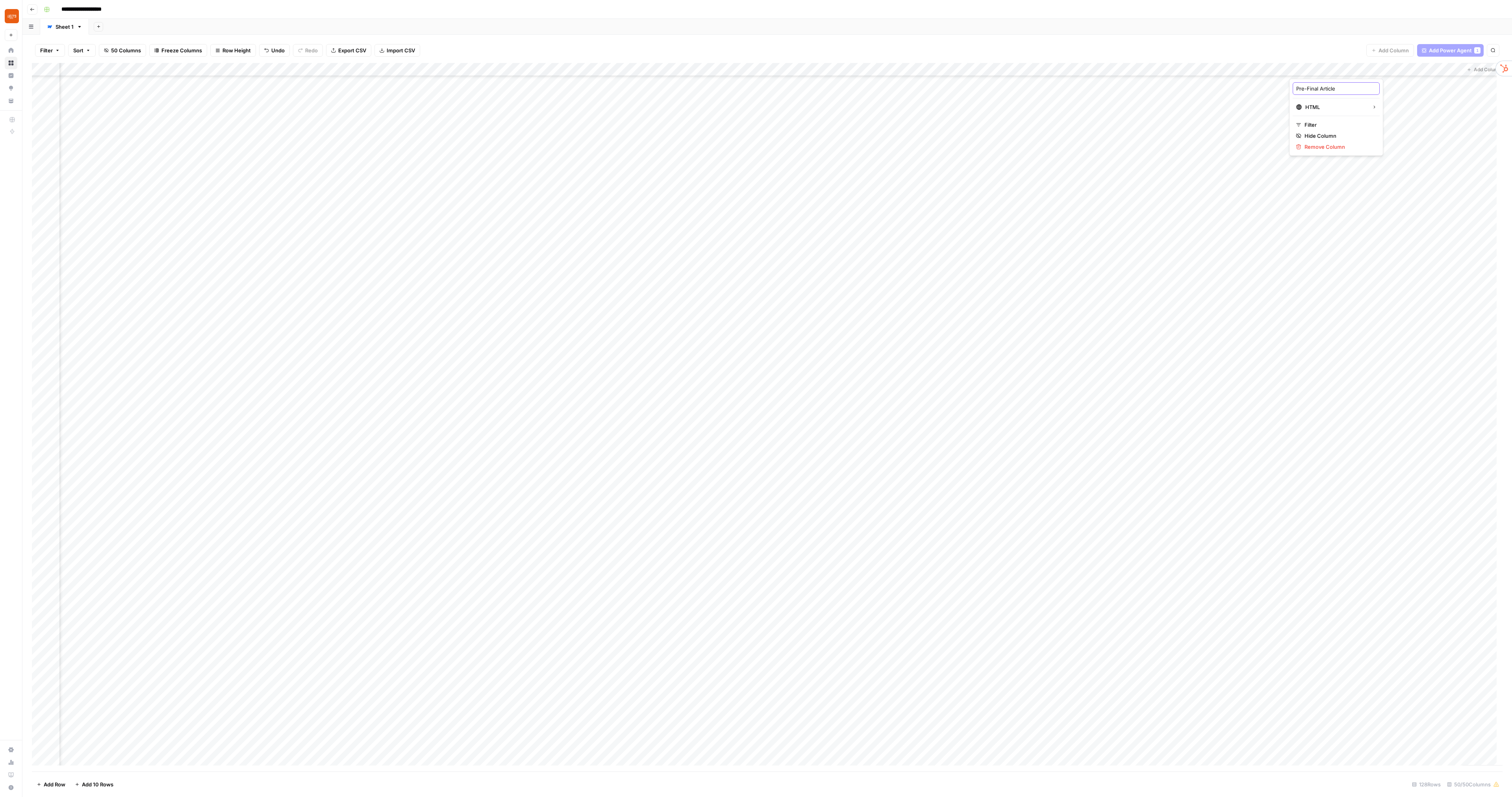
click at [1361, 90] on input "Pre-Final Article" at bounding box center [1336, 88] width 80 height 8
drag, startPoint x: 1320, startPoint y: 88, endPoint x: 1295, endPoint y: 87, distance: 25.0
click at [1295, 87] on div "Pre-Final Article" at bounding box center [1336, 88] width 87 height 12
type input "After External Links Article"
click at [1361, 69] on div "Add Column" at bounding box center [767, 417] width 1471 height 709
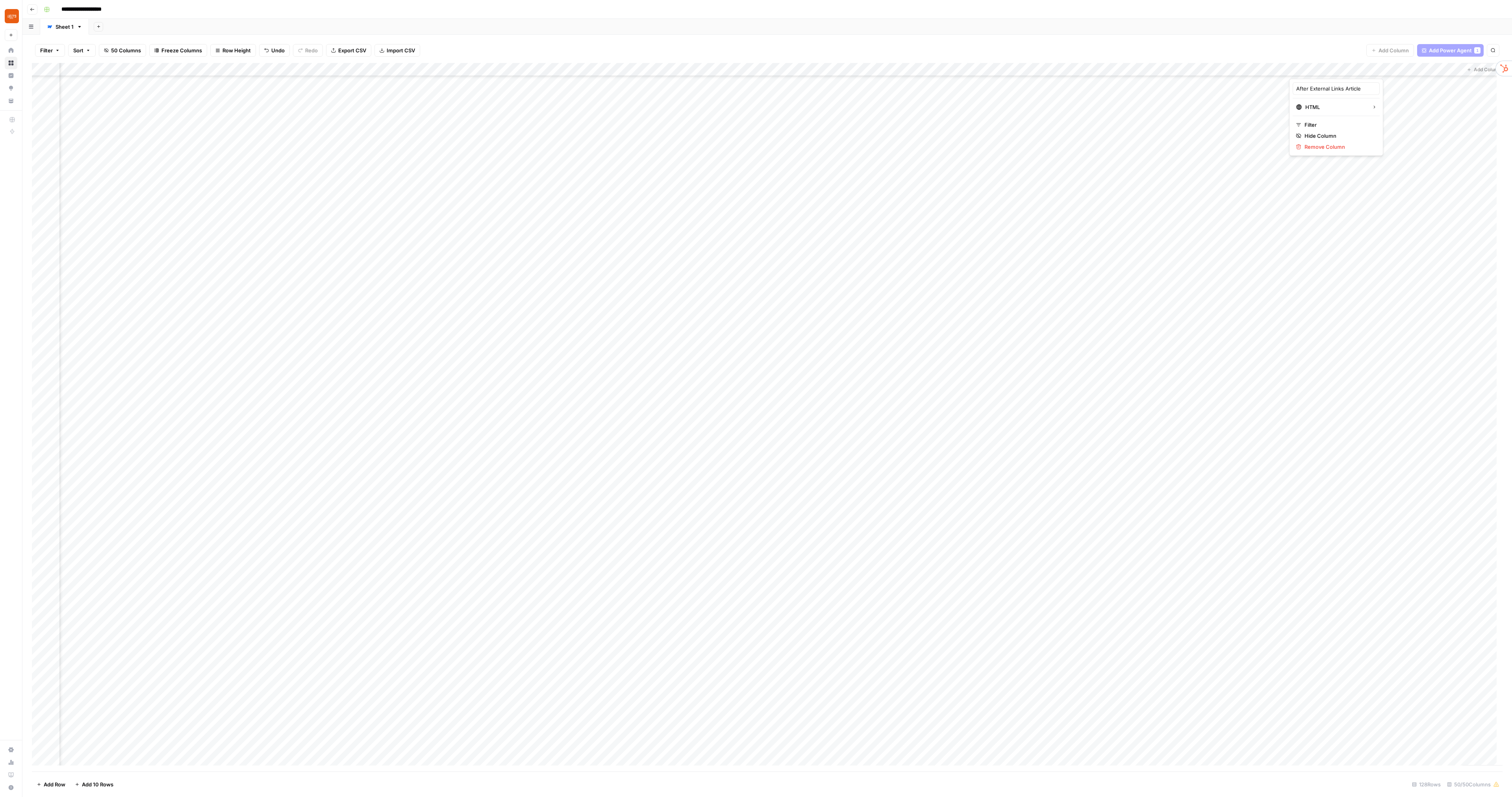
click at [1362, 69] on div at bounding box center [1340, 70] width 102 height 16
click at [1006, 69] on div "Add Column" at bounding box center [767, 417] width 1471 height 709
click at [997, 83] on div "Final Article" at bounding box center [1015, 88] width 87 height 12
click at [1015, 85] on input "Final Article" at bounding box center [1015, 88] width 80 height 8
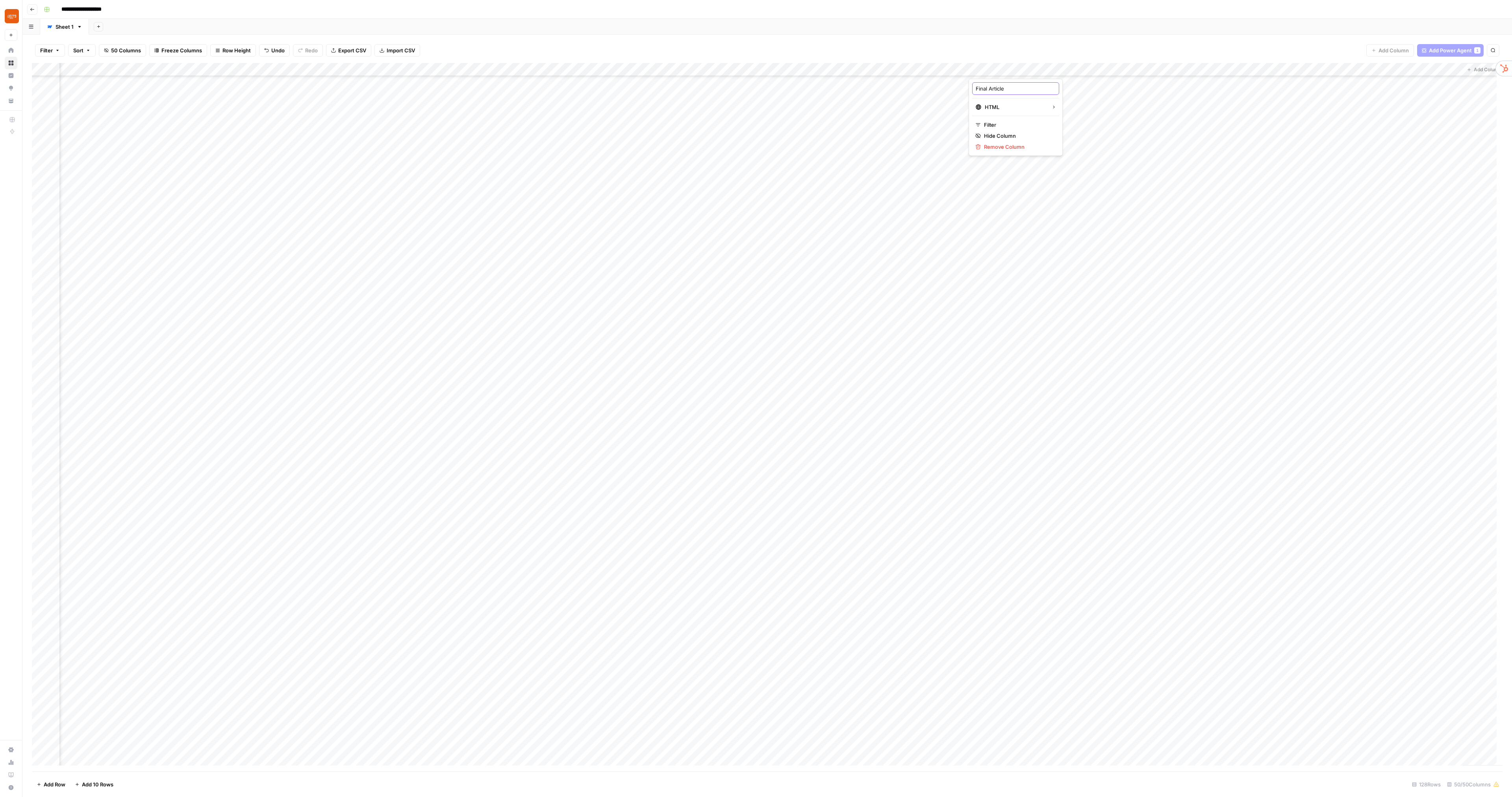
click at [1015, 85] on input "Final Article" at bounding box center [1015, 88] width 80 height 8
type input "Pre-Final Article"
click at [1001, 451] on div "Add Column" at bounding box center [767, 417] width 1471 height 709
click at [1344, 72] on div "Add Column" at bounding box center [767, 417] width 1471 height 709
click at [1341, 66] on div at bounding box center [1340, 70] width 102 height 16
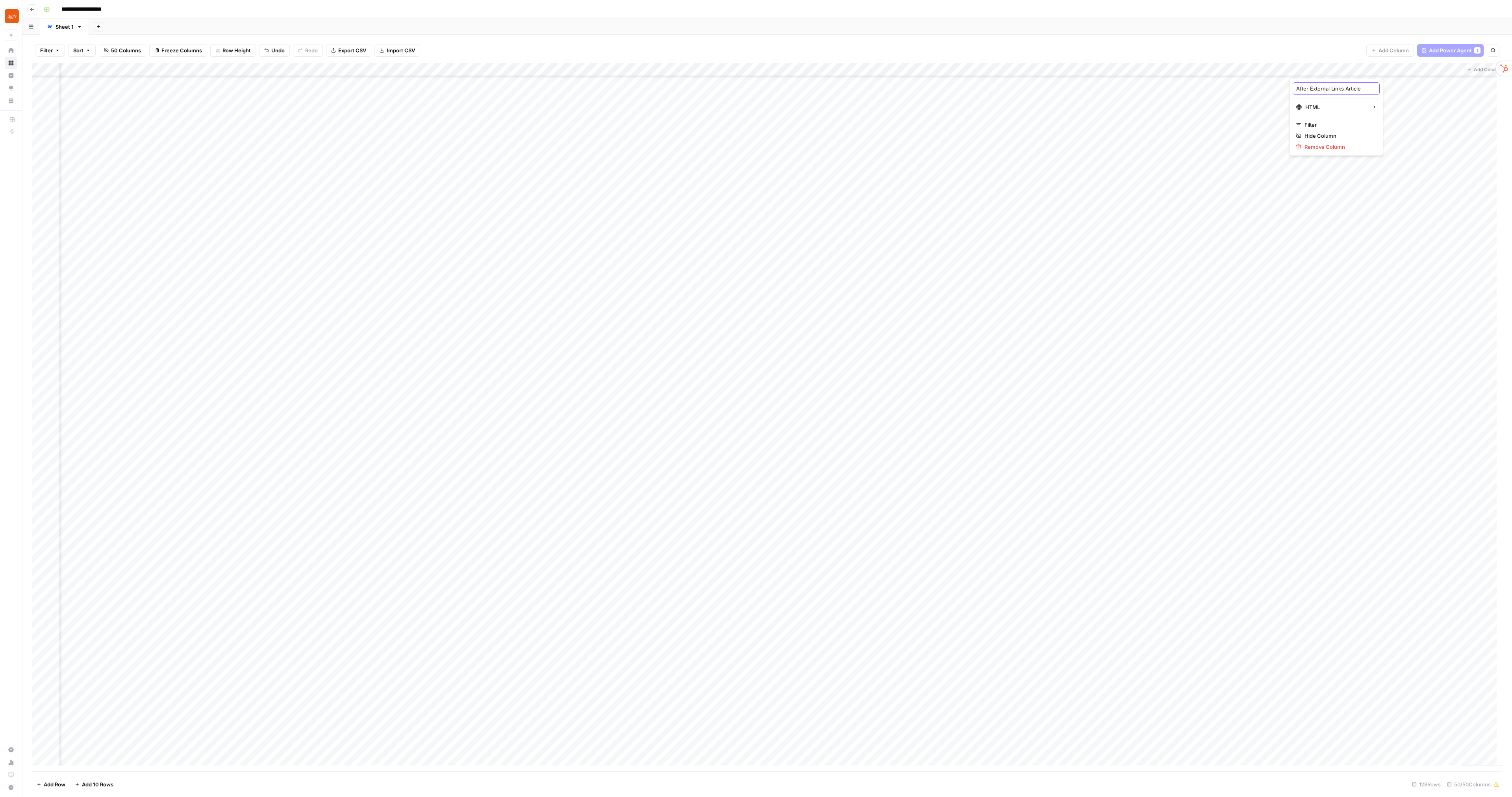
click at [1329, 88] on input "After External Links Article" at bounding box center [1336, 88] width 80 height 8
type input "Final Article"
click at [1354, 448] on div "Add Column" at bounding box center [767, 417] width 1471 height 709
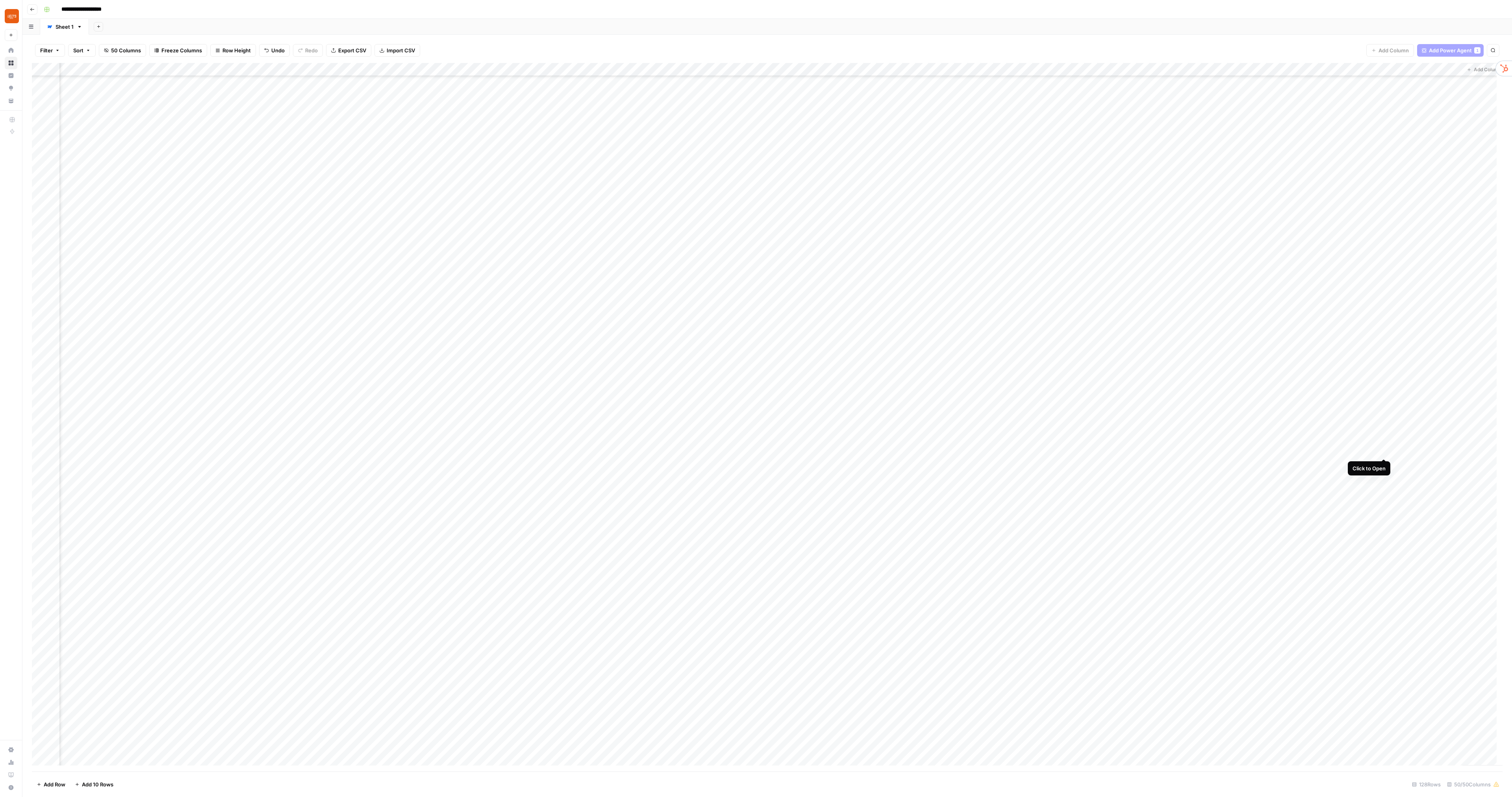
click at [1385, 450] on div "Add Column" at bounding box center [767, 417] width 1471 height 709
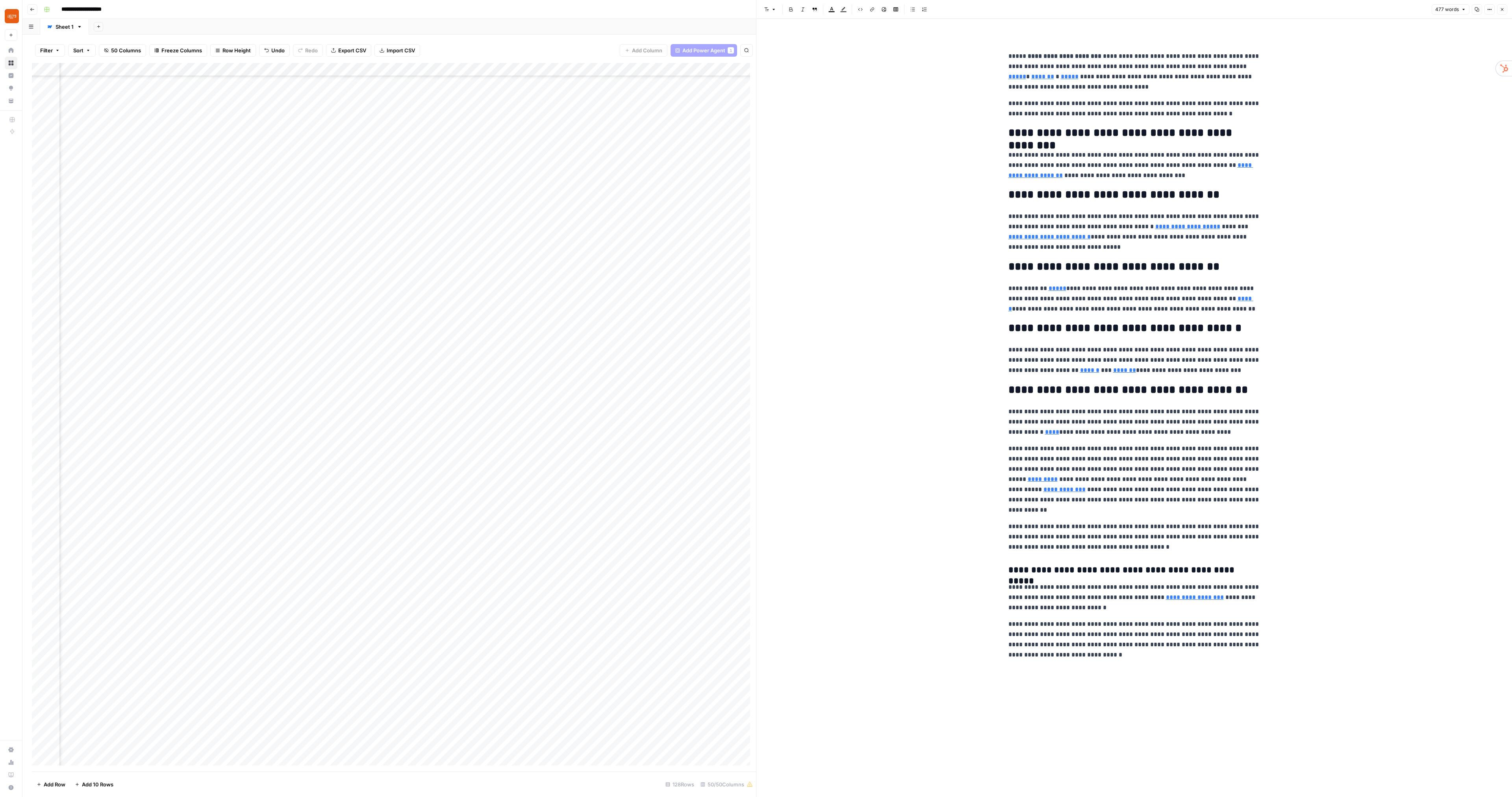
click at [1504, 11] on icon "button" at bounding box center [1502, 9] width 5 height 5
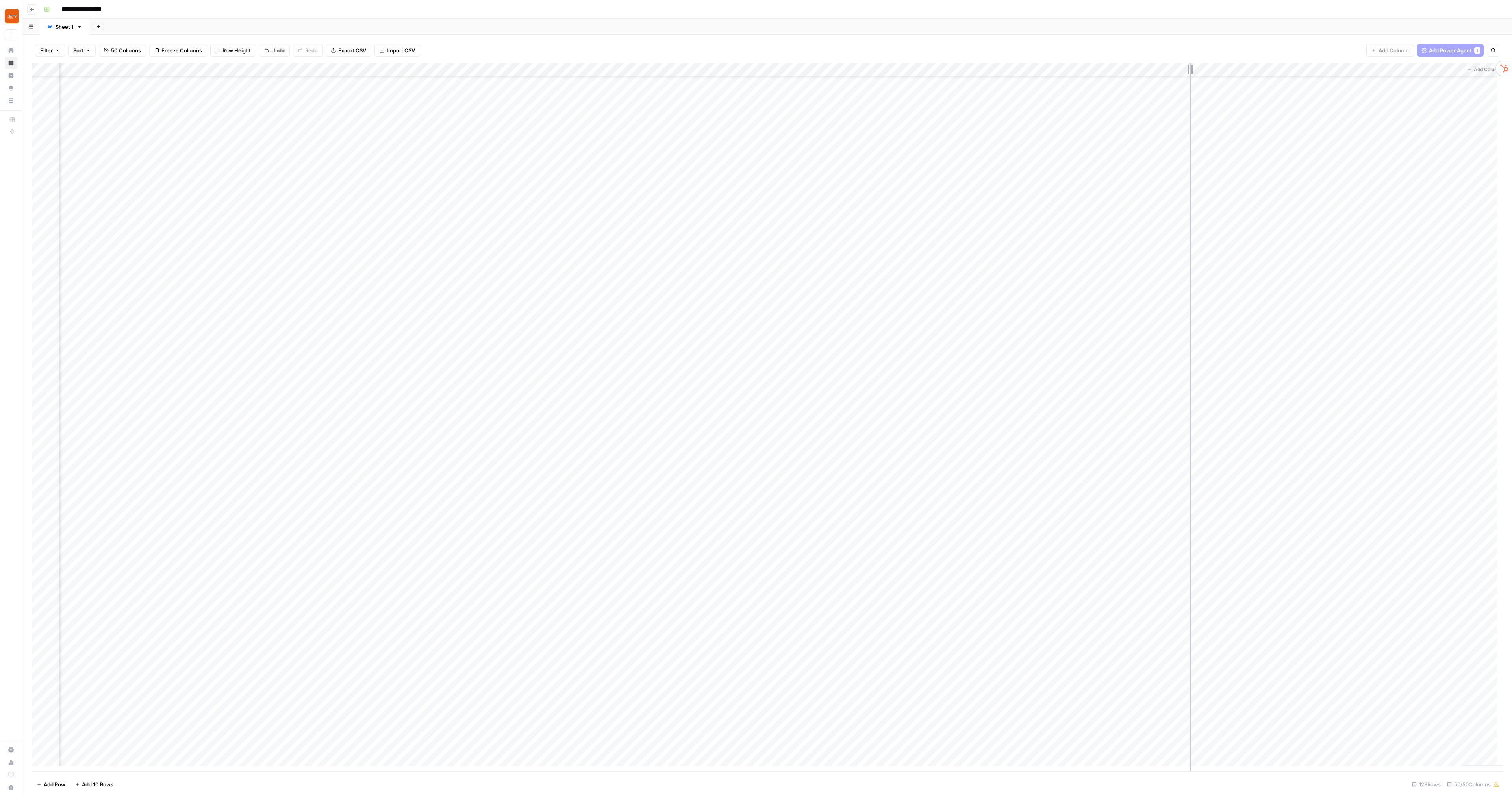
drag, startPoint x: 1219, startPoint y: 76, endPoint x: 1190, endPoint y: 76, distance: 29.0
click at [1190, 76] on div "Add Column" at bounding box center [767, 417] width 1471 height 709
click at [1192, 69] on div "Add Column" at bounding box center [767, 417] width 1471 height 709
click at [1154, 133] on span "Configure Inputs" at bounding box center [1150, 136] width 69 height 8
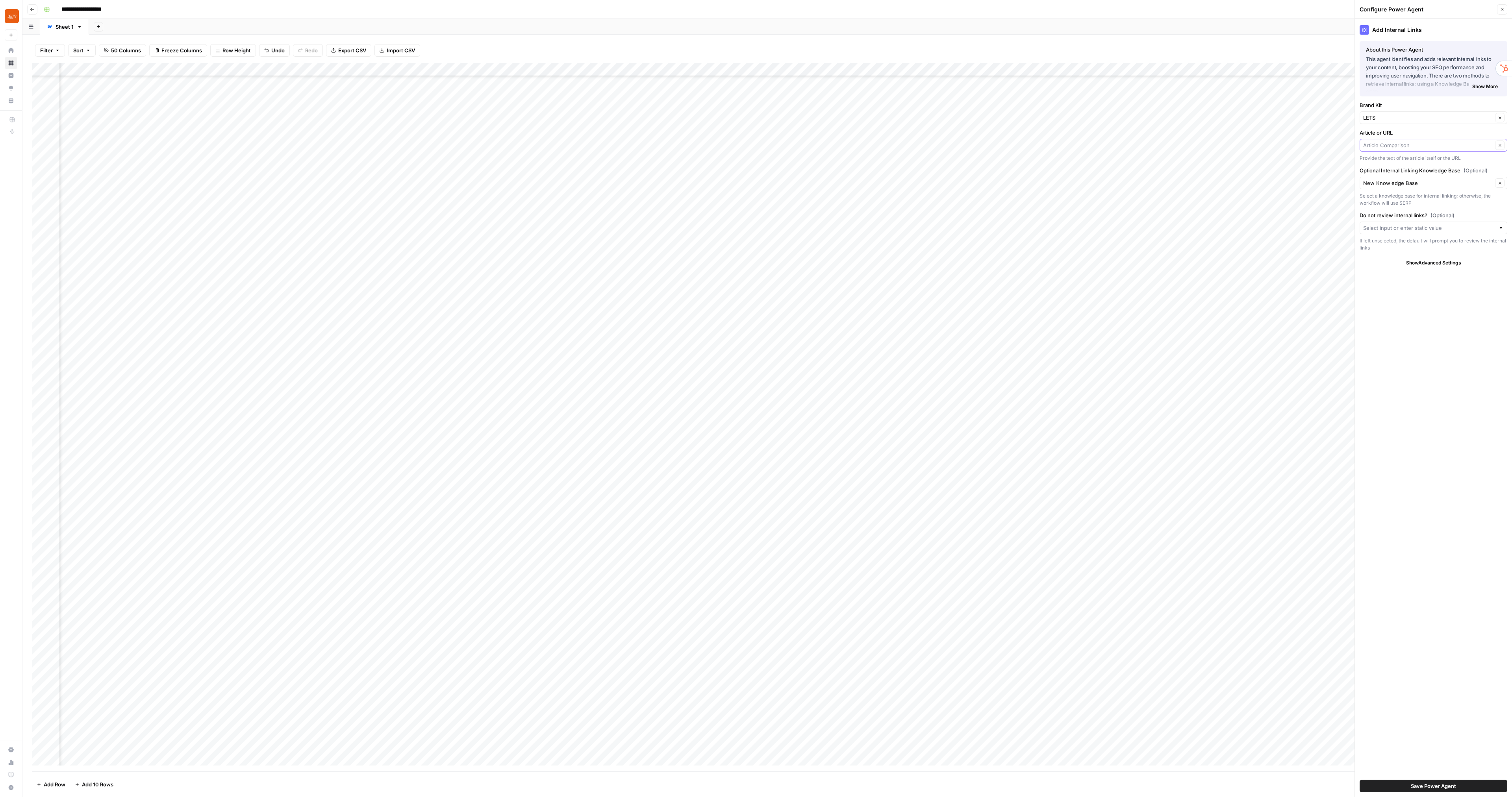
click at [1417, 146] on input "Article or URL" at bounding box center [1427, 145] width 130 height 8
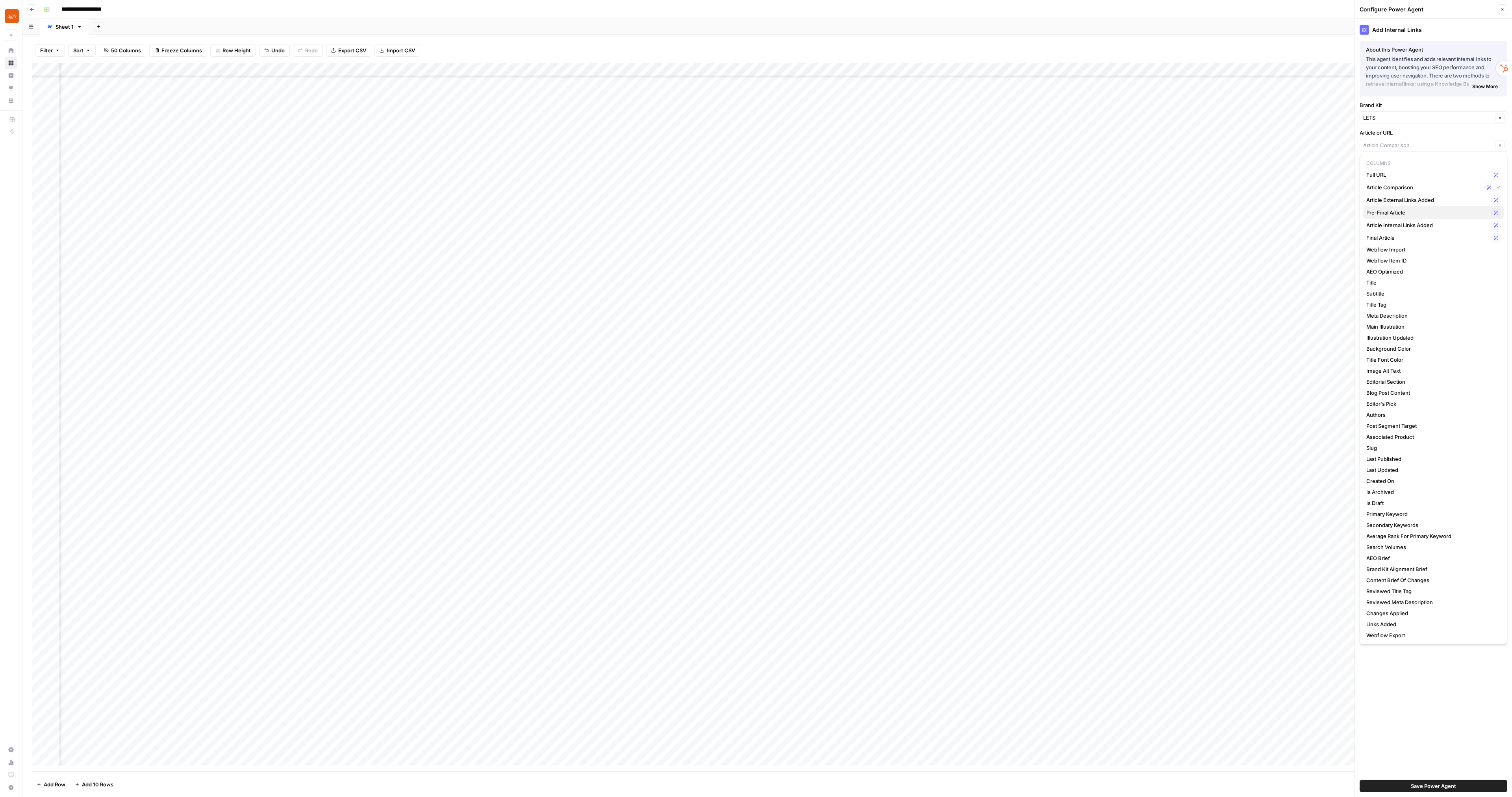
click at [1430, 213] on span "Pre-Final Article" at bounding box center [1427, 212] width 122 height 8
type input "Pre-Final Article"
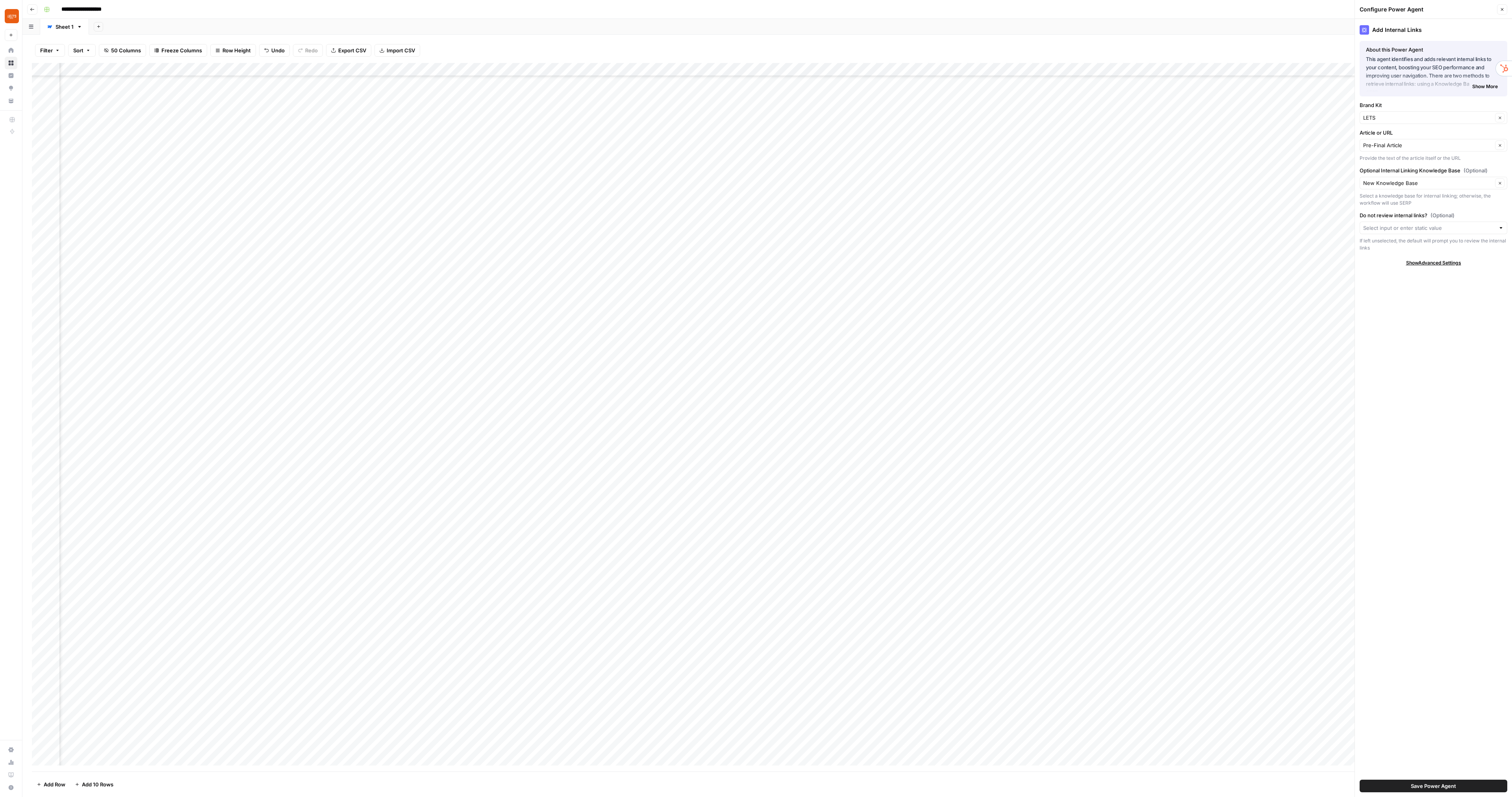
click at [1393, 788] on button "Save Power Agent" at bounding box center [1433, 786] width 148 height 12
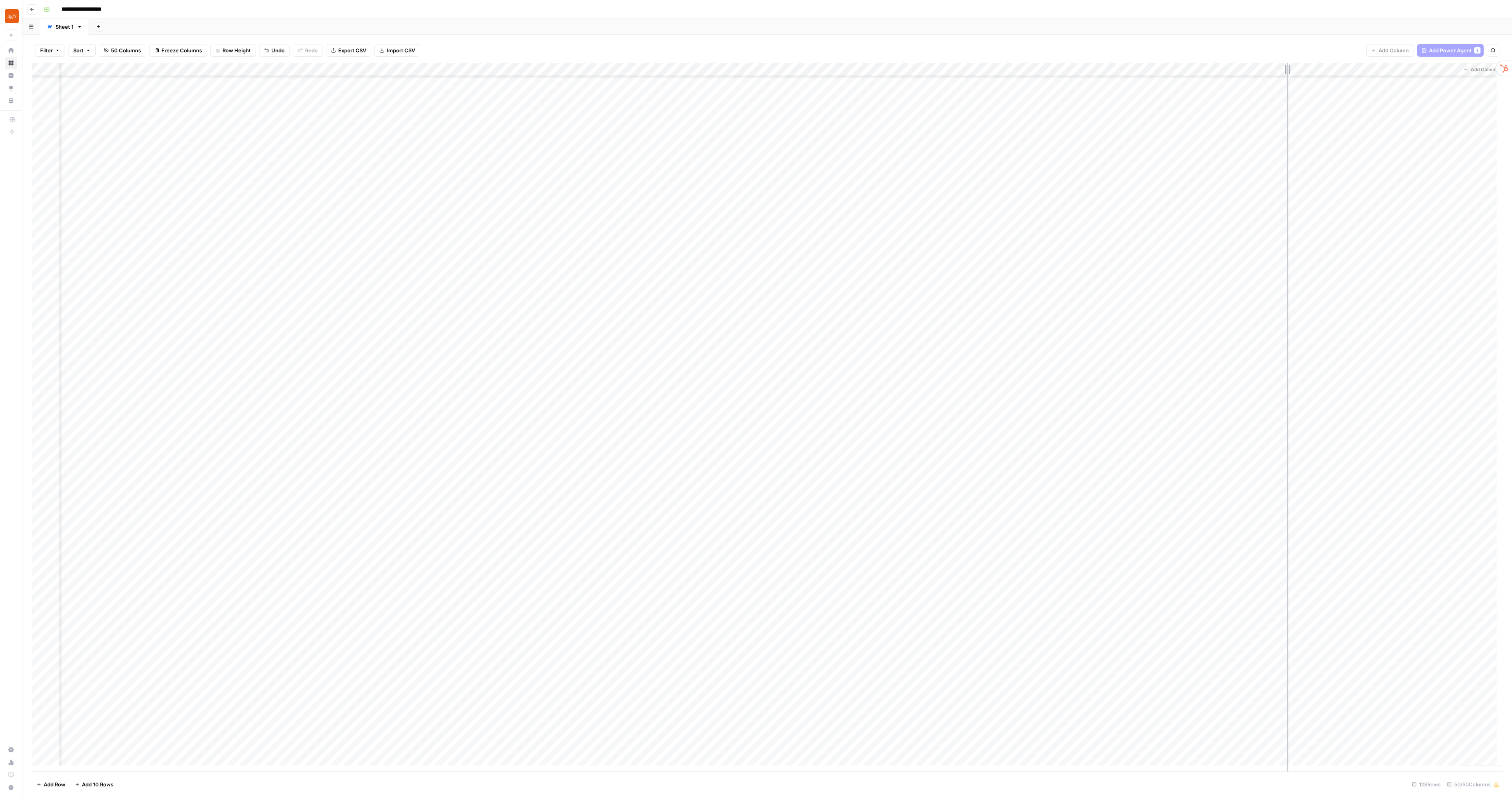
drag, startPoint x: 1280, startPoint y: 73, endPoint x: 1287, endPoint y: 72, distance: 7.1
click at [1287, 72] on div "Add Column" at bounding box center [767, 417] width 1471 height 709
drag, startPoint x: 1103, startPoint y: 68, endPoint x: 1085, endPoint y: 69, distance: 18.0
click at [1085, 69] on div "Add Column" at bounding box center [767, 417] width 1471 height 709
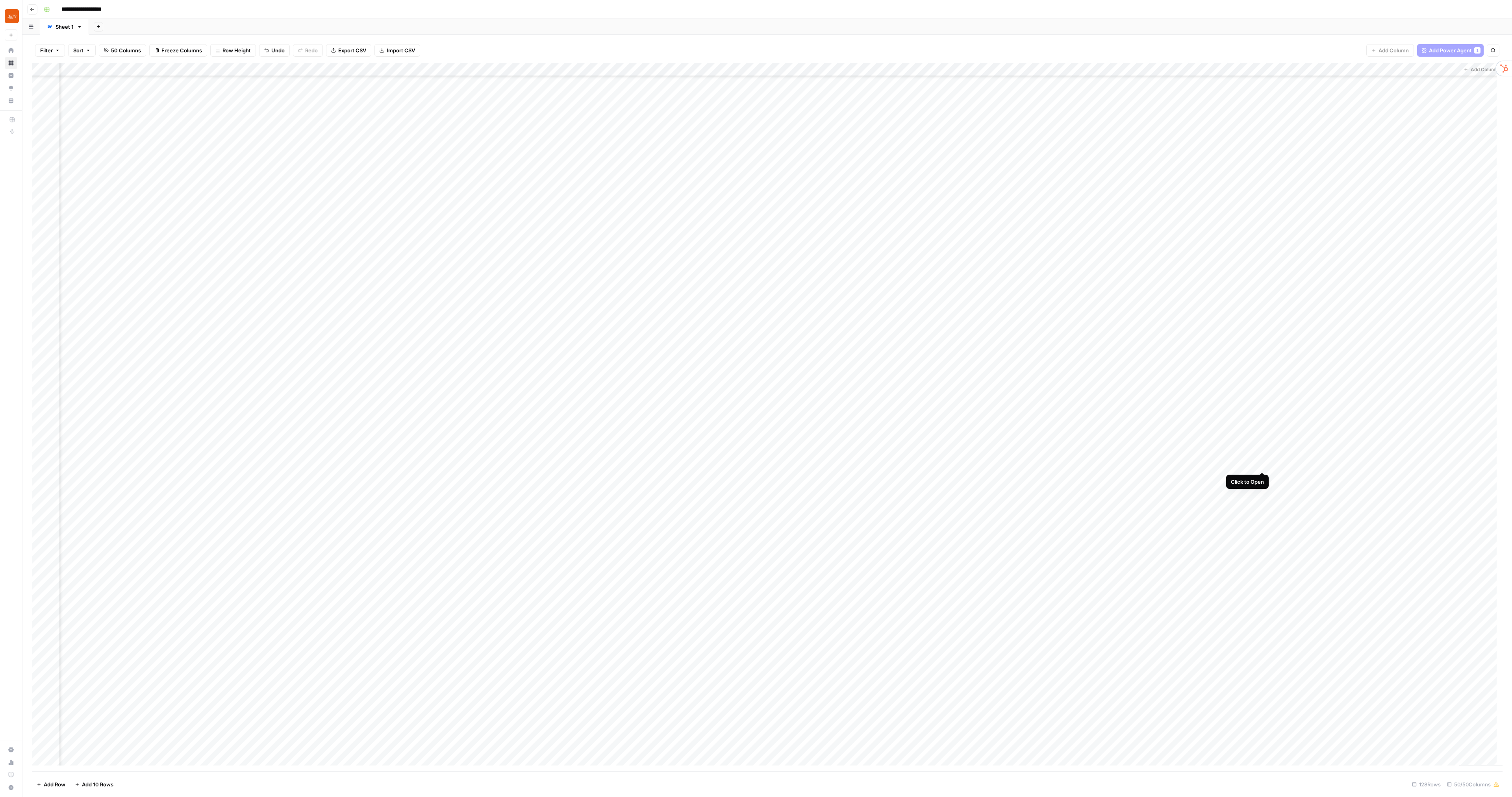
click at [1261, 462] on div "Add Column" at bounding box center [767, 417] width 1471 height 709
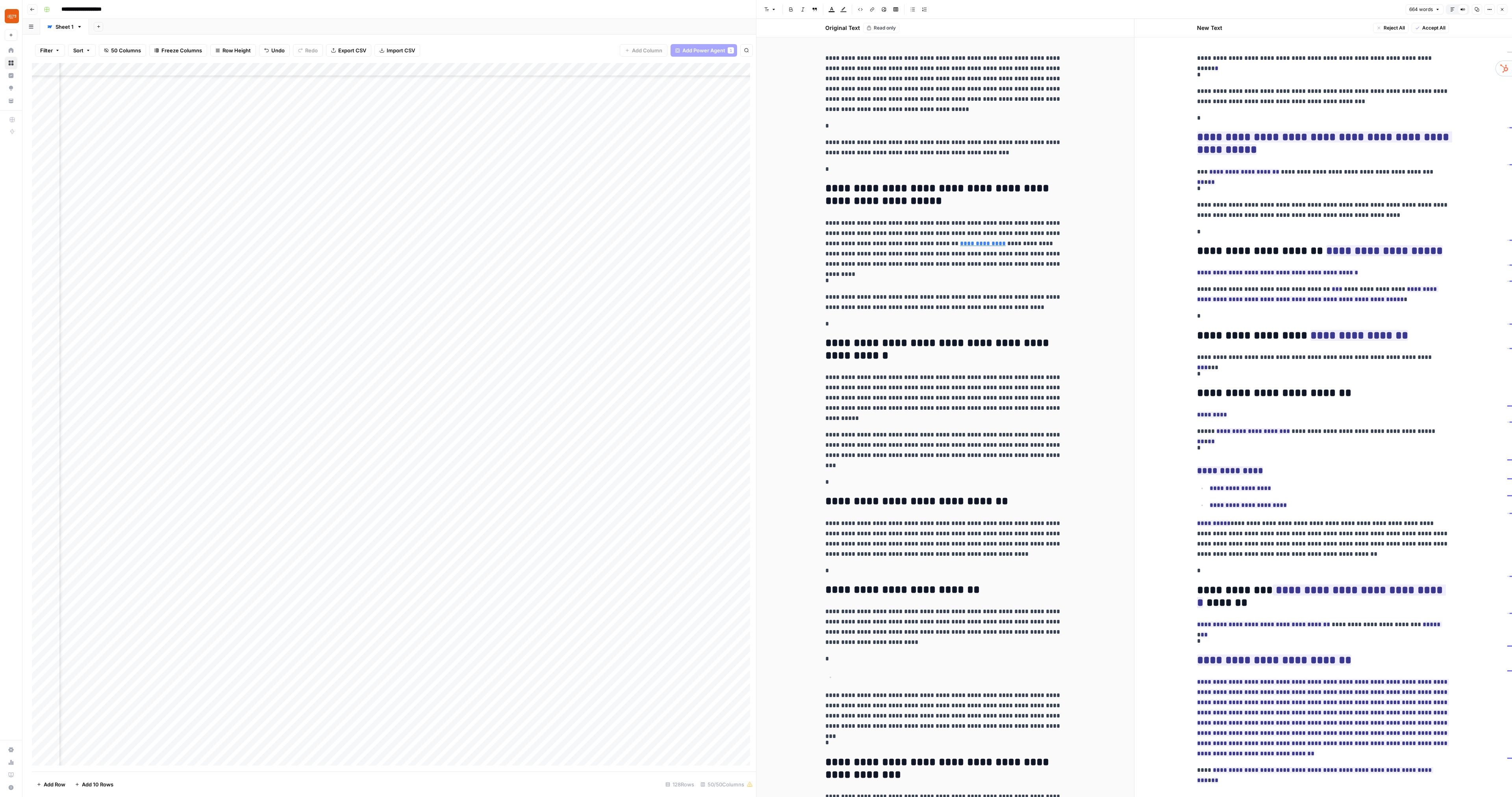
click at [1504, 11] on button "Close" at bounding box center [1502, 9] width 10 height 10
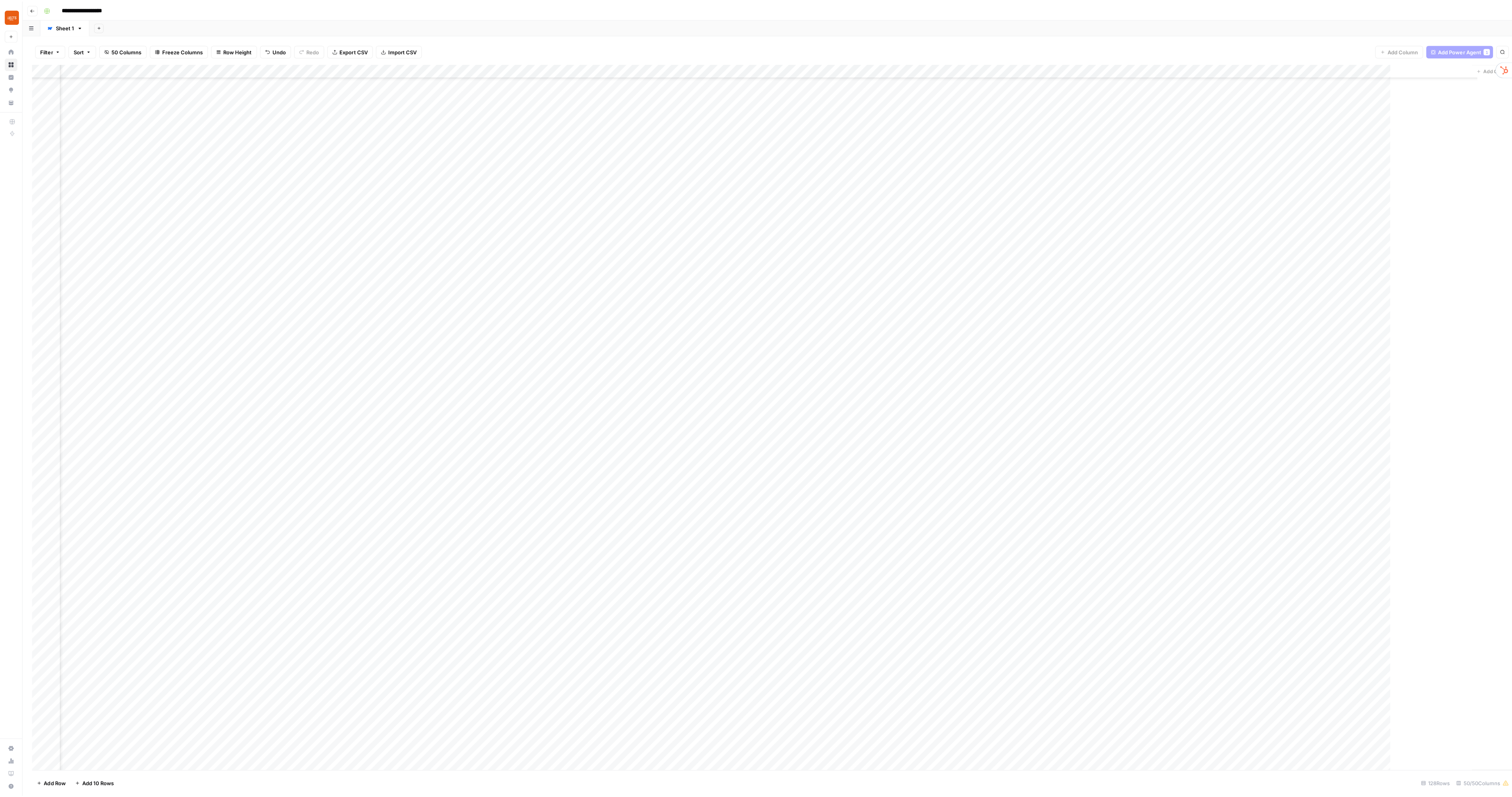
scroll to position [354, 3122]
drag, startPoint x: 1392, startPoint y: 71, endPoint x: 1382, endPoint y: 73, distance: 10.2
click at [1382, 73] on div "Add Column" at bounding box center [767, 417] width 1471 height 709
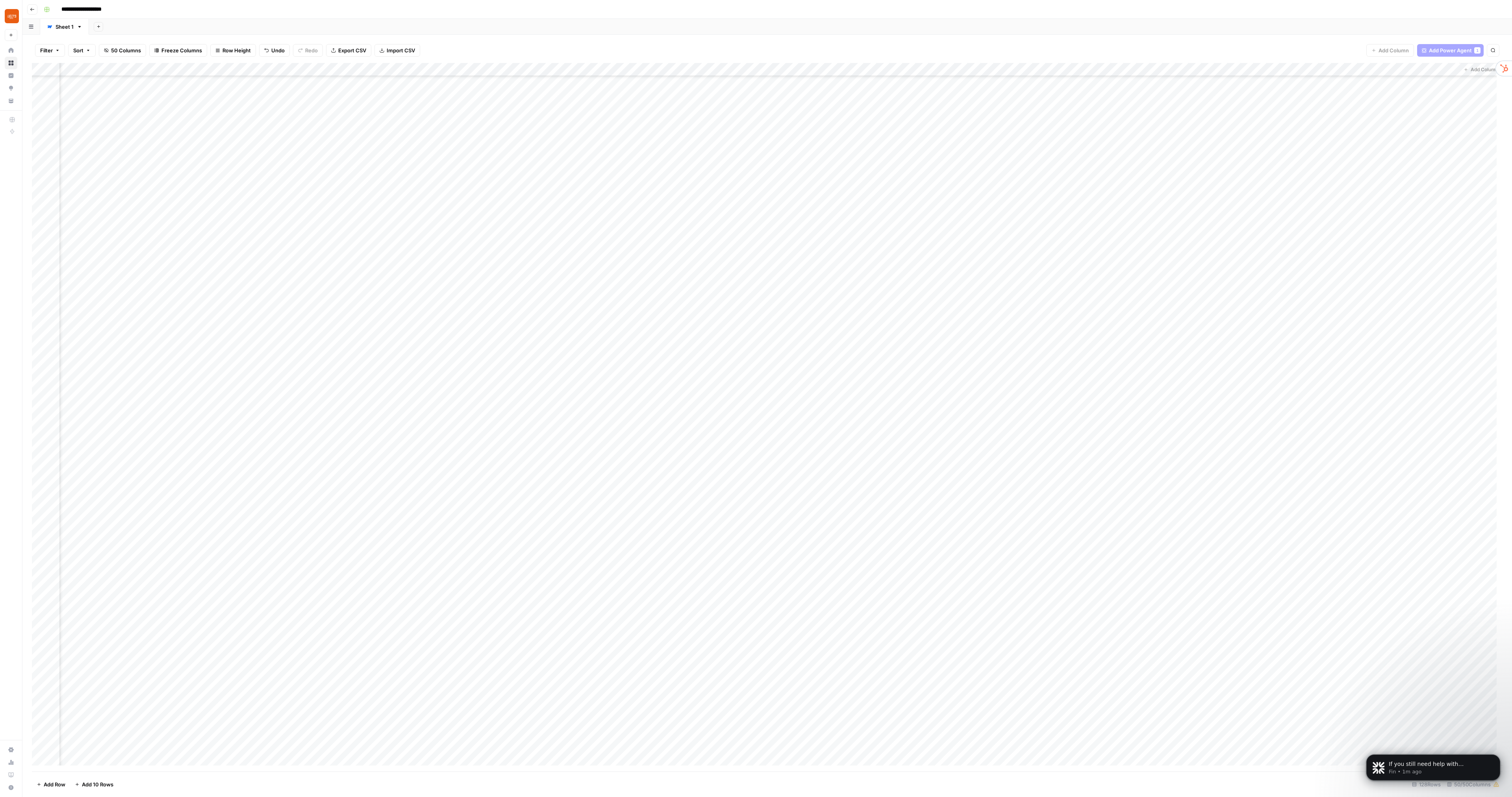
scroll to position [873, 0]
click at [1497, 759] on button "Dismiss notification" at bounding box center [1497, 757] width 10 height 10
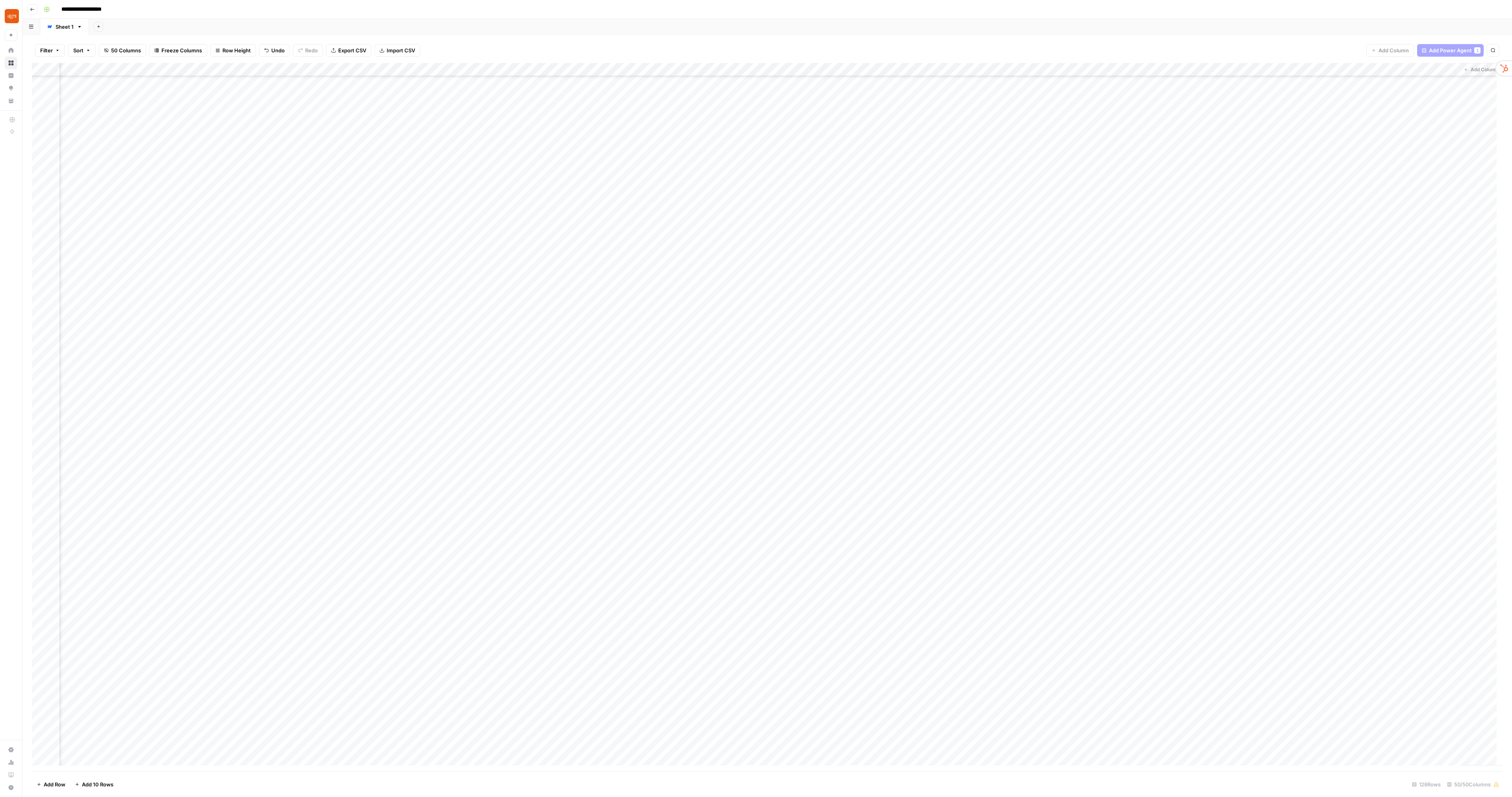
click at [1338, 452] on div "Add Column" at bounding box center [767, 417] width 1471 height 709
click at [1361, 446] on div "Add Column" at bounding box center [767, 417] width 1471 height 709
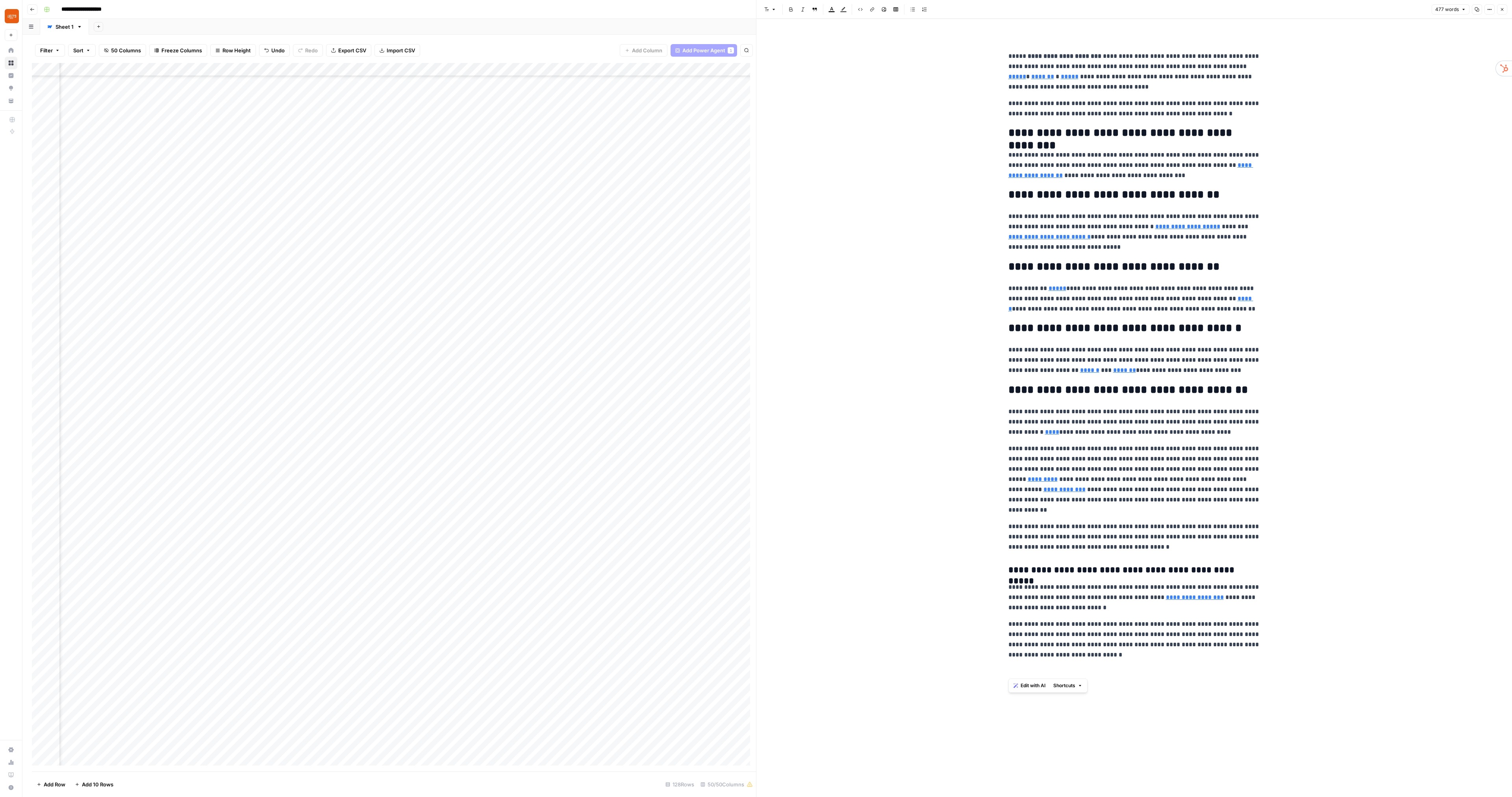
drag, startPoint x: 1006, startPoint y: 59, endPoint x: 1403, endPoint y: 675, distance: 732.8
click at [1403, 675] on div "**********" at bounding box center [1134, 408] width 755 height 778
copy div "**********"
click at [1425, 413] on div "**********" at bounding box center [1134, 408] width 755 height 778
click at [1503, 12] on button "Close" at bounding box center [1502, 9] width 10 height 10
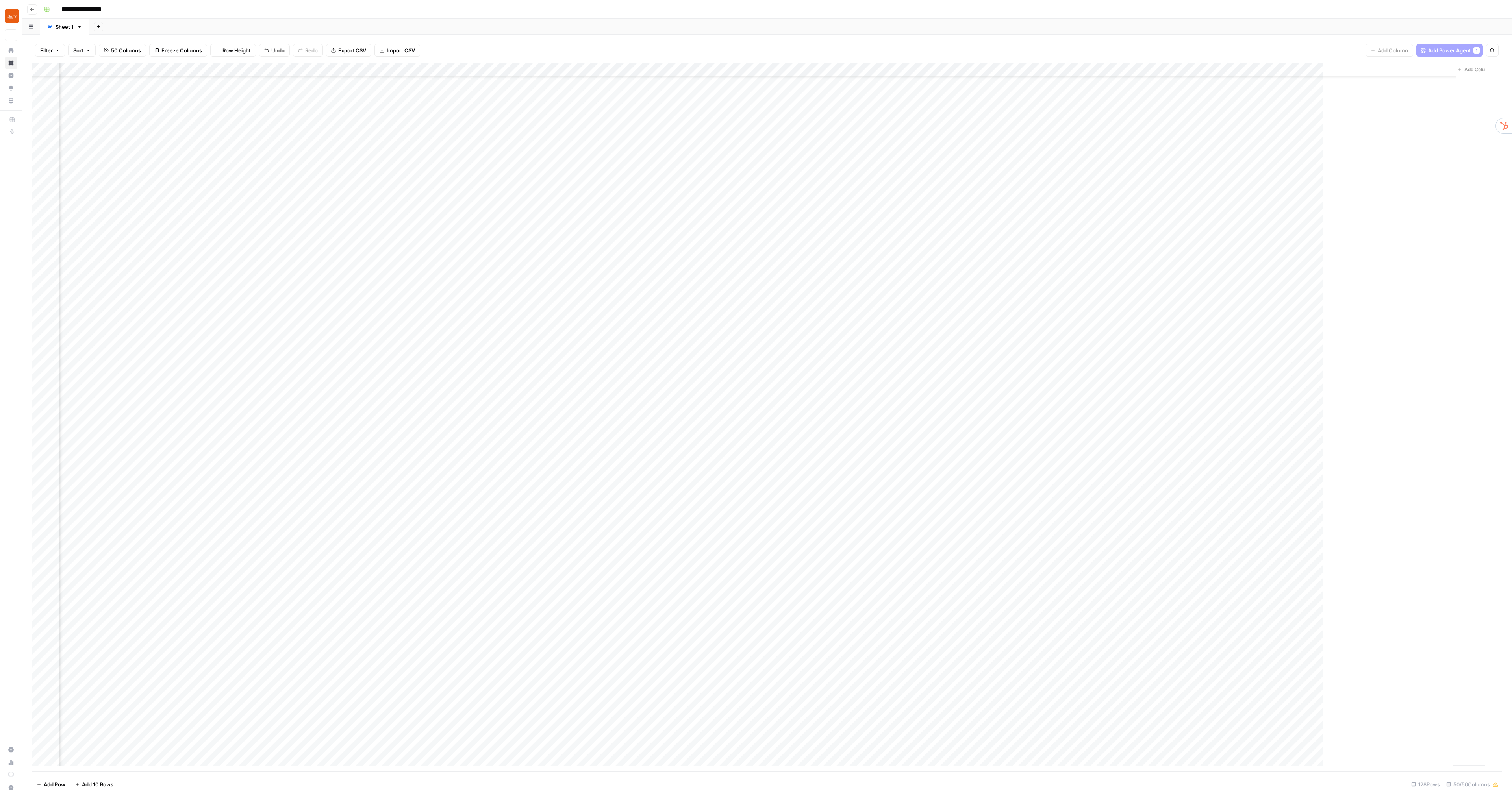
scroll to position [354, 3113]
